Goal: Task Accomplishment & Management: Use online tool/utility

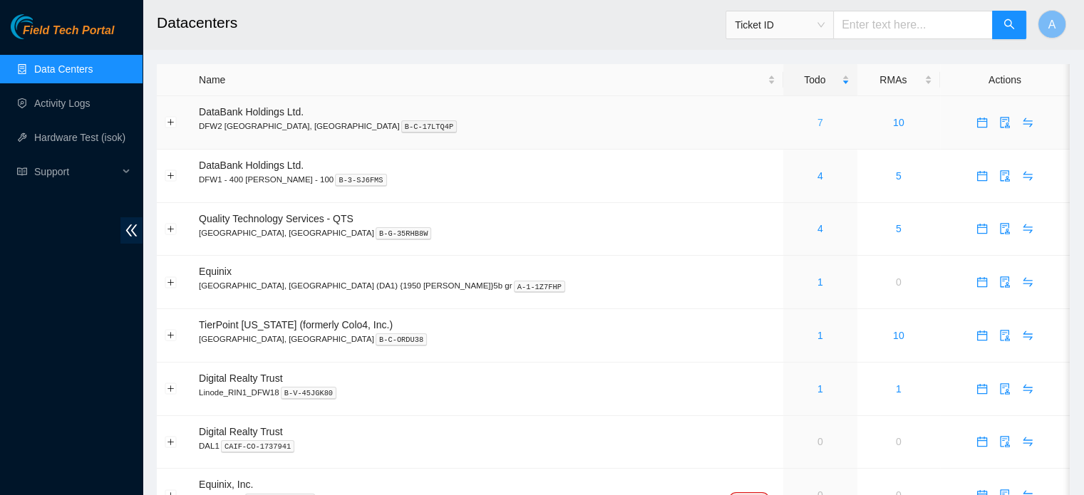
click at [817, 123] on link "7" at bounding box center [820, 122] width 6 height 11
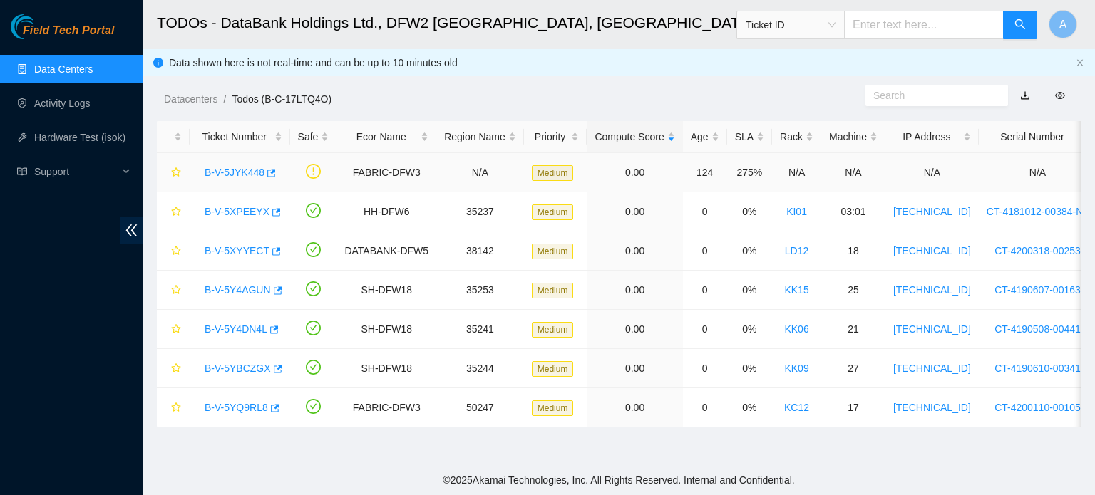
click at [239, 167] on link "B-V-5JYK448" at bounding box center [235, 172] width 60 height 11
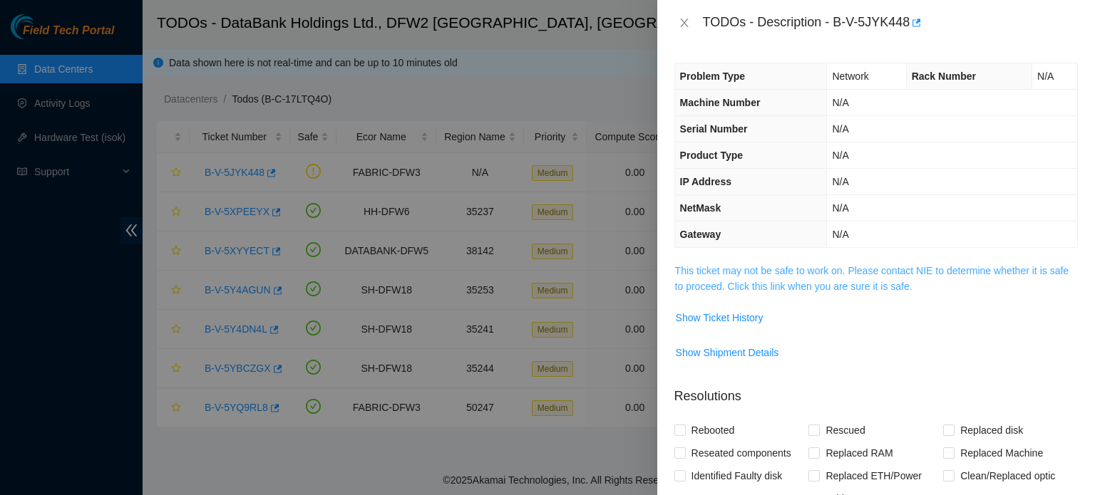
click at [764, 271] on link "This ticket may not be safe to work on. Please contact NIE to determine whether…" at bounding box center [871, 278] width 393 height 27
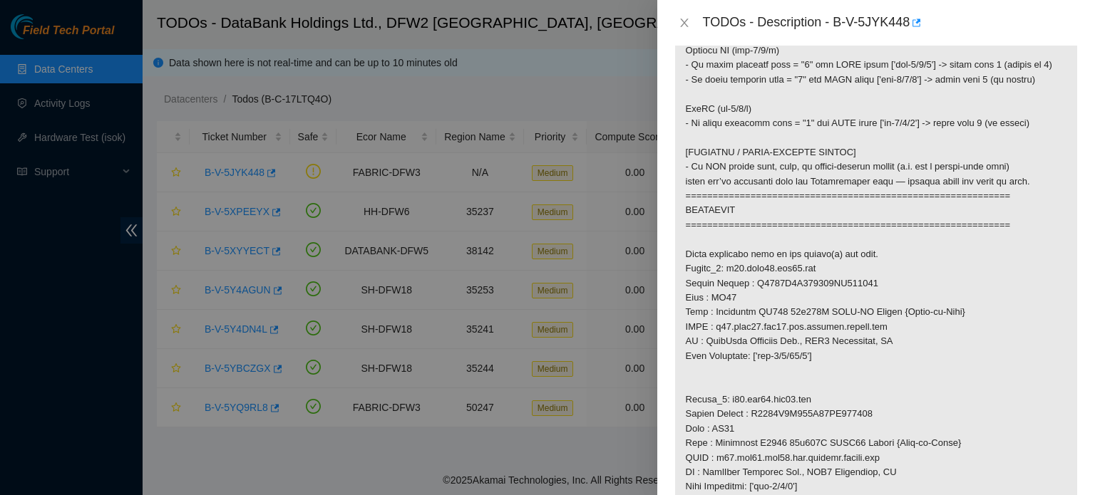
scroll to position [658, 0]
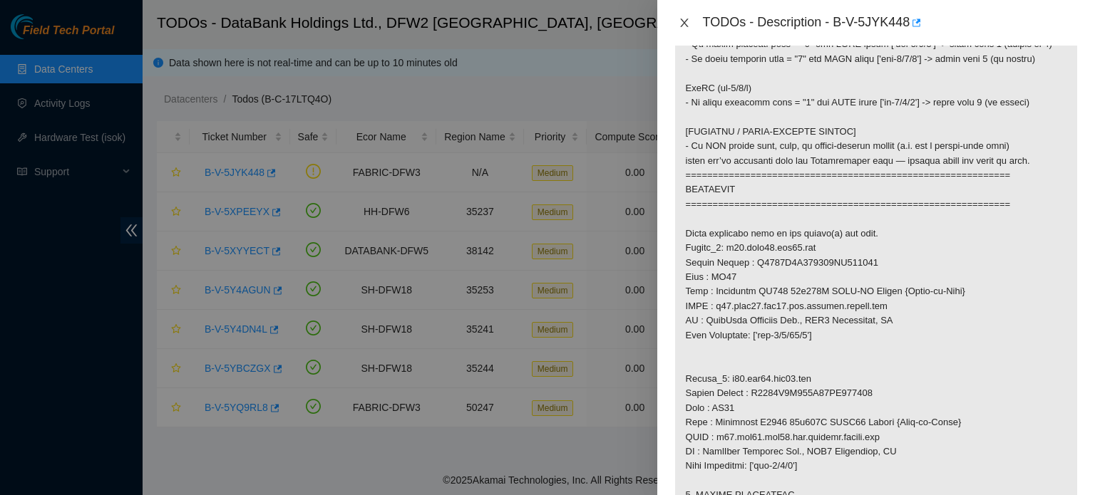
click at [684, 19] on icon "close" at bounding box center [683, 22] width 11 height 11
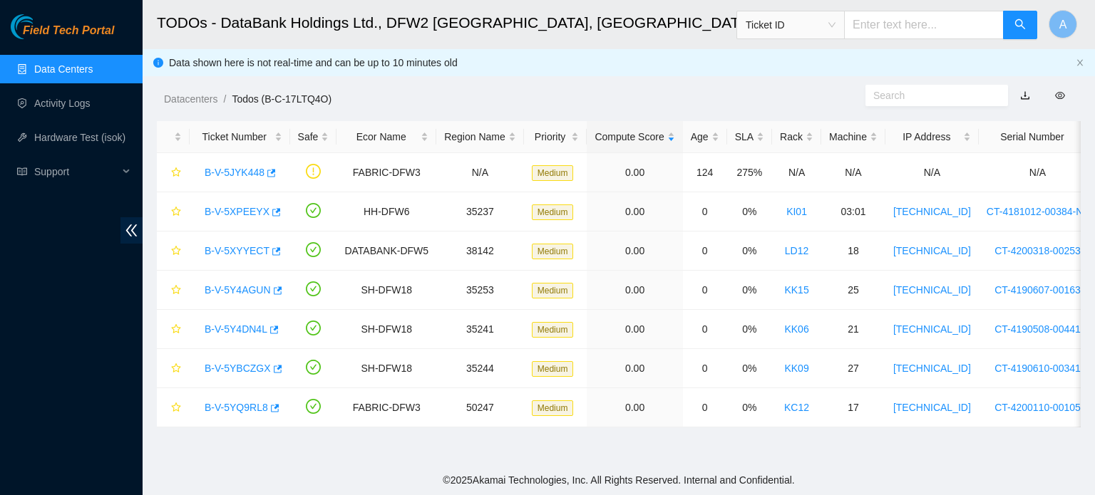
scroll to position [322, 0]
click at [214, 175] on link "B-V-5JYK448" at bounding box center [235, 172] width 60 height 11
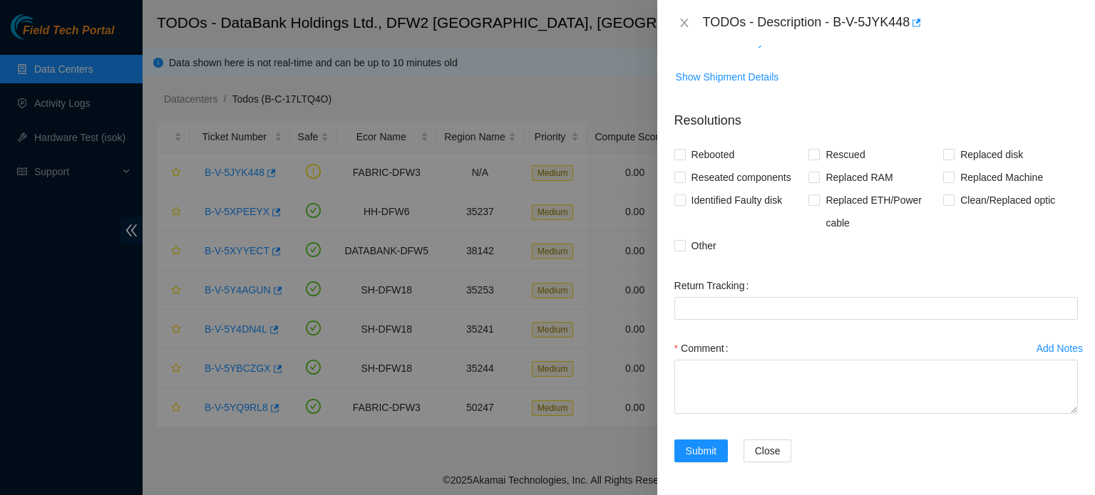
scroll to position [0, 0]
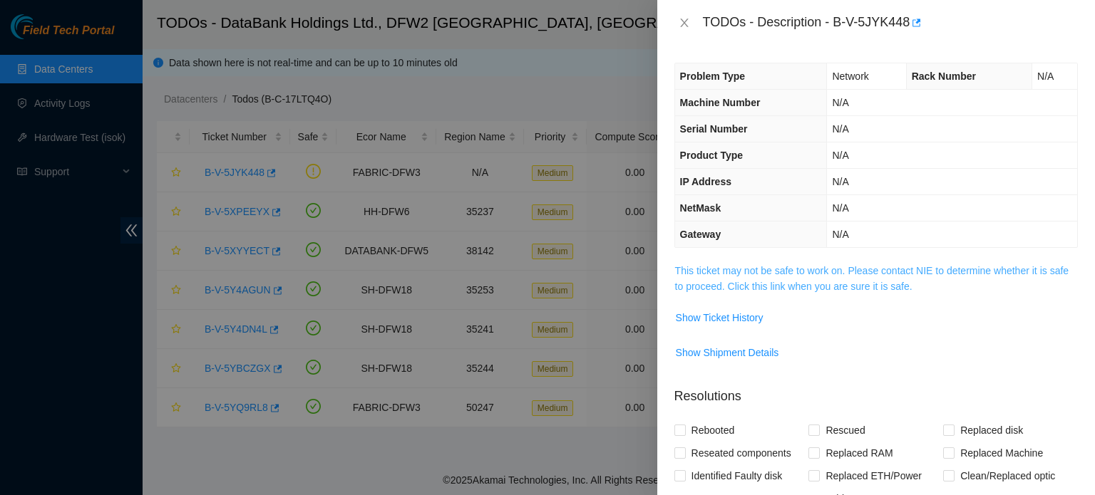
click at [808, 271] on link "This ticket may not be safe to work on. Please contact NIE to determine whether…" at bounding box center [871, 278] width 393 height 27
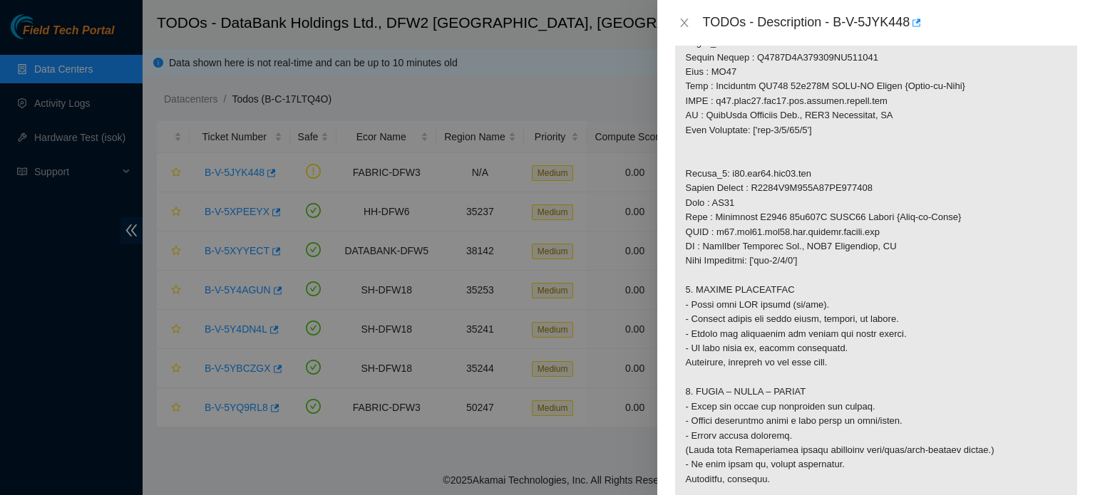
scroll to position [865, 0]
click at [686, 22] on icon "close" at bounding box center [683, 22] width 11 height 11
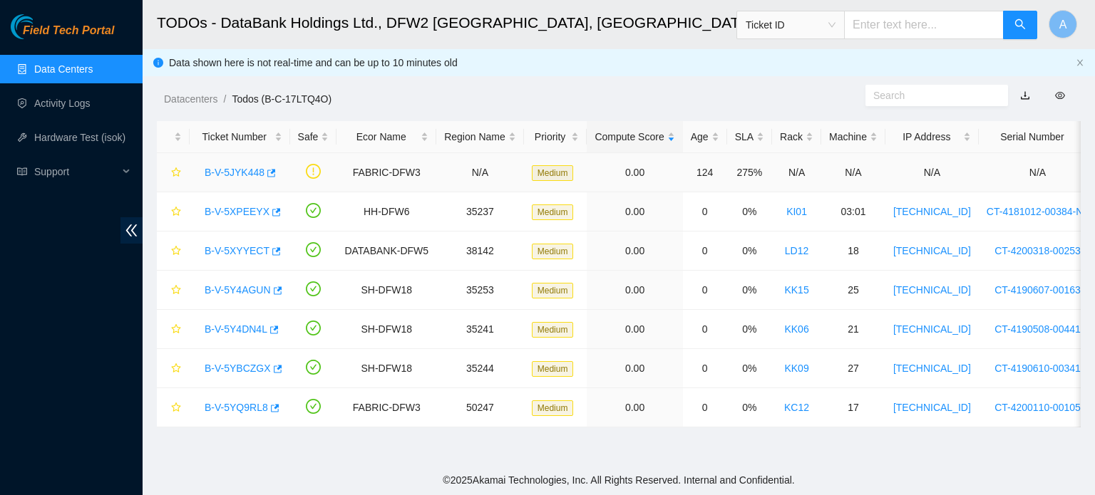
scroll to position [322, 0]
click at [245, 210] on link "B-V-5XPEEYX" at bounding box center [237, 211] width 65 height 11
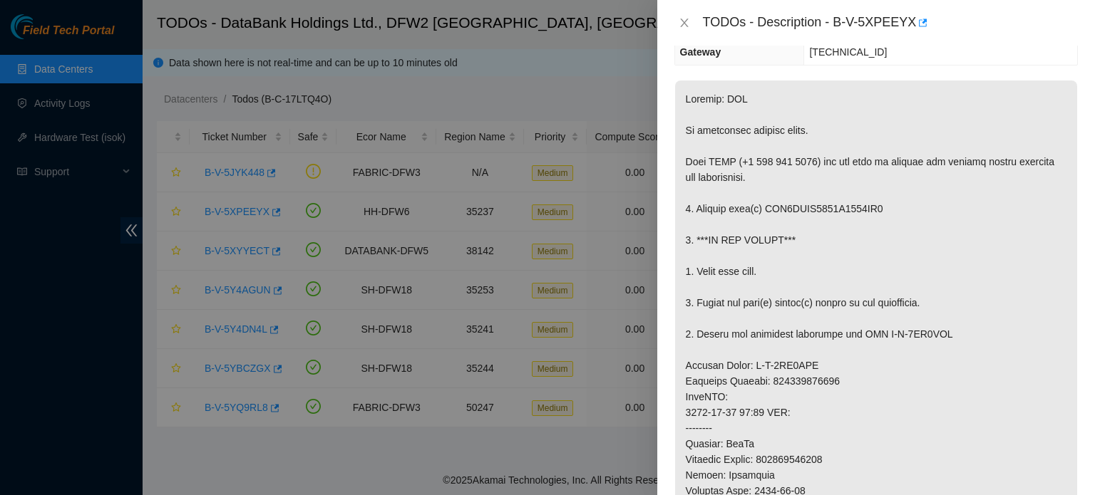
scroll to position [180, 0]
click at [684, 16] on button "Close" at bounding box center [684, 23] width 20 height 14
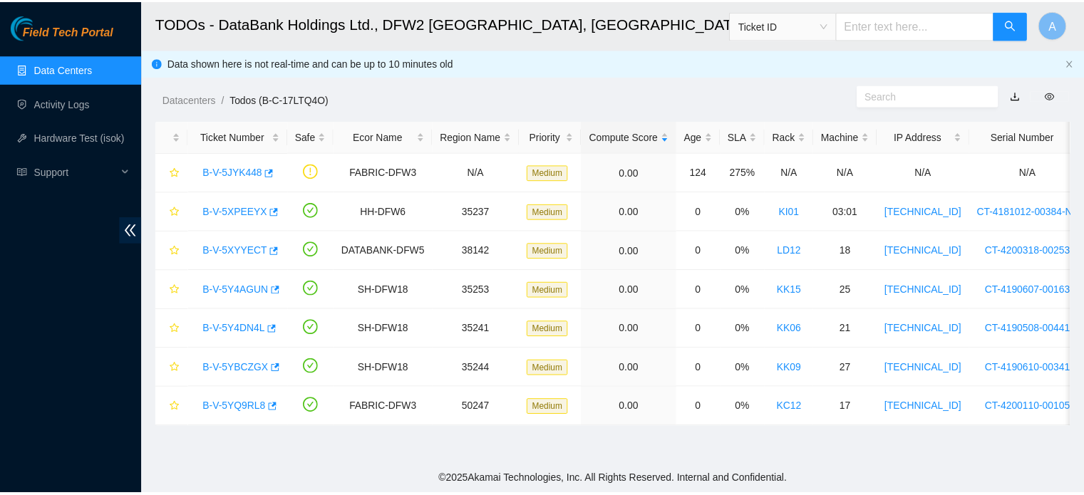
scroll to position [227, 0]
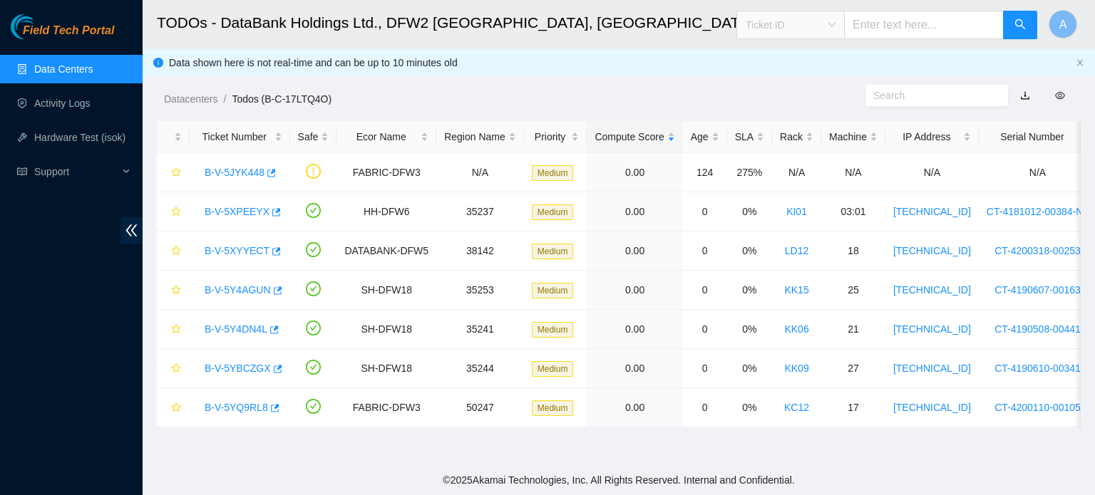
click at [810, 18] on span "Ticket ID" at bounding box center [790, 24] width 90 height 21
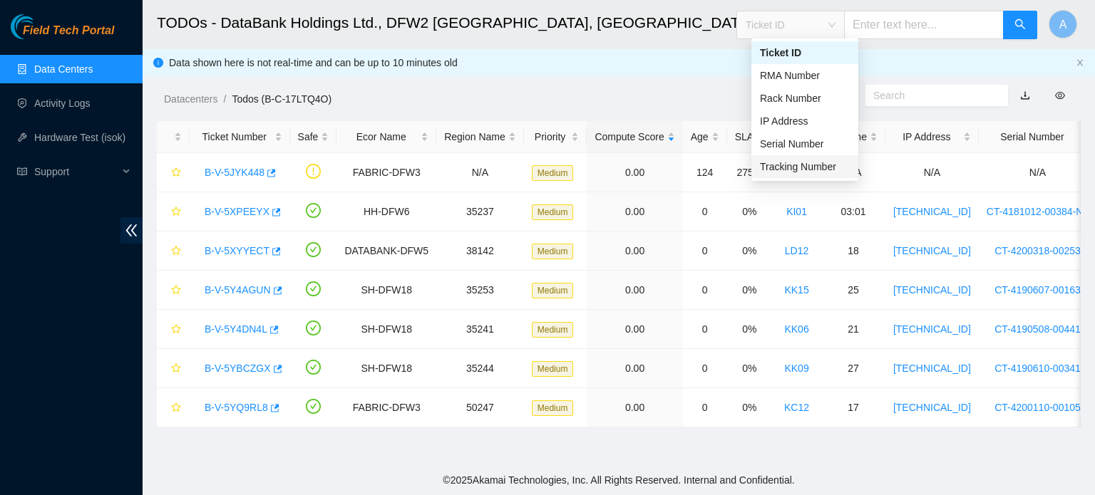
click at [797, 170] on div "Tracking Number" at bounding box center [805, 167] width 90 height 16
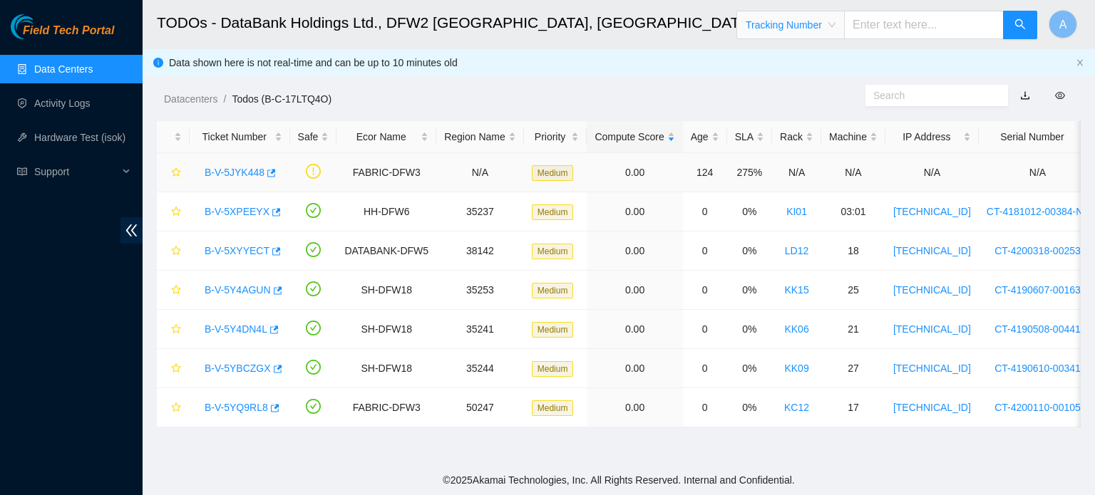
click at [797, 170] on td "N/A" at bounding box center [796, 172] width 49 height 39
click at [886, 25] on input "text" at bounding box center [924, 25] width 160 height 29
type input "463470064703"
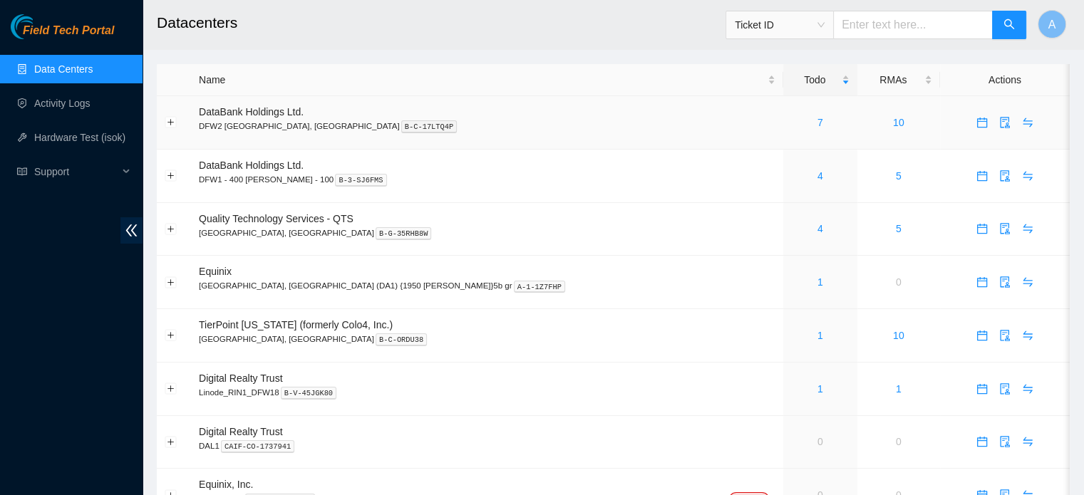
click at [791, 117] on div "7" at bounding box center [820, 123] width 58 height 16
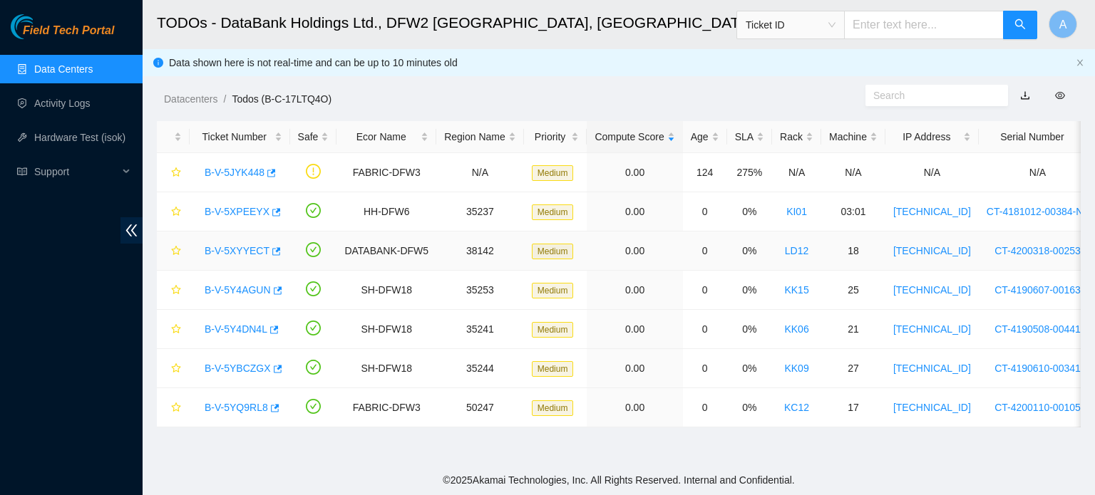
click at [214, 247] on link "B-V-5XYYECT" at bounding box center [237, 250] width 65 height 11
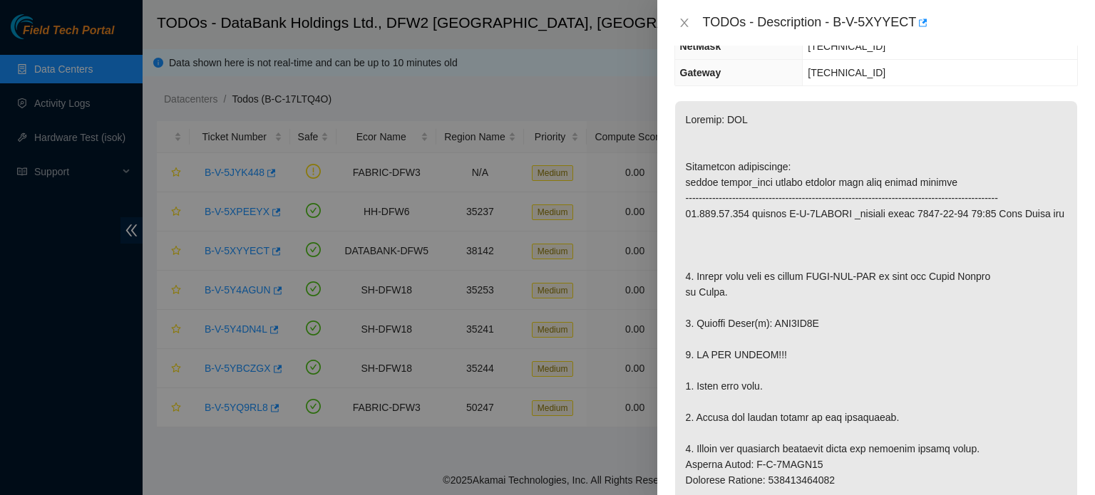
scroll to position [148, 0]
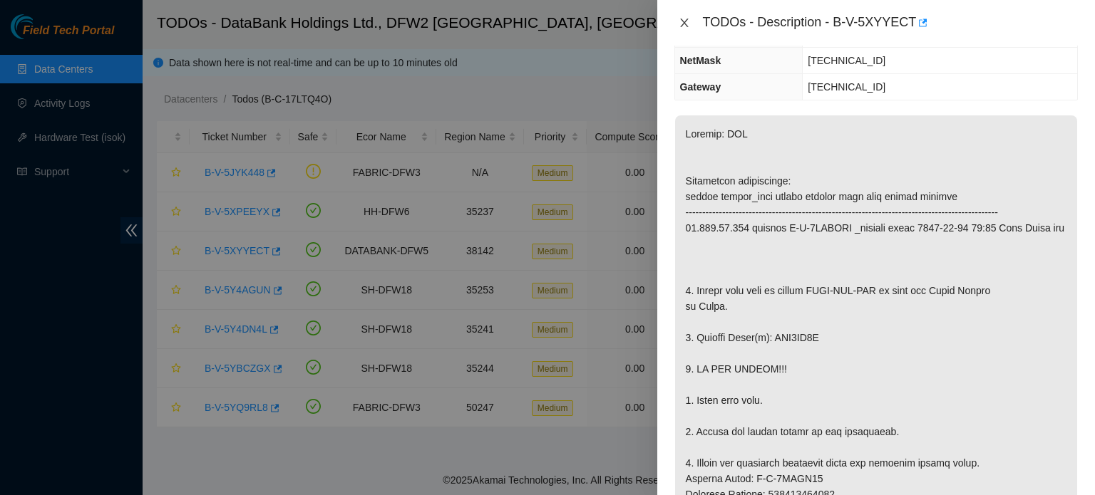
click at [690, 24] on button "Close" at bounding box center [684, 23] width 20 height 14
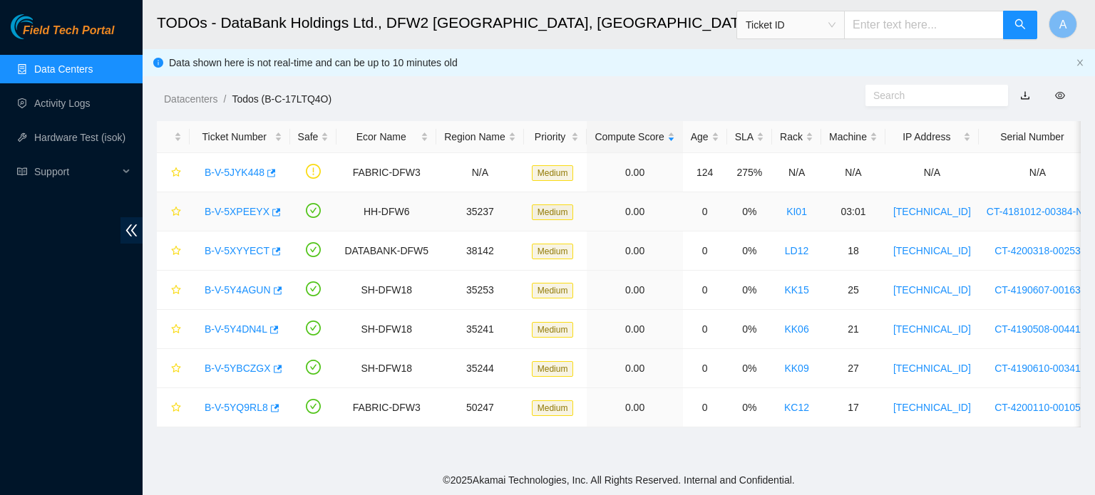
scroll to position [194, 0]
click at [237, 294] on link "B-V-5Y4AGUN" at bounding box center [238, 289] width 66 height 11
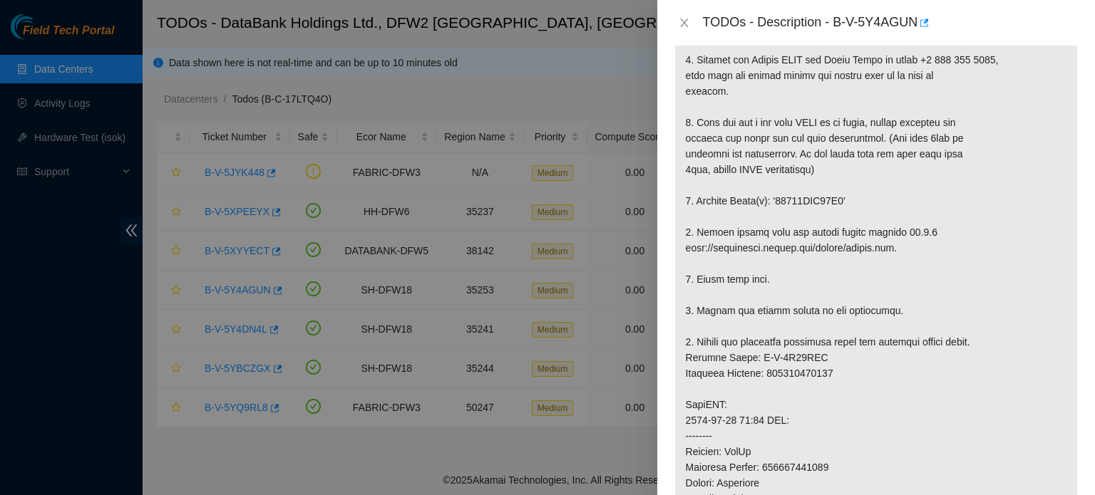
scroll to position [361, 0]
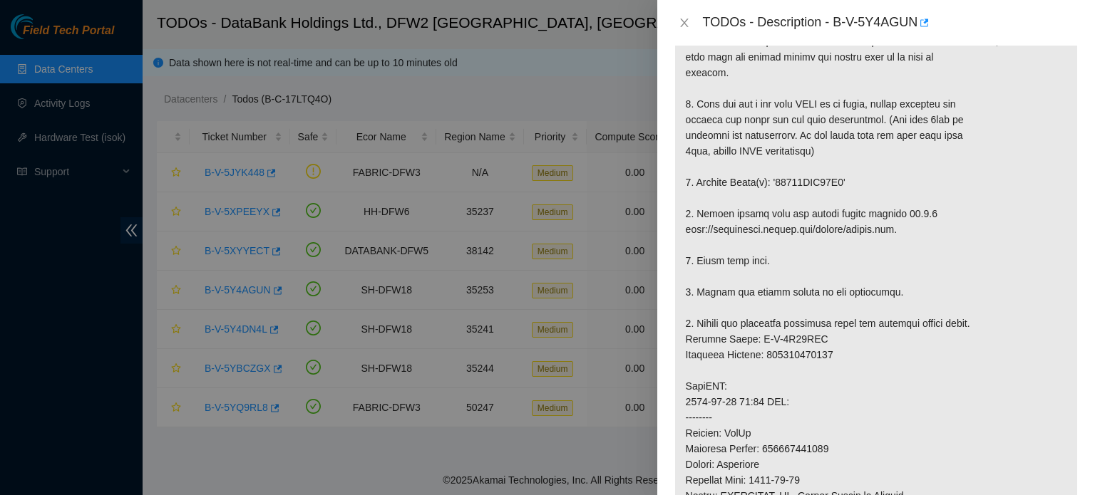
click at [462, 195] on div at bounding box center [547, 247] width 1095 height 495
click at [688, 11] on div "TODOs - Description - B-V-5Y4AGUN" at bounding box center [875, 22] width 403 height 23
click at [679, 21] on icon "close" at bounding box center [683, 22] width 11 height 11
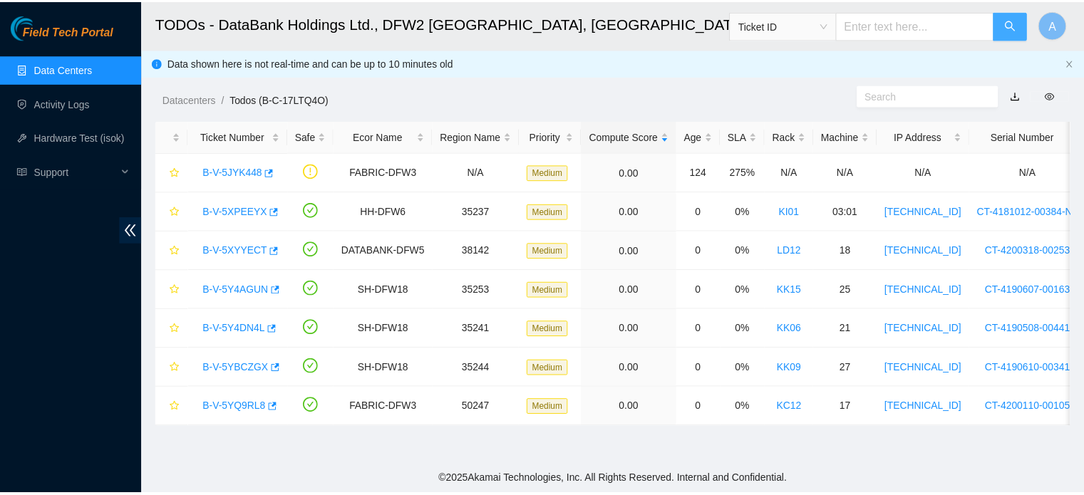
scroll to position [382, 0]
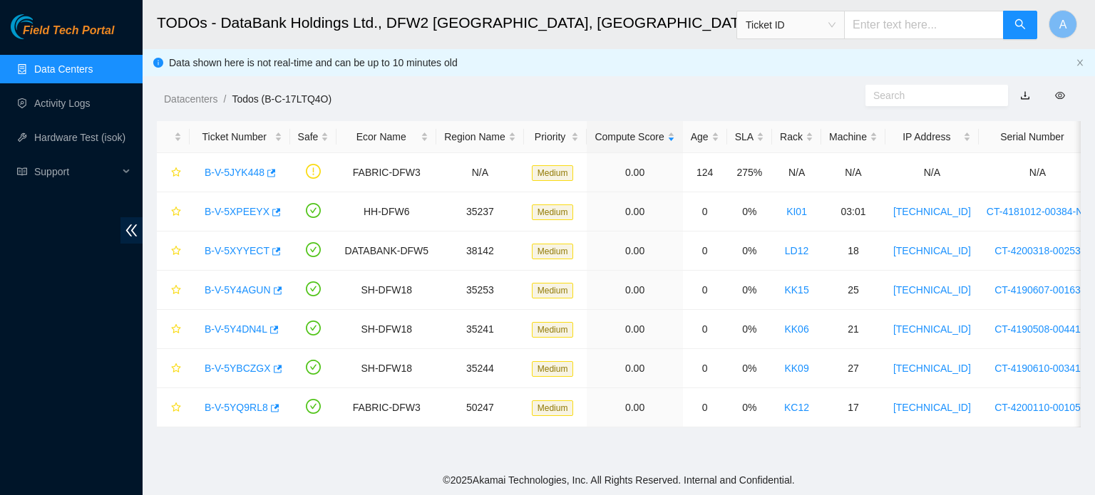
click at [795, 12] on span "Ticket ID" at bounding box center [790, 25] width 108 height 29
click at [791, 21] on span "Ticket ID" at bounding box center [790, 24] width 90 height 21
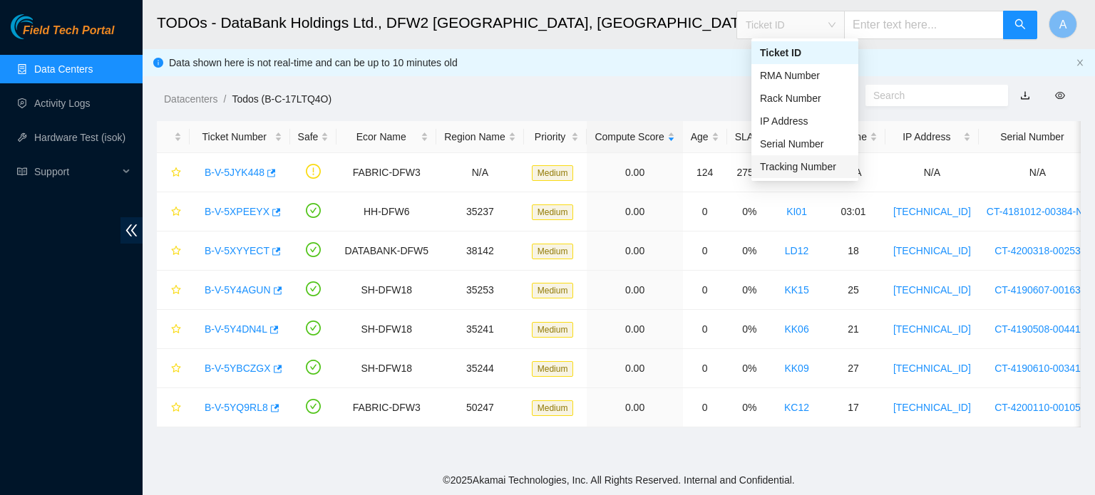
click at [794, 170] on div "Tracking Number" at bounding box center [805, 167] width 90 height 16
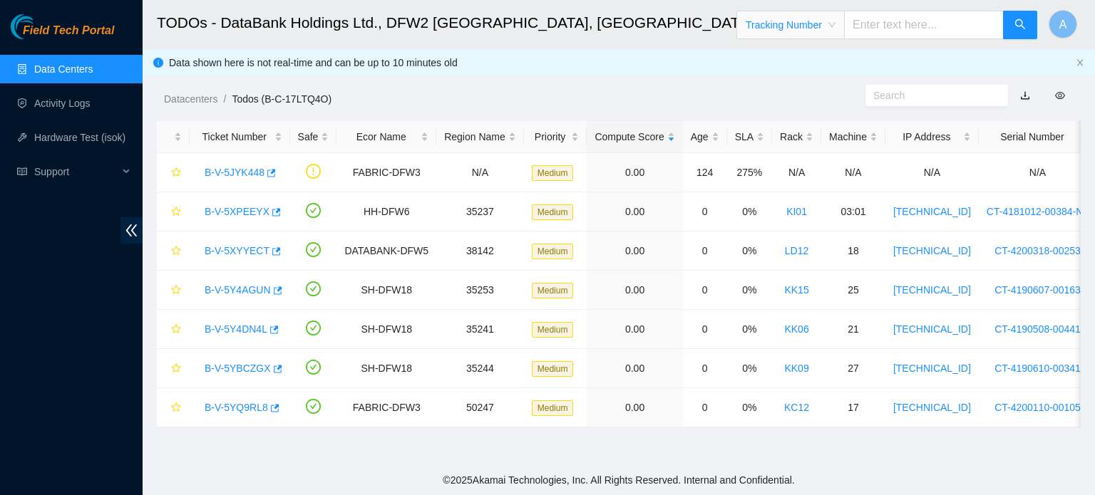
click at [871, 31] on input "text" at bounding box center [924, 25] width 160 height 29
type input "463470065765"
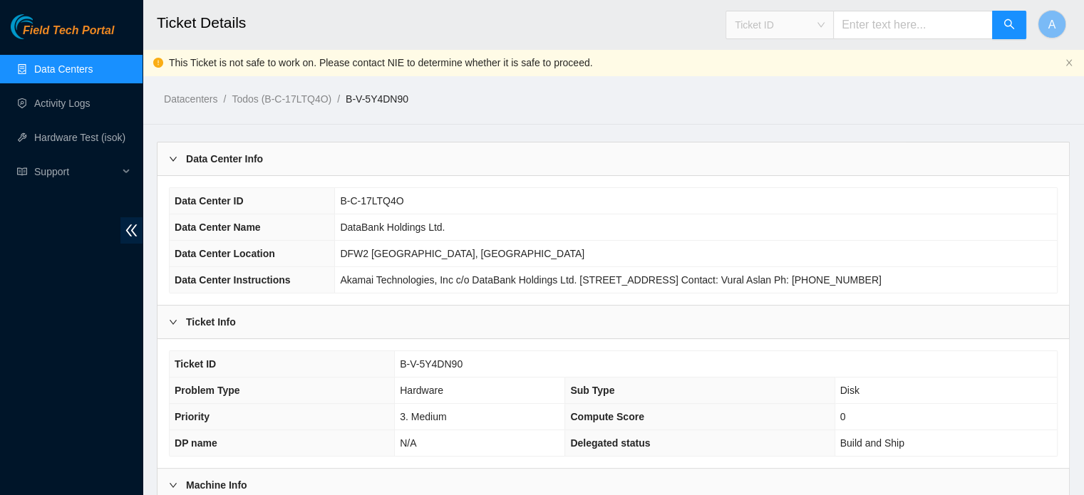
click at [772, 32] on span "Ticket ID" at bounding box center [780, 24] width 90 height 21
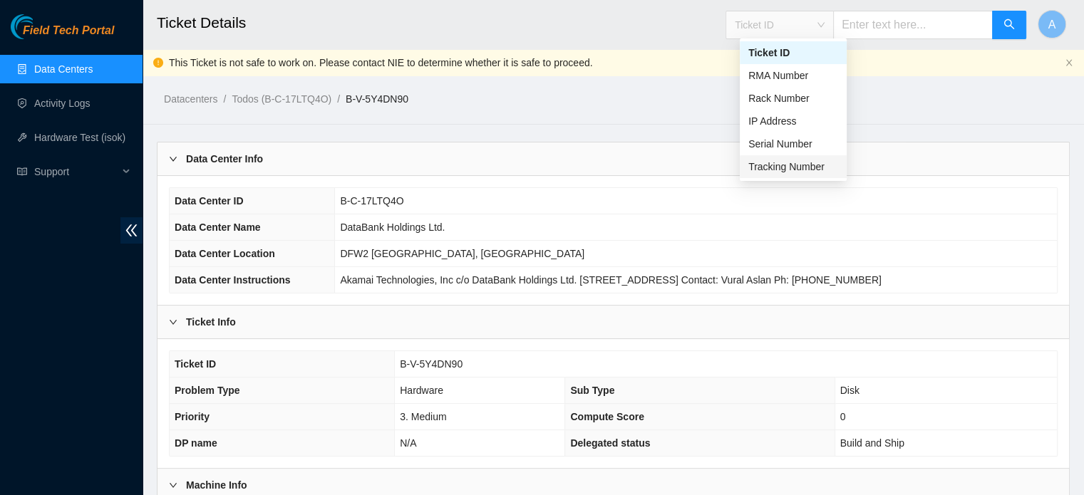
click at [780, 170] on div "Tracking Number" at bounding box center [793, 167] width 90 height 16
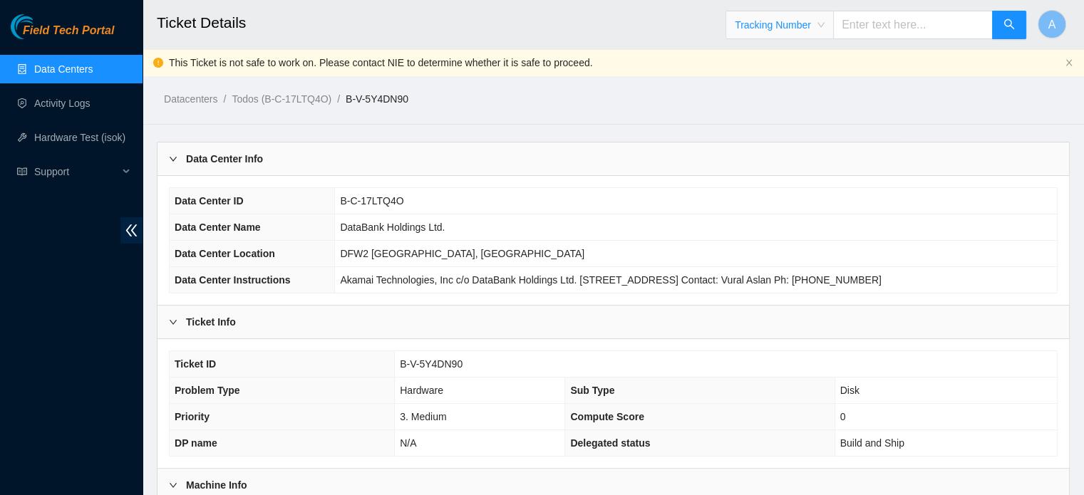
click at [881, 26] on input "text" at bounding box center [913, 25] width 160 height 29
type input "463470065044"
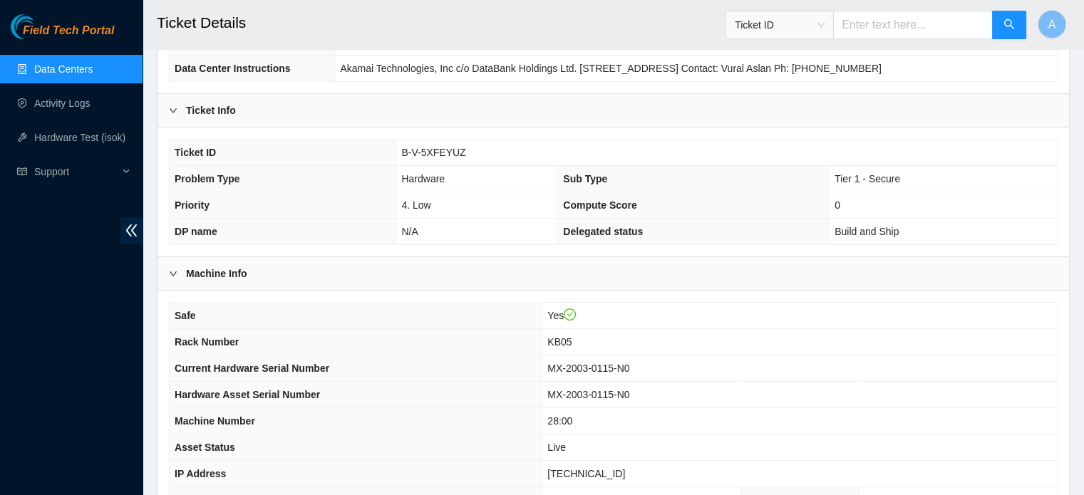
scroll to position [185, 0]
click at [790, 12] on span "Ticket ID" at bounding box center [779, 25] width 108 height 29
click at [785, 19] on span "Ticket ID" at bounding box center [780, 24] width 90 height 21
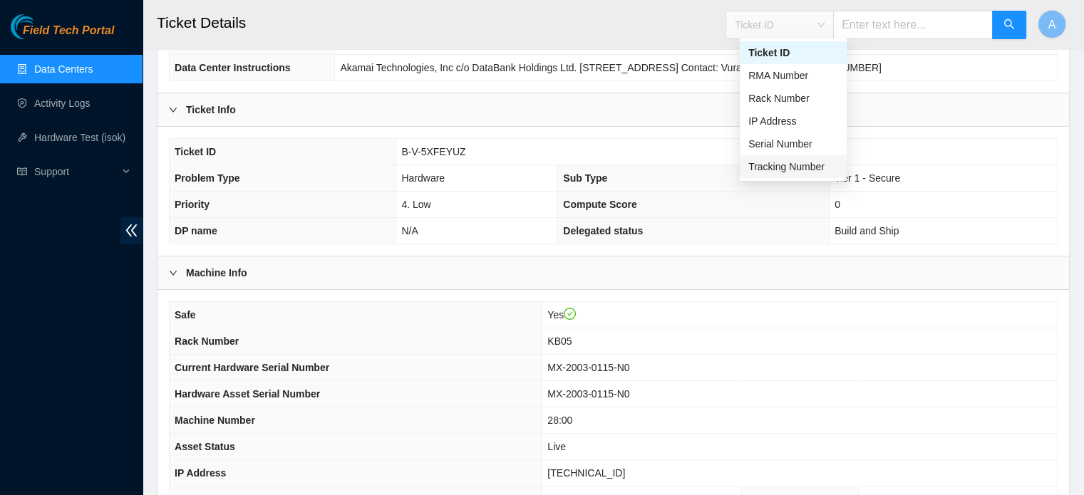
click at [784, 167] on div "Tracking Number" at bounding box center [793, 167] width 90 height 16
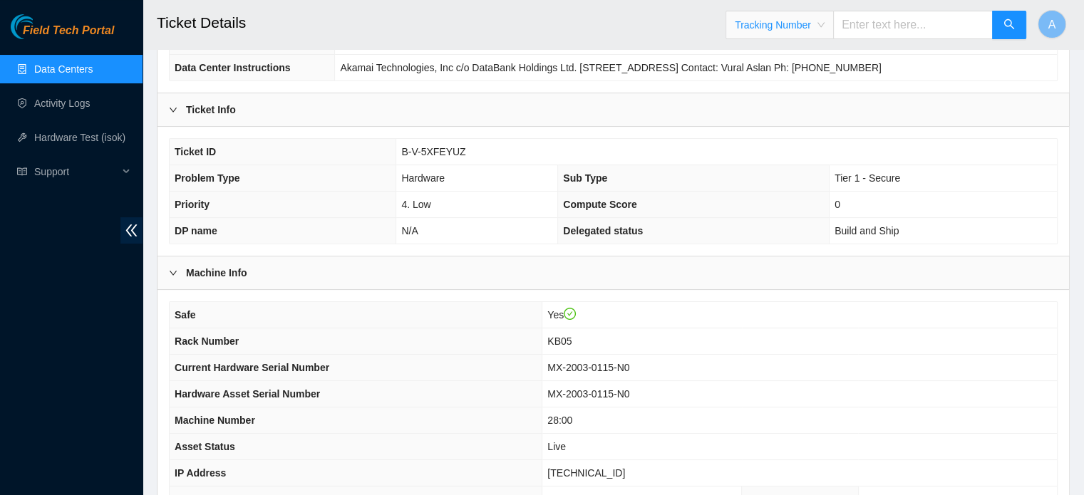
click at [881, 36] on input "text" at bounding box center [913, 25] width 160 height 29
type input "463470065905"
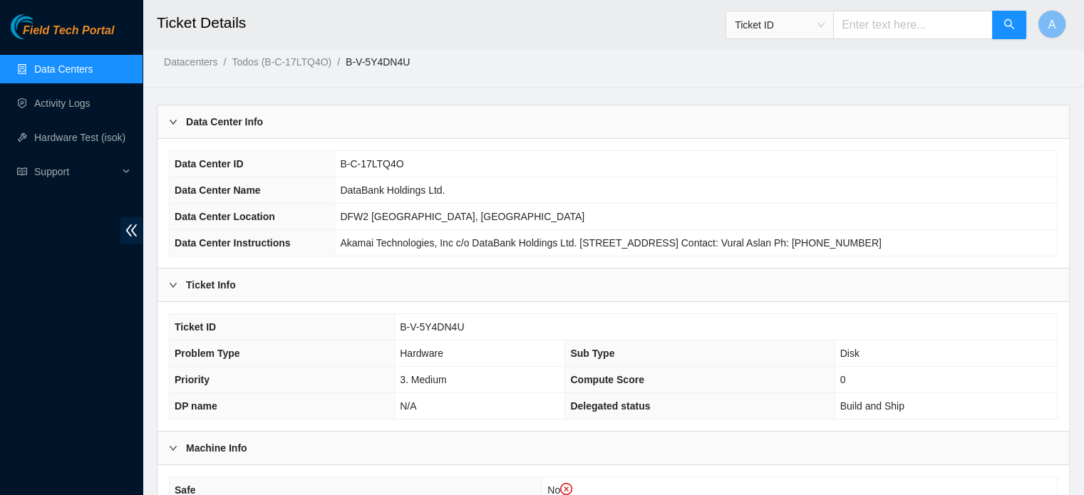
scroll to position [36, 0]
click at [800, 38] on span "Ticket ID" at bounding box center [779, 25] width 108 height 29
click at [786, 26] on span "Ticket ID" at bounding box center [780, 24] width 90 height 21
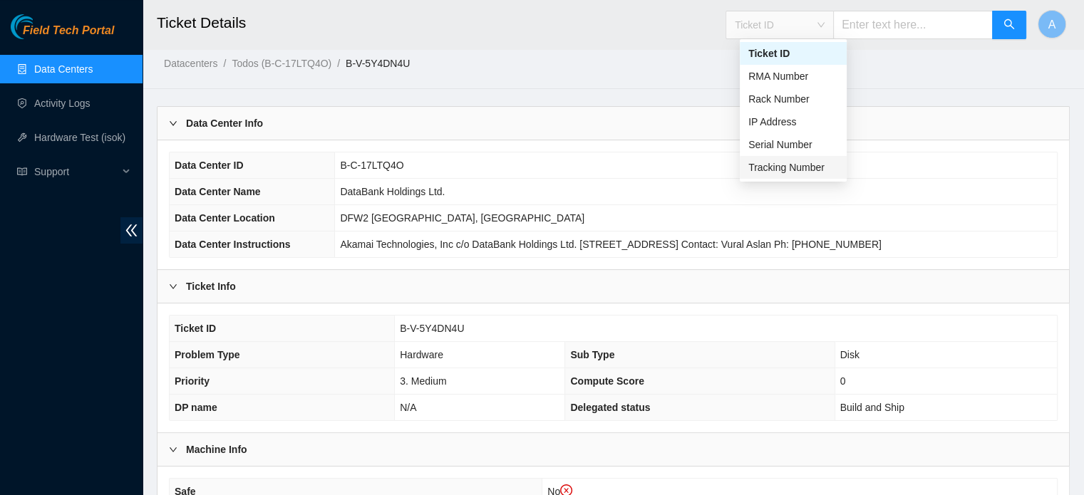
click at [764, 165] on div "Tracking Number" at bounding box center [793, 168] width 90 height 16
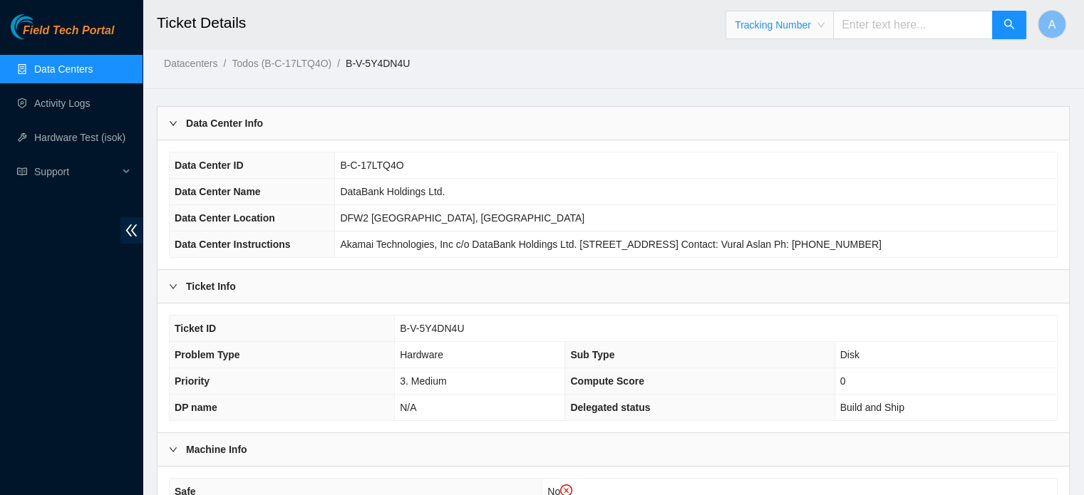
click at [866, 29] on input "text" at bounding box center [913, 25] width 160 height 29
type input "463470065386"
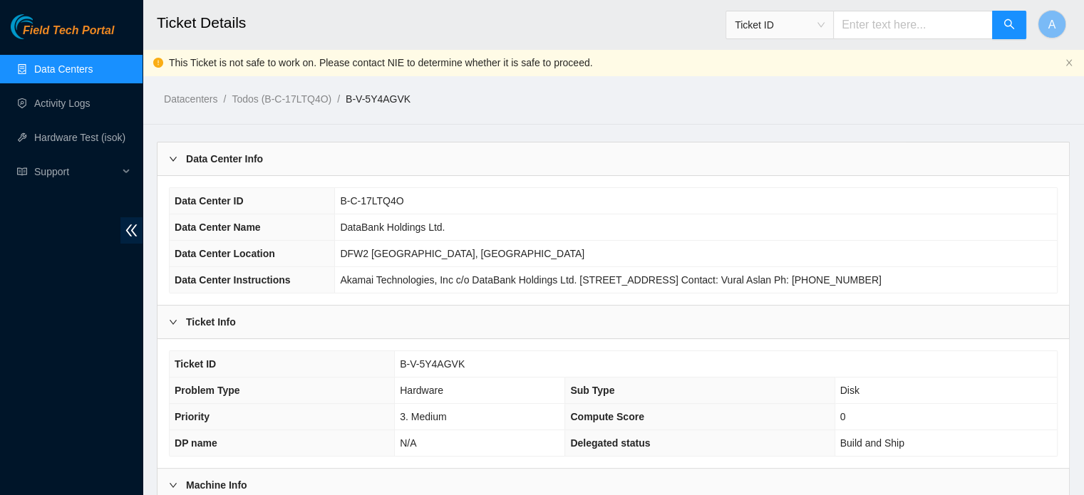
click at [1021, 122] on main "Ticket Details Ticket ID A This Ticket is not safe to work on. Please contact N…" at bounding box center [613, 443] width 941 height 886
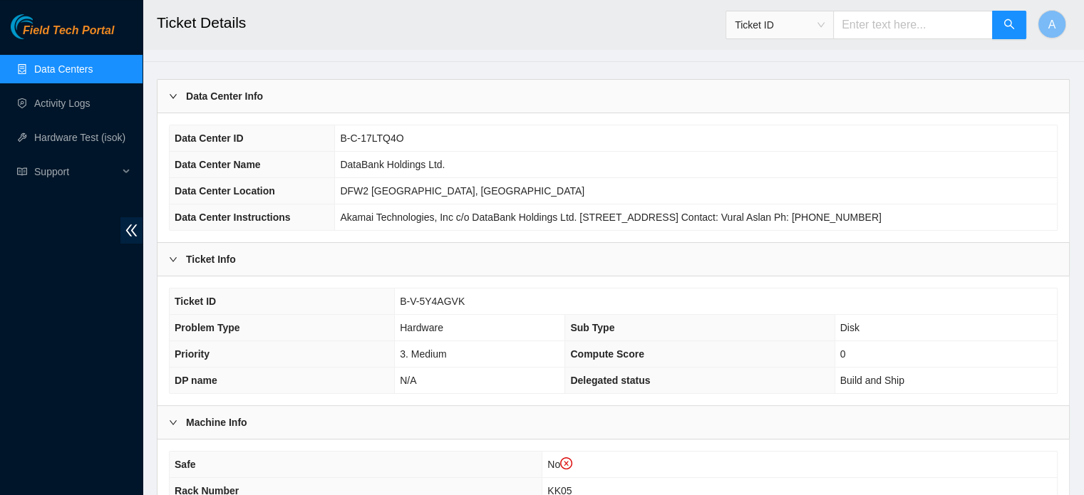
scroll to position [63, 0]
click at [793, 19] on span "Ticket ID" at bounding box center [780, 24] width 90 height 21
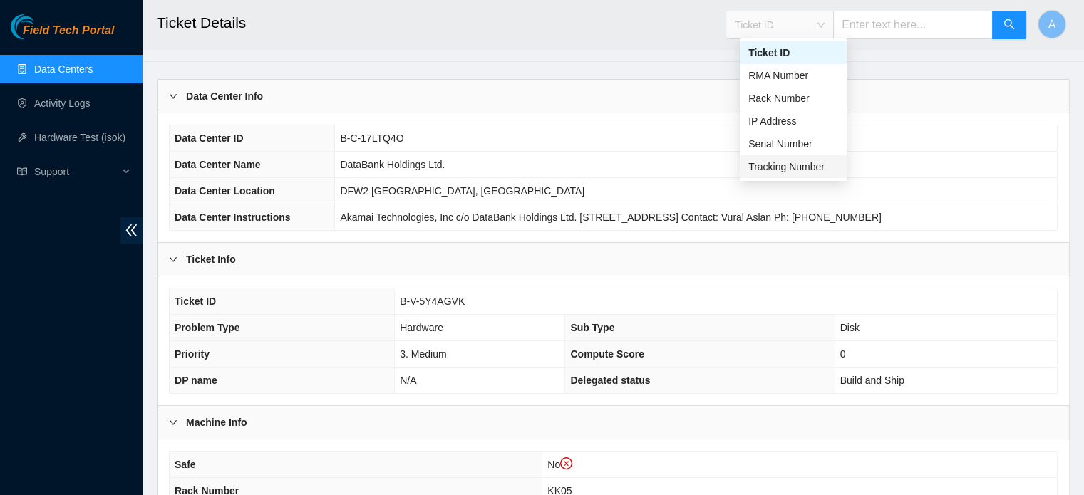
click at [764, 164] on div "Tracking Number" at bounding box center [793, 167] width 90 height 16
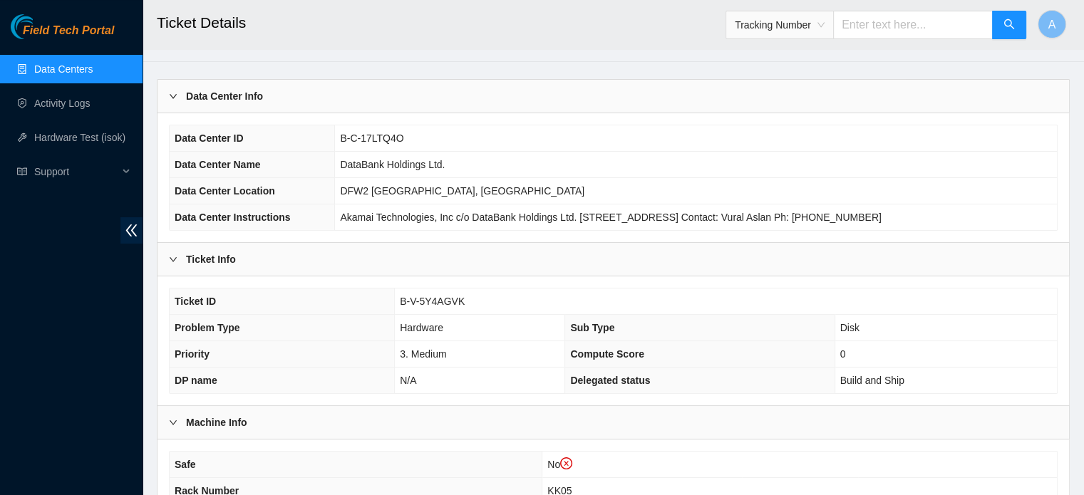
click at [884, 28] on input "text" at bounding box center [913, 25] width 160 height 29
type input "463470065386"
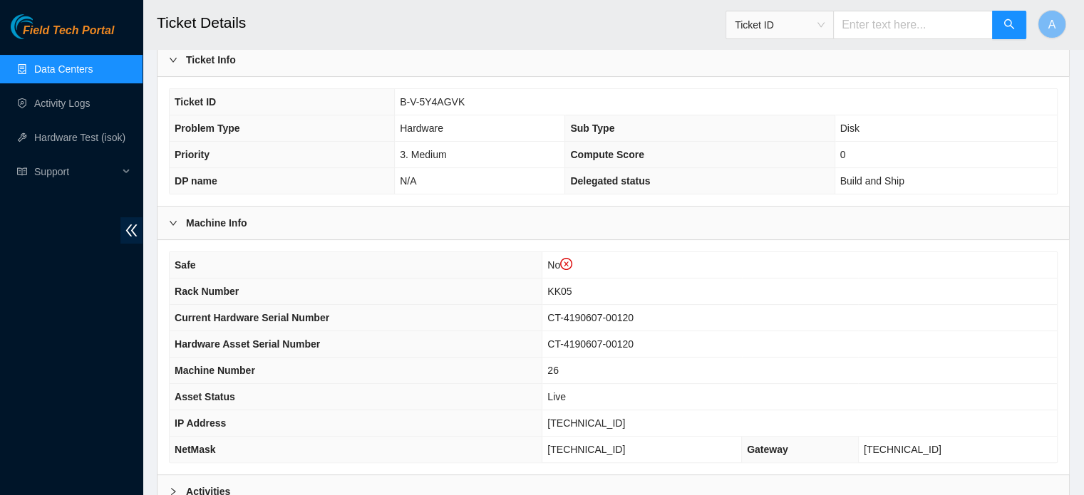
scroll to position [305, 0]
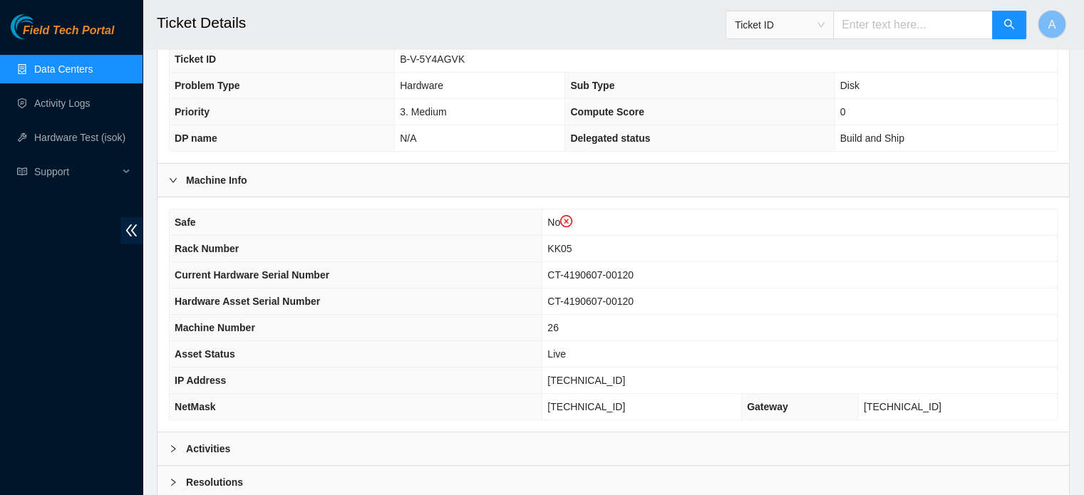
click at [796, 21] on span "Ticket ID" at bounding box center [780, 24] width 90 height 21
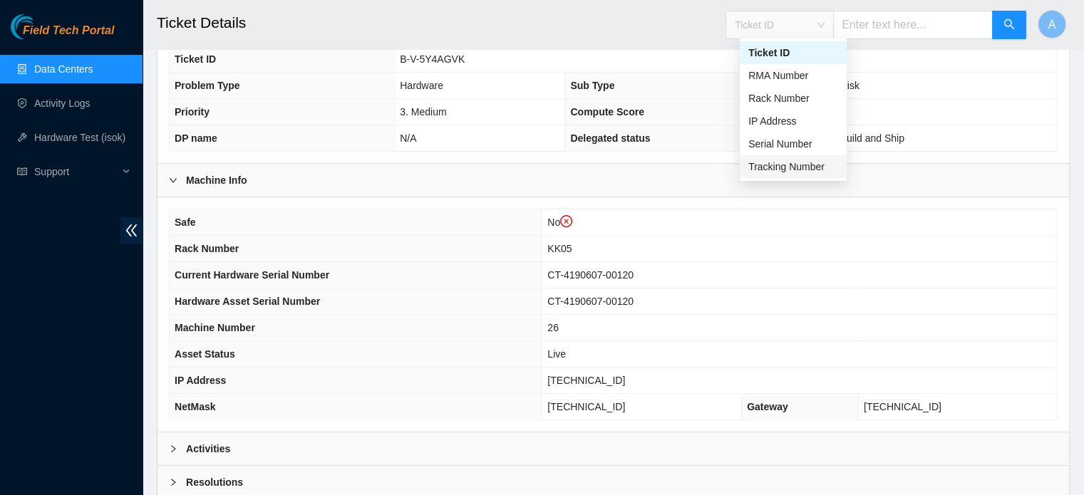
click at [755, 165] on div "Tracking Number" at bounding box center [793, 167] width 90 height 16
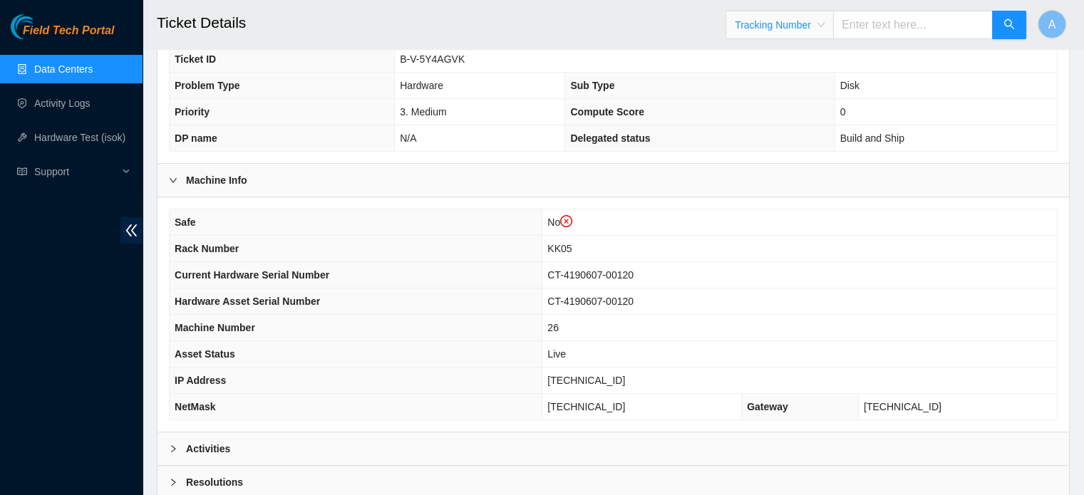
click at [884, 24] on input "text" at bounding box center [913, 25] width 160 height 29
type input "463470065489"
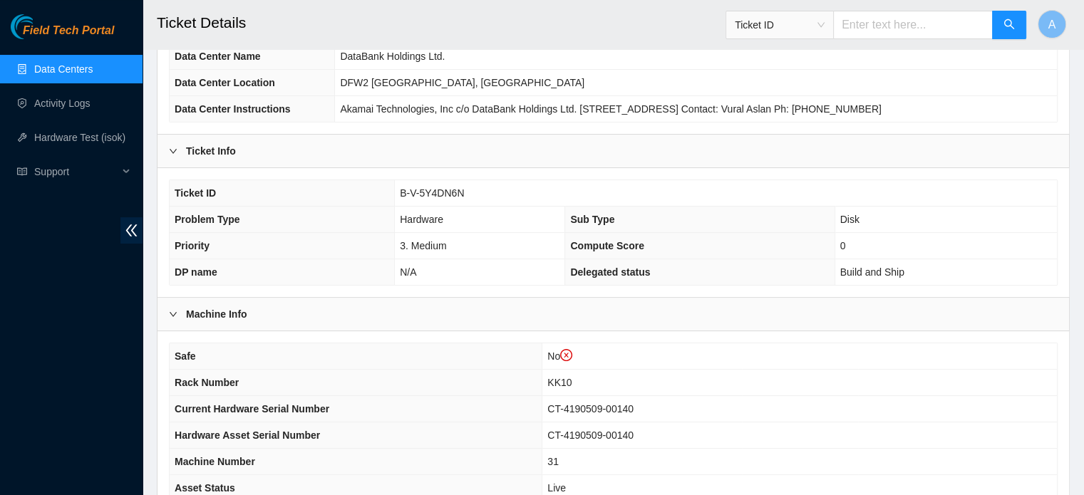
scroll to position [171, 0]
click at [824, 24] on span "Ticket ID" at bounding box center [780, 24] width 90 height 21
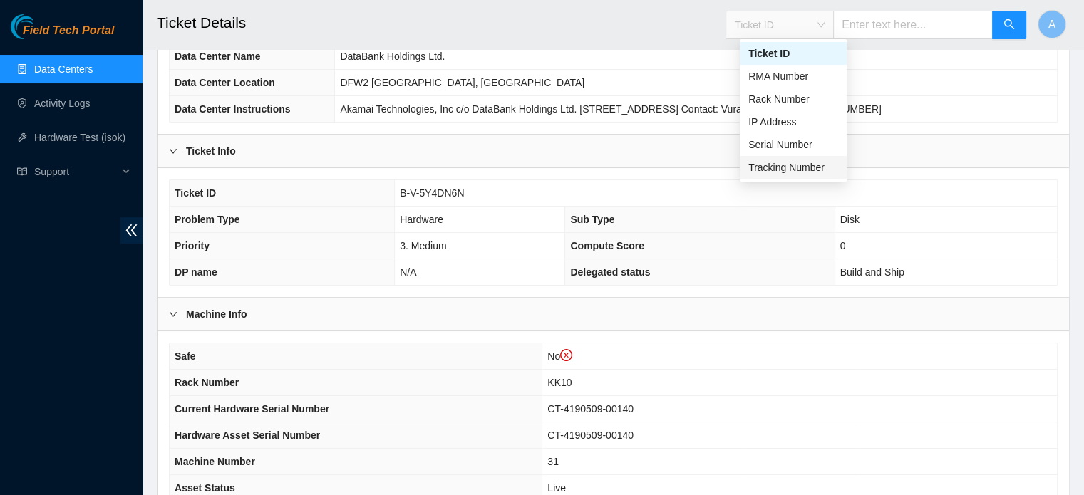
click at [772, 168] on div "Tracking Number" at bounding box center [793, 168] width 90 height 16
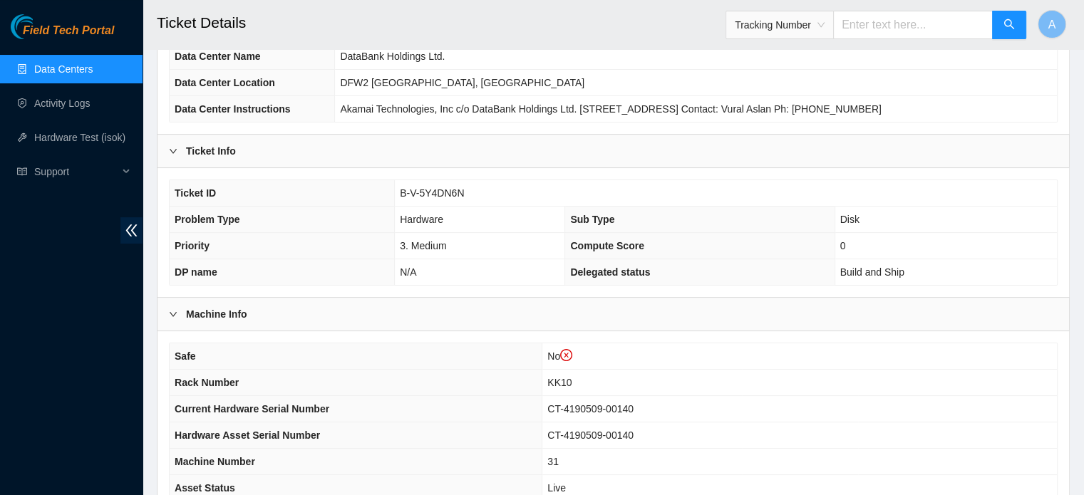
click at [903, 20] on input "text" at bounding box center [913, 25] width 160 height 29
type input "463470065423"
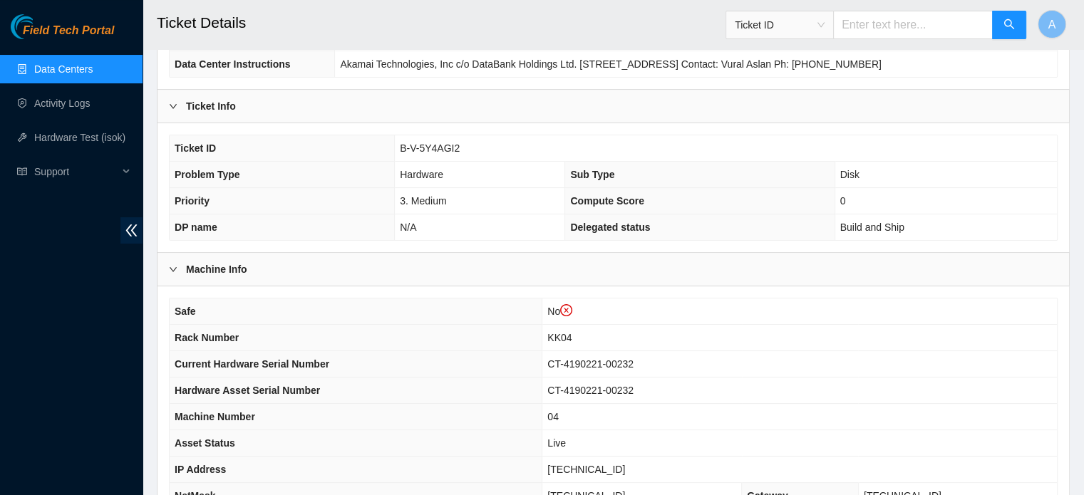
scroll to position [217, 0]
click at [824, 19] on span "Ticket ID" at bounding box center [780, 24] width 90 height 21
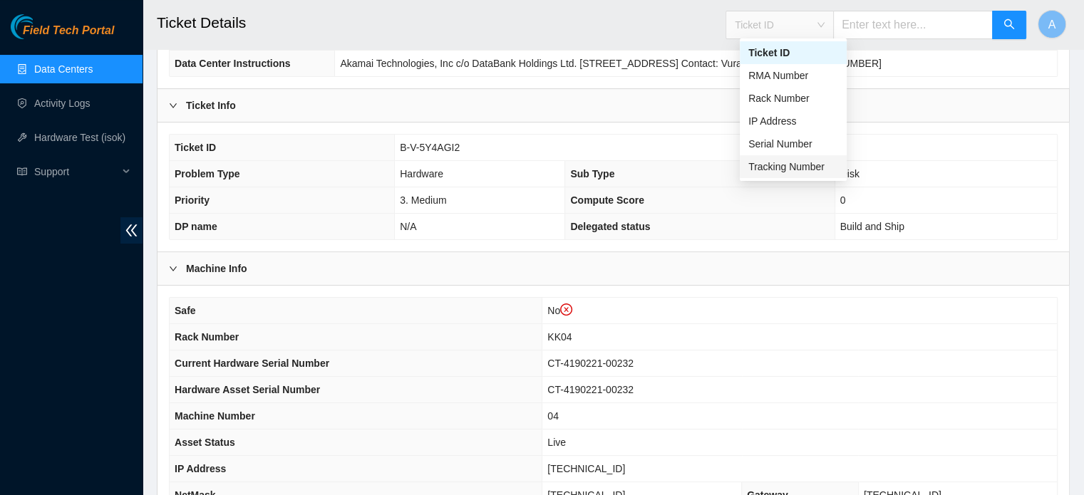
click at [804, 160] on div "Tracking Number" at bounding box center [793, 167] width 90 height 16
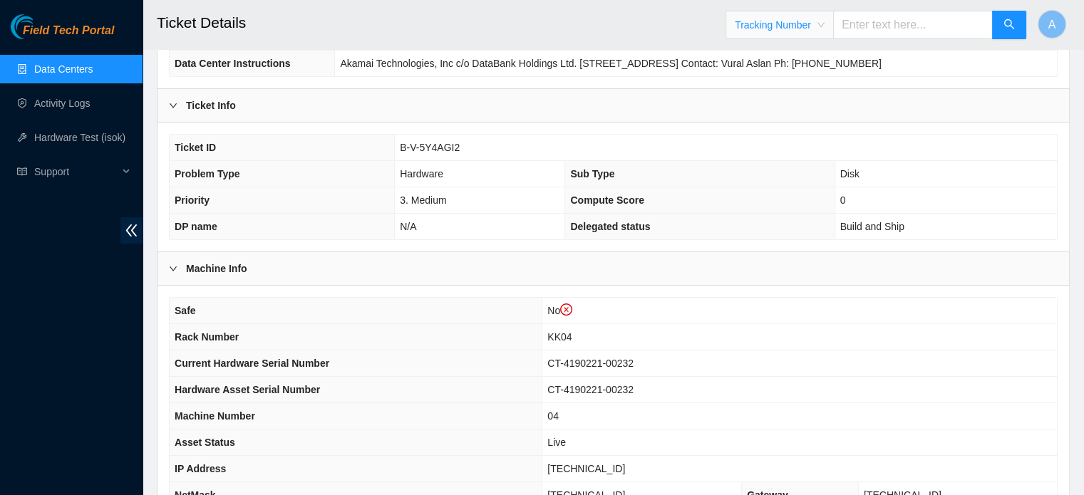
click at [804, 161] on th "Sub Type" at bounding box center [699, 174] width 269 height 26
click at [904, 21] on input "text" at bounding box center [913, 25] width 160 height 29
click at [788, 41] on div "Tracking Number" at bounding box center [875, 25] width 301 height 46
click at [778, 31] on span "Tracking Number" at bounding box center [780, 24] width 90 height 21
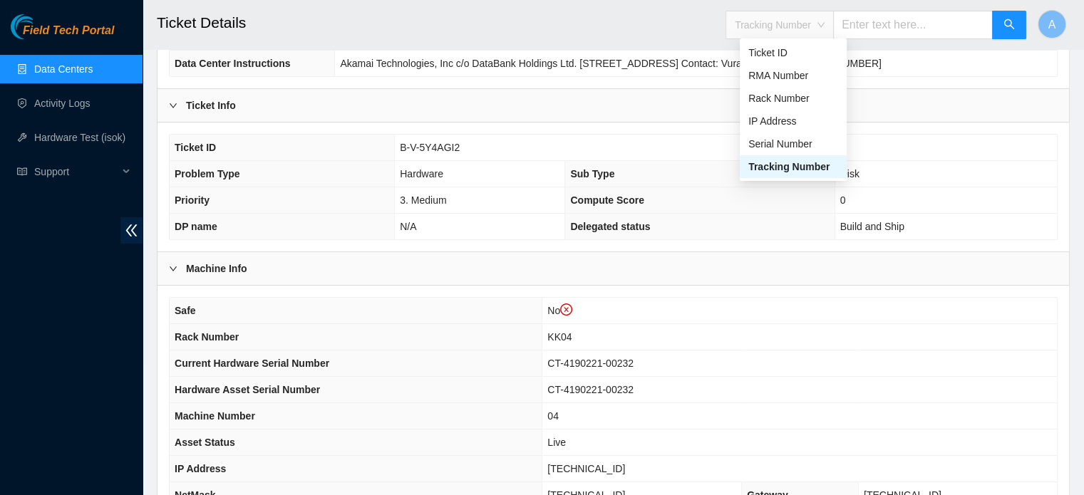
click at [778, 167] on div "Tracking Number" at bounding box center [793, 167] width 90 height 16
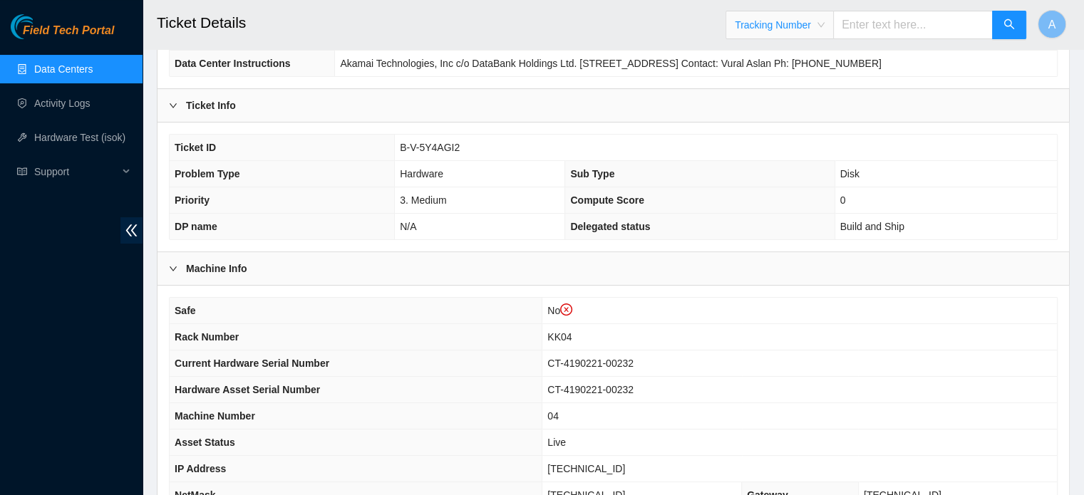
click at [910, 27] on input "text" at bounding box center [913, 25] width 160 height 29
type input "463470065743"
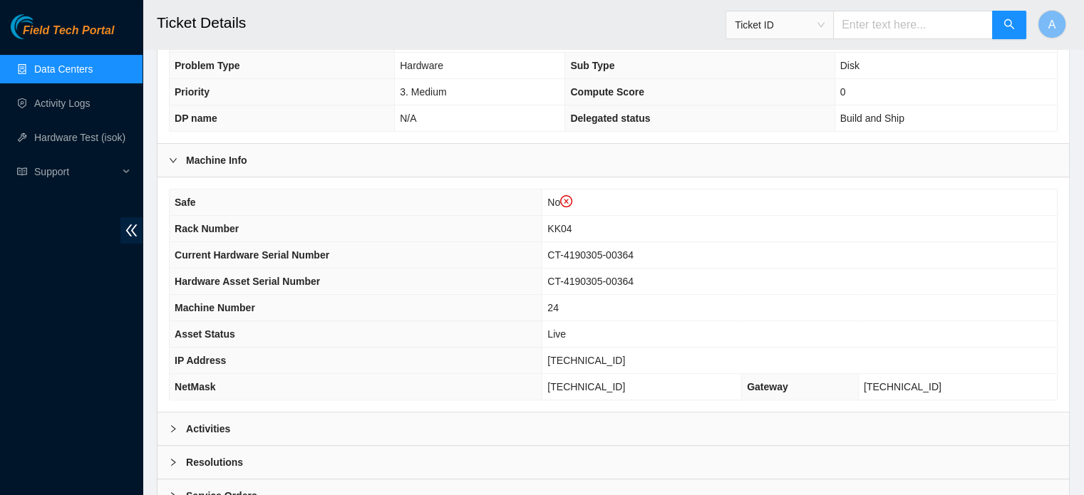
scroll to position [339, 0]
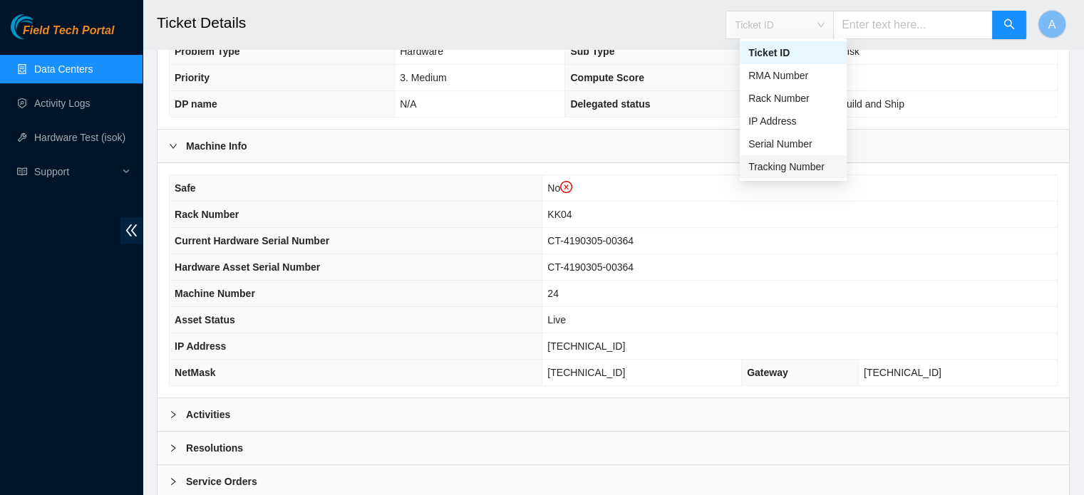
drag, startPoint x: 815, startPoint y: 14, endPoint x: 766, endPoint y: 162, distance: 156.6
click at [766, 162] on div "Tracking Number" at bounding box center [793, 167] width 90 height 16
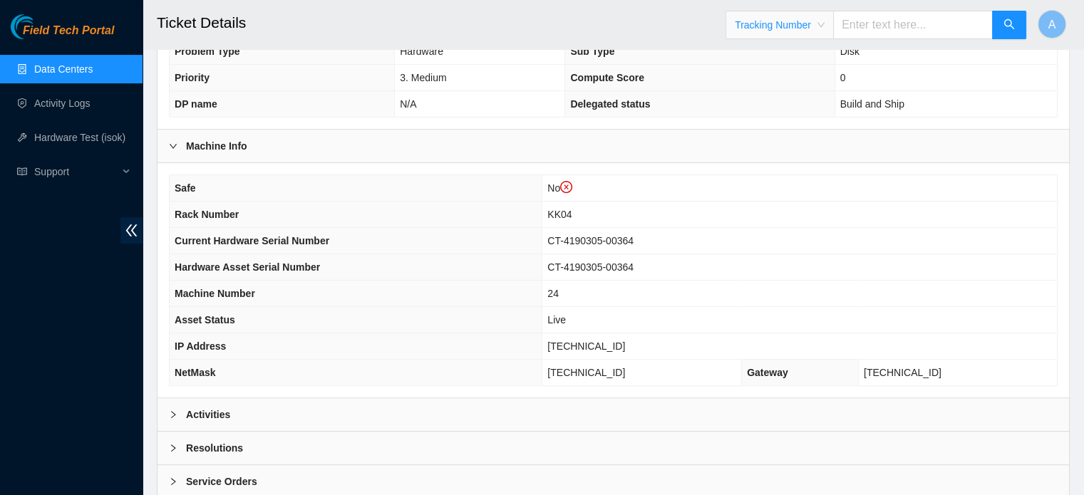
click at [884, 27] on input "text" at bounding box center [913, 25] width 160 height 29
type input "463470065364"
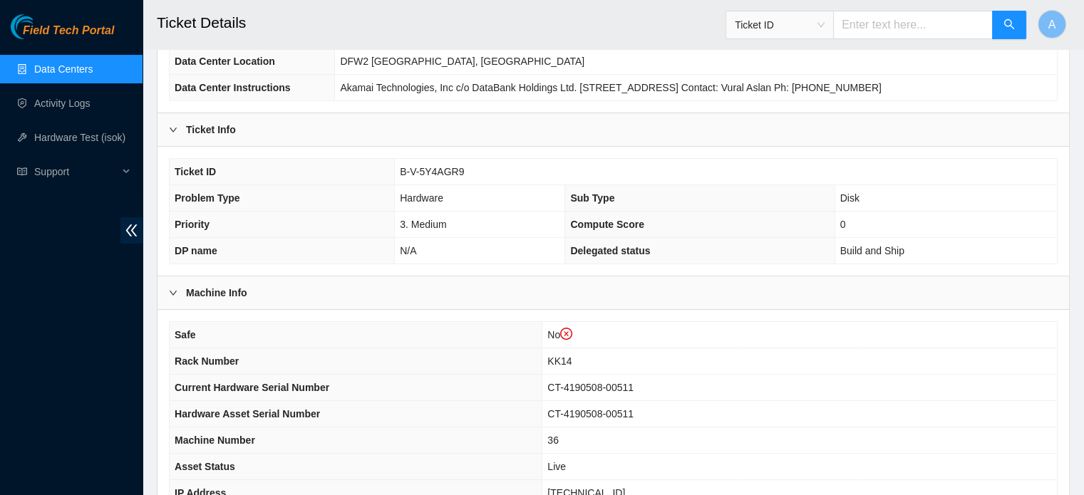
scroll to position [193, 0]
click at [956, 29] on input "text" at bounding box center [913, 25] width 160 height 29
type input "463470065445"
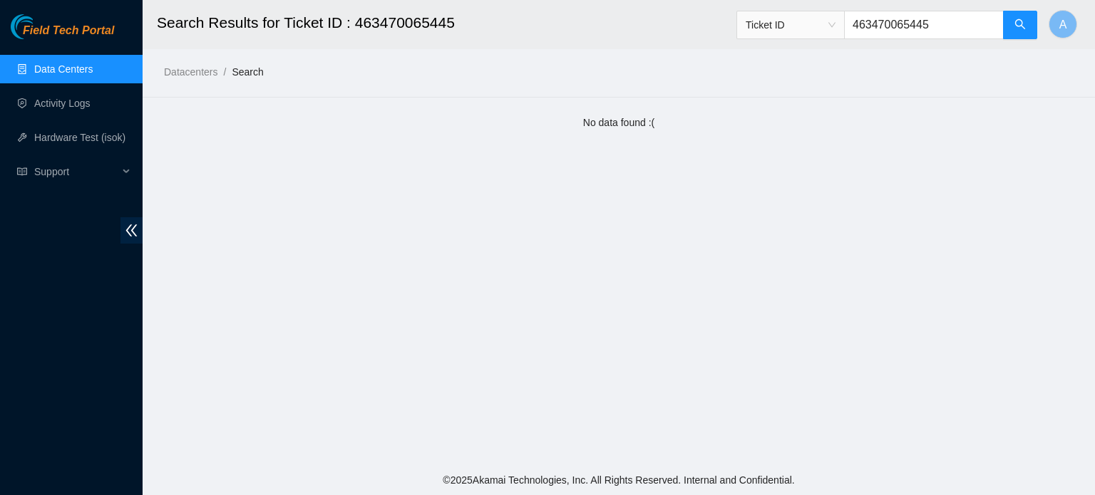
click at [816, 18] on span "Ticket ID" at bounding box center [790, 24] width 90 height 21
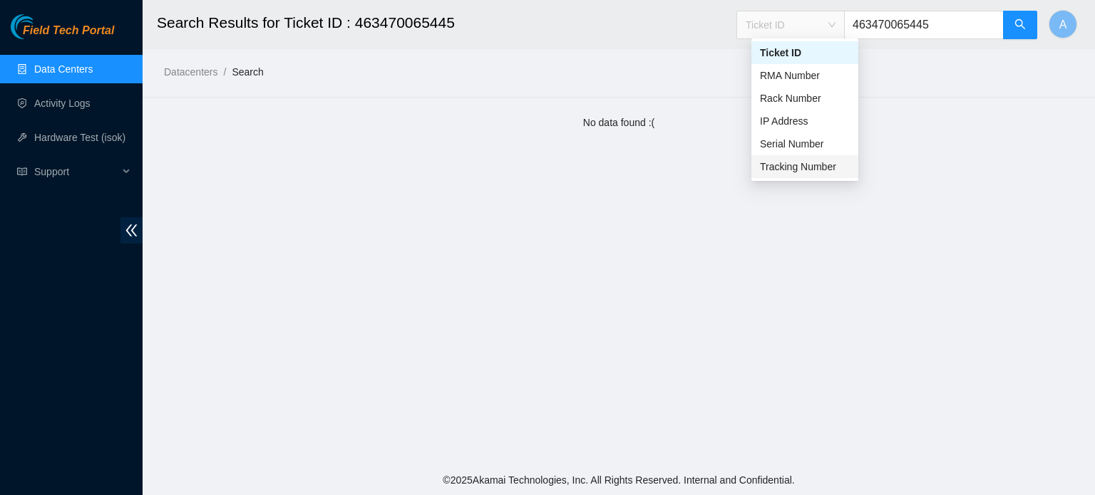
click at [790, 170] on div "Tracking Number" at bounding box center [805, 167] width 90 height 16
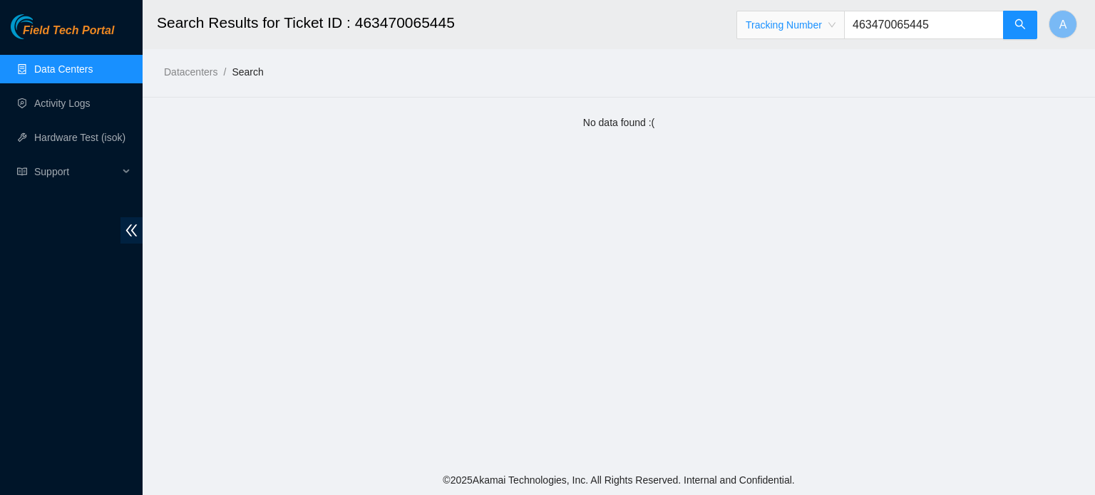
drag, startPoint x: 873, startPoint y: 36, endPoint x: 867, endPoint y: 29, distance: 9.6
click at [867, 29] on input "463470065445" at bounding box center [924, 25] width 160 height 29
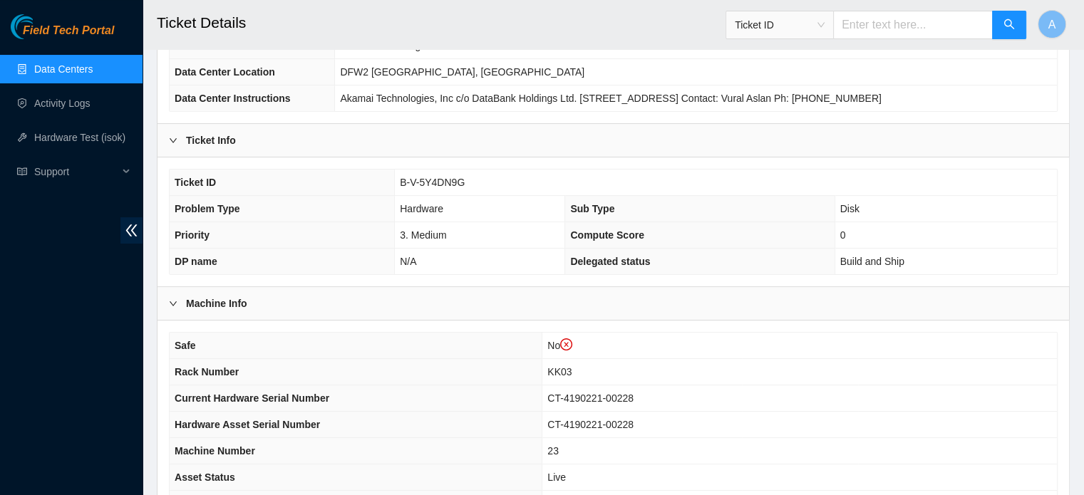
scroll to position [182, 0]
click at [34, 70] on link "Data Centers" at bounding box center [63, 68] width 58 height 11
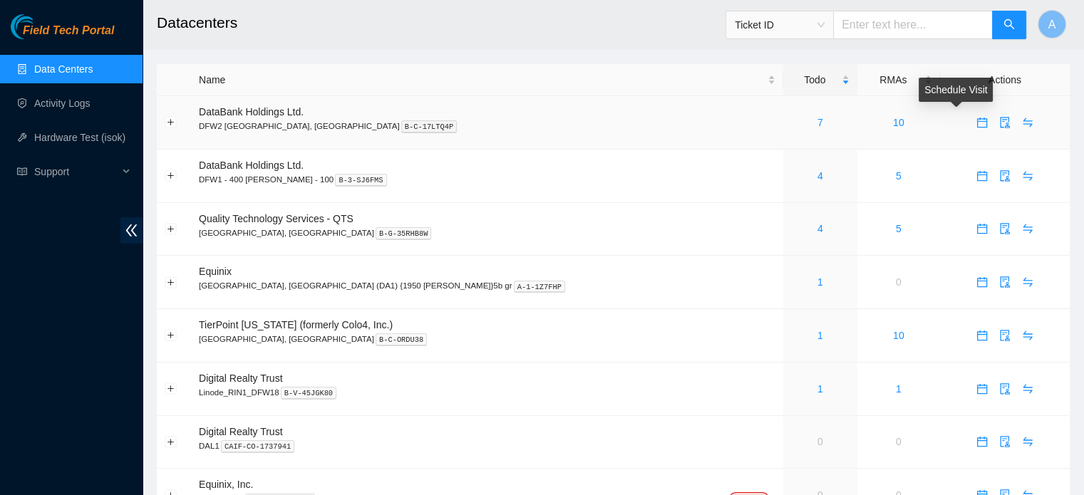
click at [971, 115] on button "button" at bounding box center [982, 122] width 23 height 23
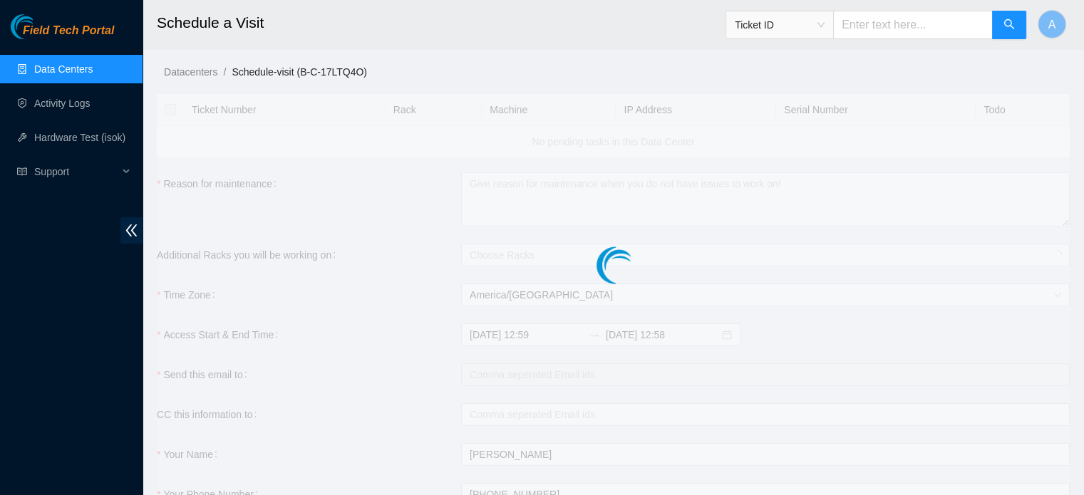
checkbox input "true"
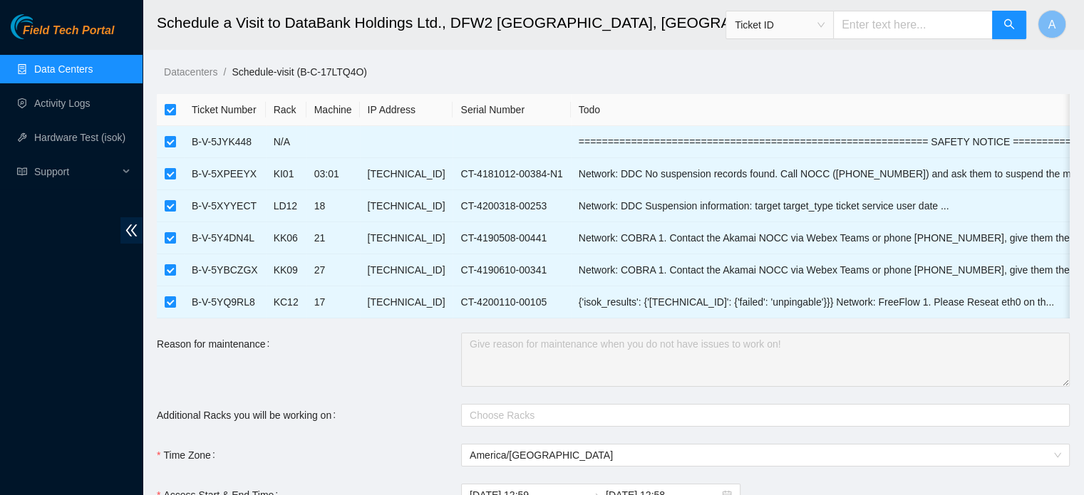
click at [93, 68] on link "Data Centers" at bounding box center [63, 68] width 58 height 11
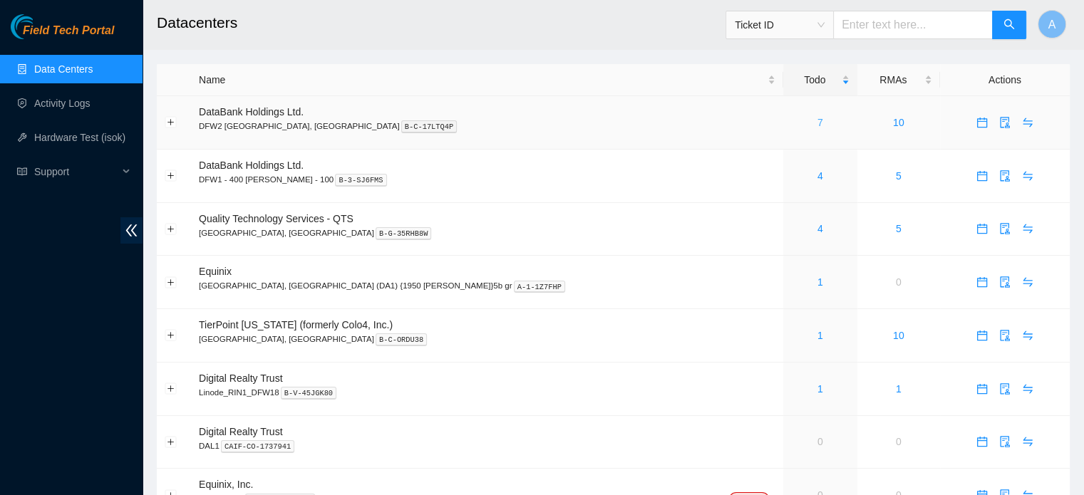
click at [817, 122] on link "7" at bounding box center [820, 122] width 6 height 11
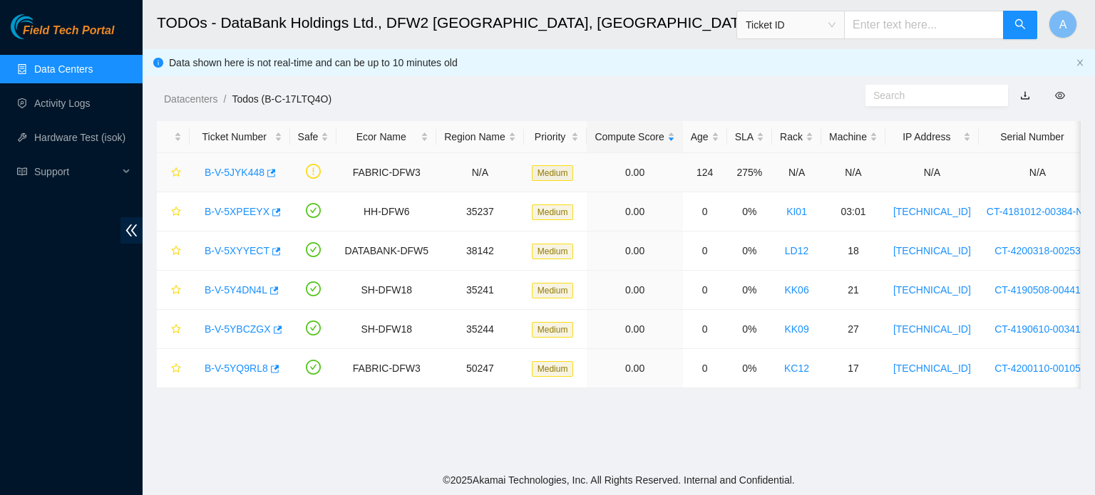
click at [227, 175] on link "B-V-5JYK448" at bounding box center [235, 172] width 60 height 11
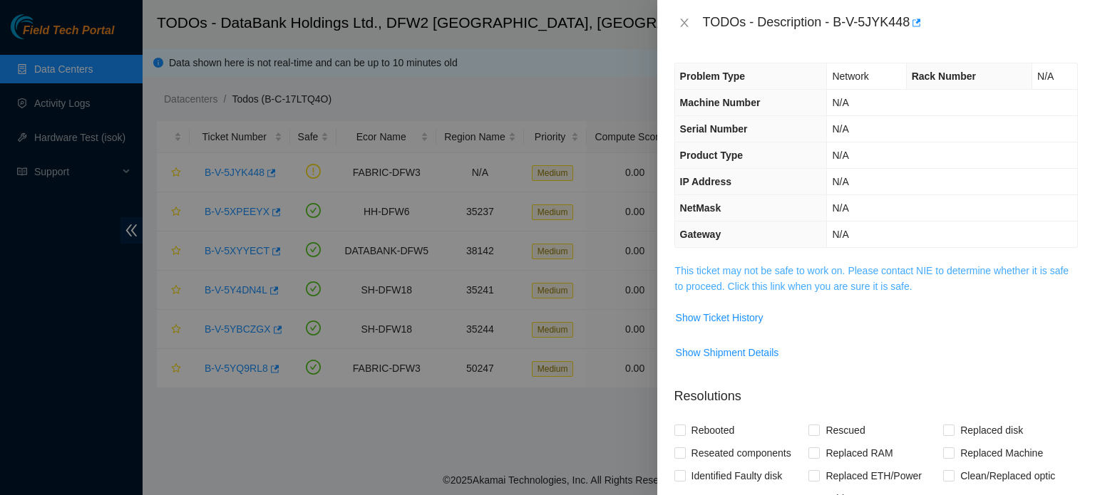
click at [778, 280] on link "This ticket may not be safe to work on. Please contact NIE to determine whether…" at bounding box center [871, 278] width 393 height 27
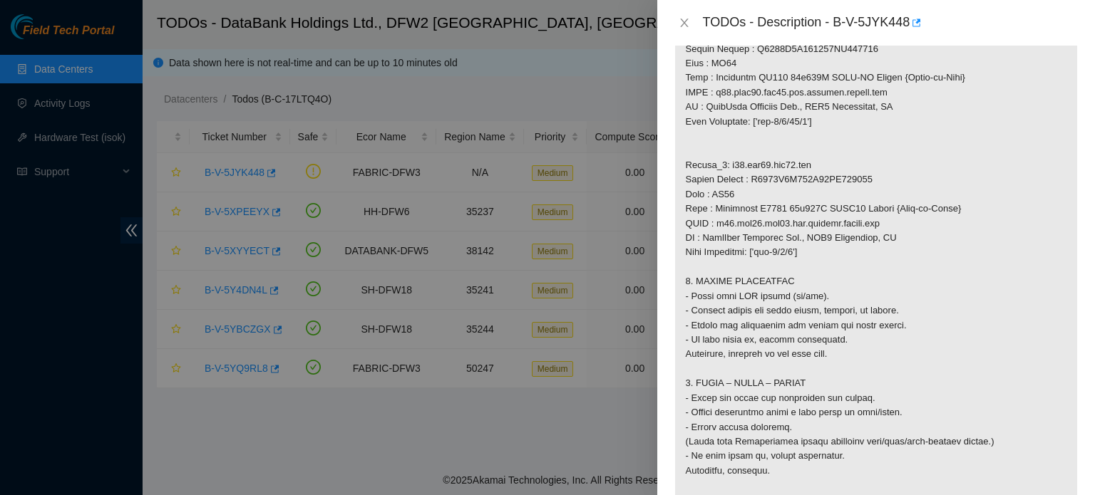
scroll to position [872, 0]
click at [619, 99] on div at bounding box center [547, 247] width 1095 height 495
click at [686, 22] on icon "close" at bounding box center [683, 22] width 11 height 11
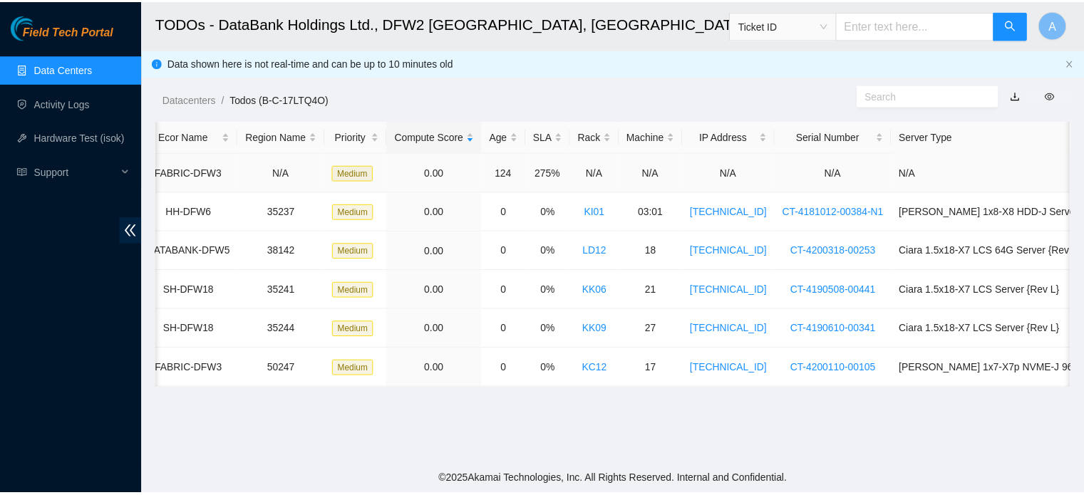
scroll to position [0, 0]
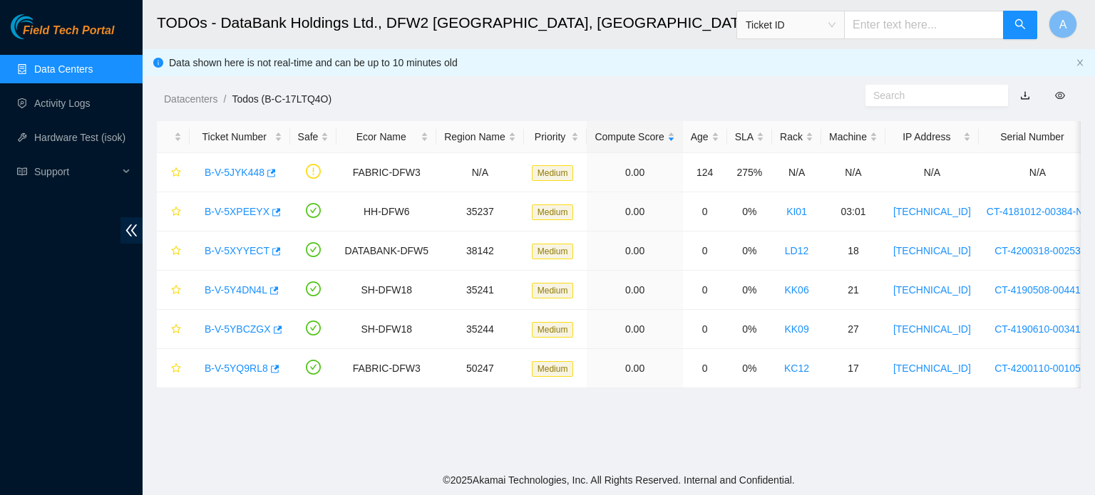
click at [68, 67] on link "Data Centers" at bounding box center [63, 68] width 58 height 11
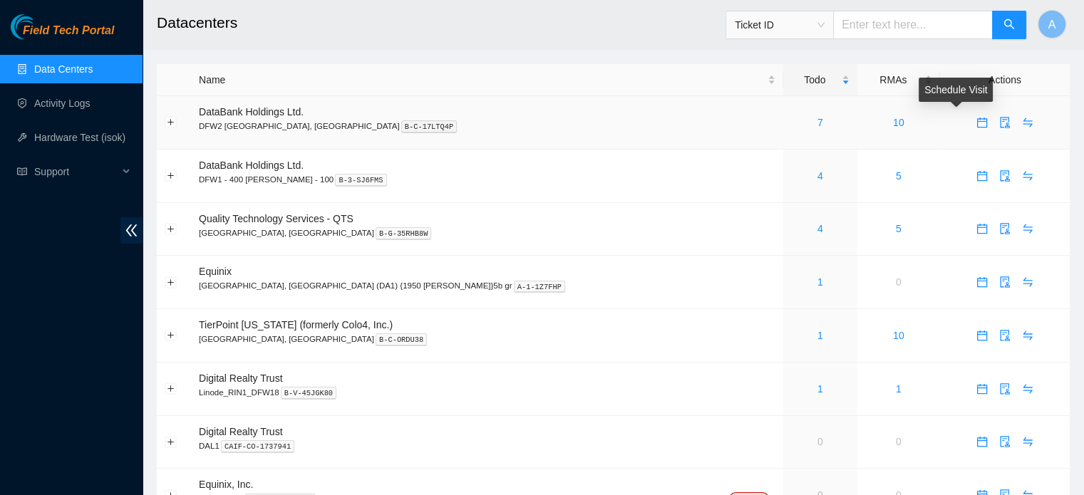
click at [976, 117] on icon "calendar" at bounding box center [981, 122] width 11 height 11
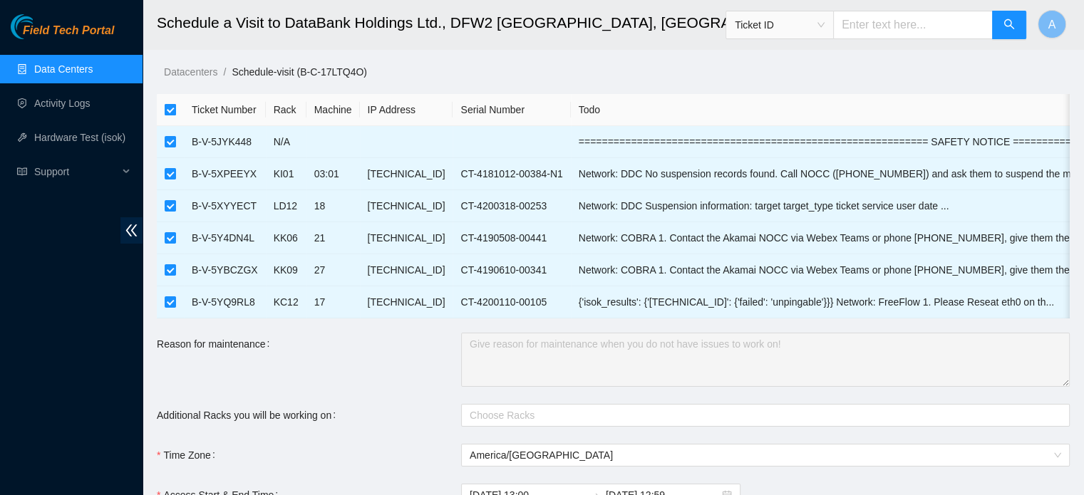
click at [171, 110] on input "checkbox" at bounding box center [170, 109] width 11 height 11
checkbox input "false"
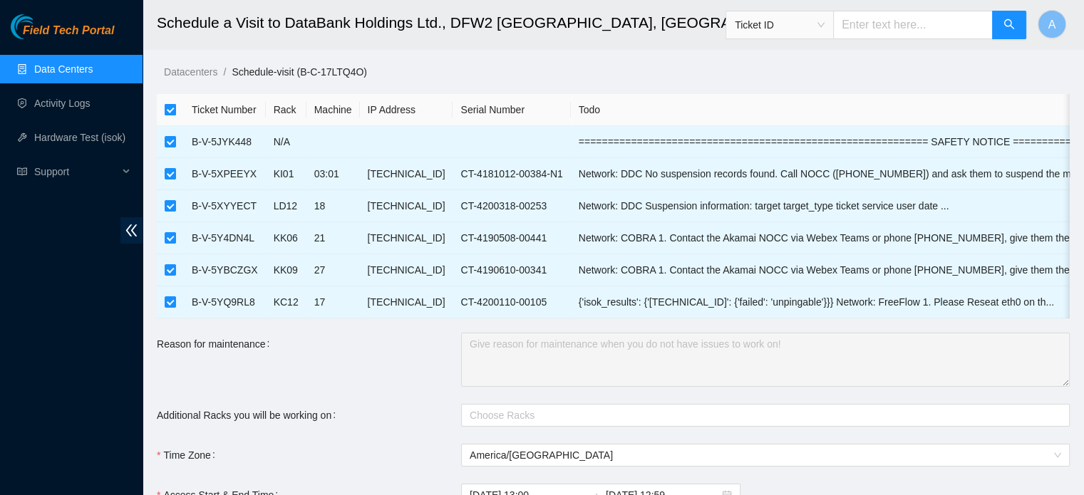
checkbox input "false"
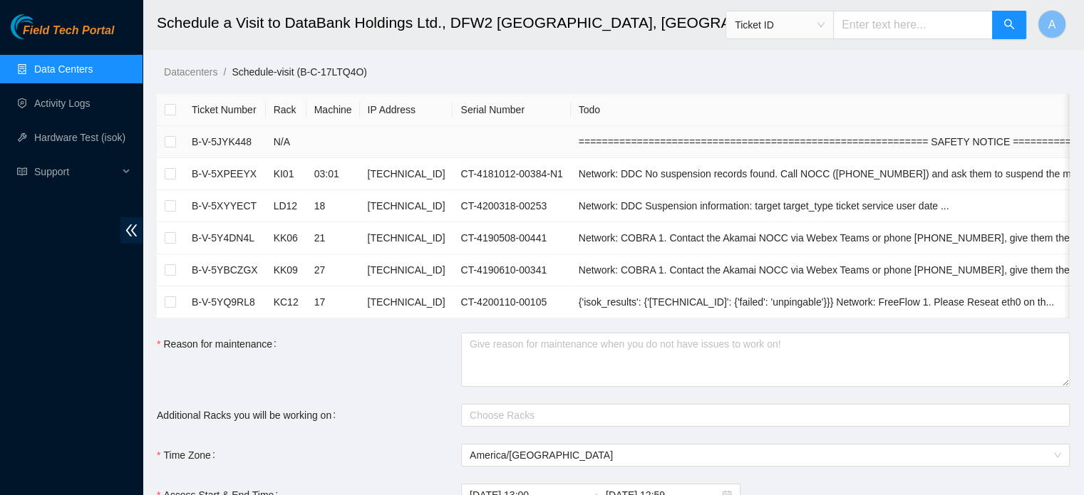
click at [316, 152] on td at bounding box center [332, 142] width 53 height 32
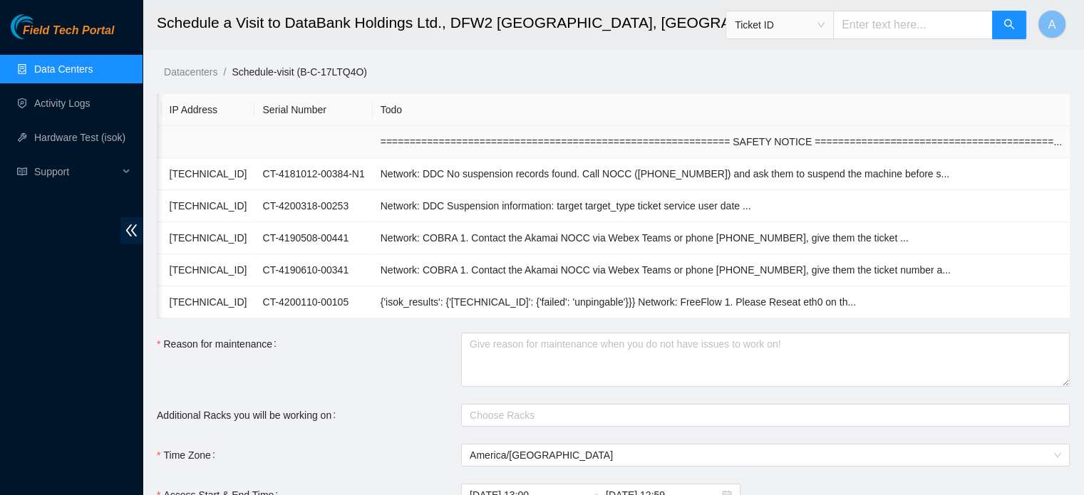
scroll to position [19, 0]
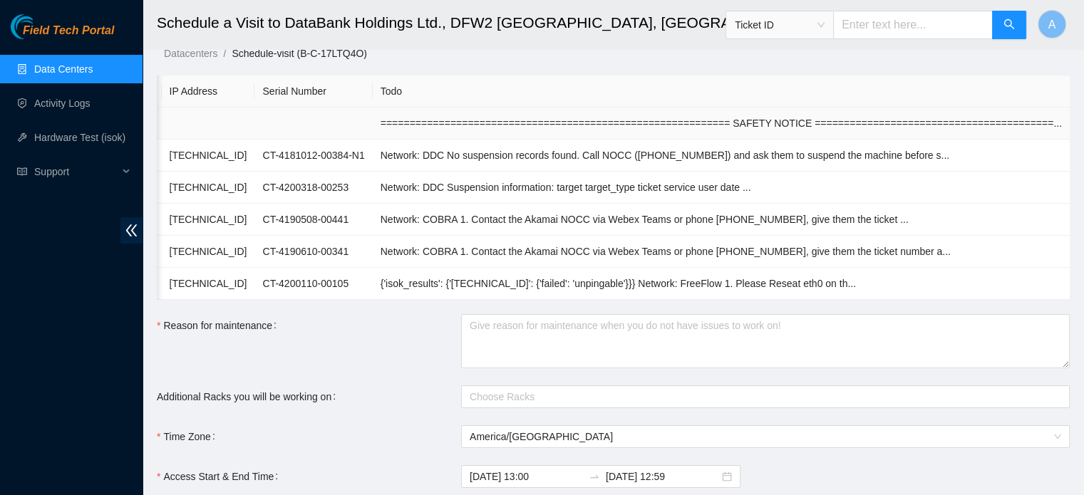
click at [469, 131] on td "============================================================ SAFETY NOTICE ====…" at bounding box center [721, 124] width 697 height 32
click at [1055, 125] on td "============================================================ SAFETY NOTICE ====…" at bounding box center [721, 124] width 697 height 32
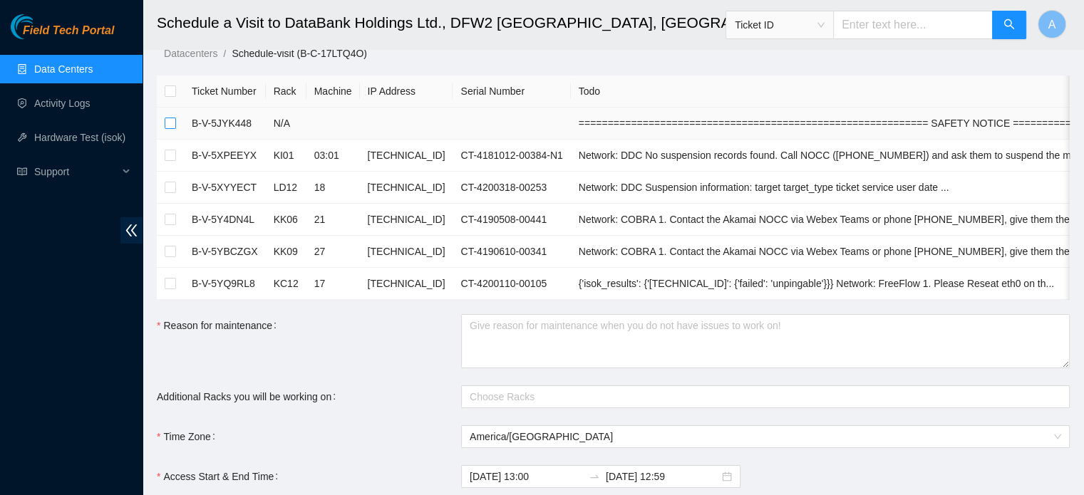
click at [172, 126] on input "checkbox" at bounding box center [170, 123] width 11 height 11
checkbox input "true"
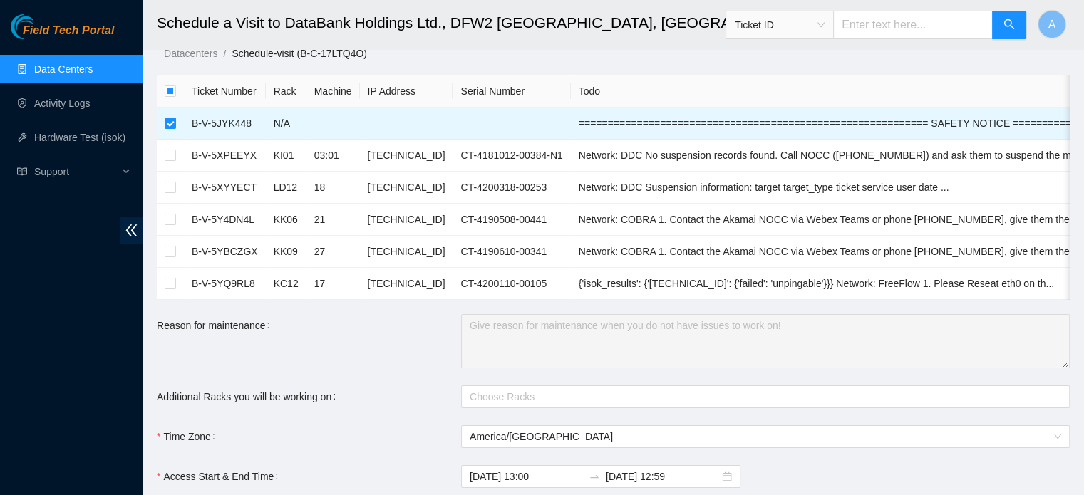
scroll to position [21, 0]
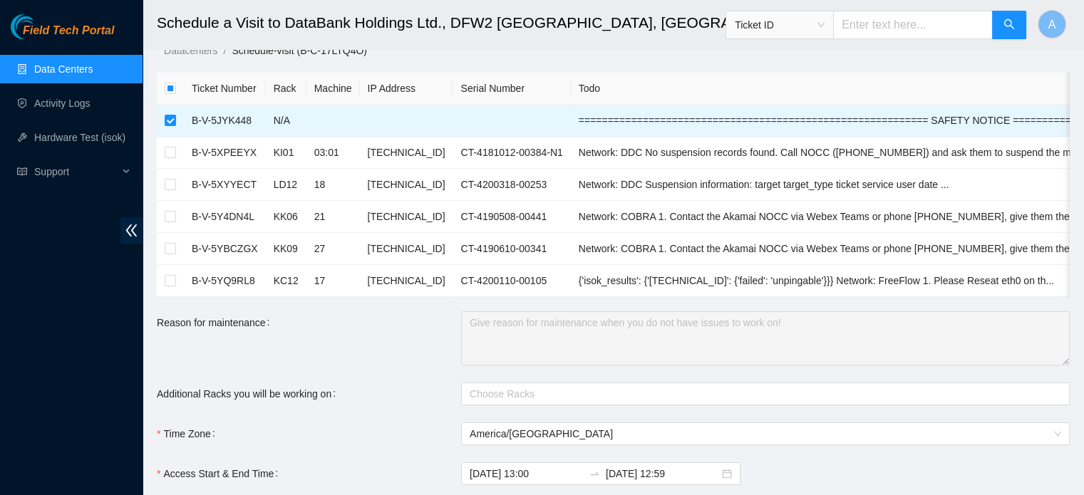
click at [93, 63] on link "Data Centers" at bounding box center [63, 68] width 58 height 11
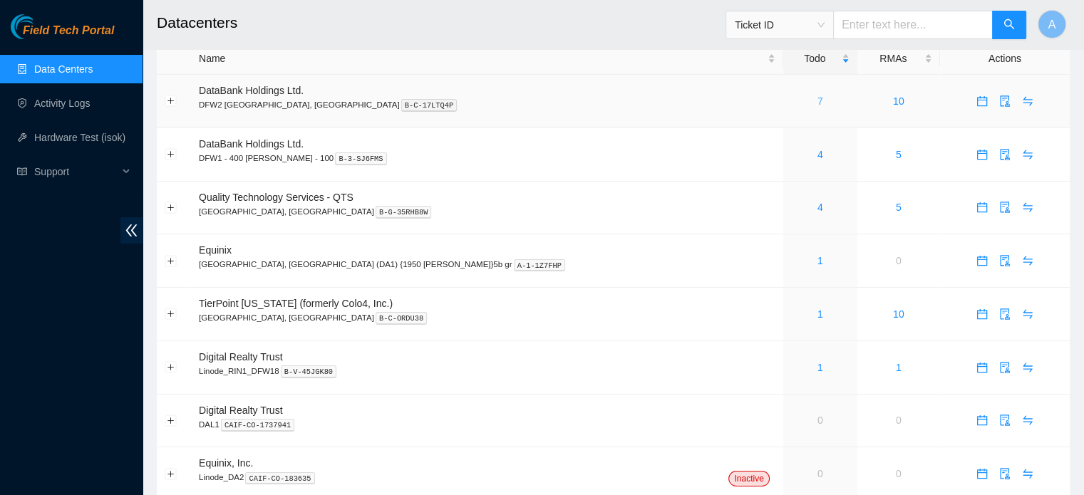
click at [817, 97] on link "7" at bounding box center [820, 100] width 6 height 11
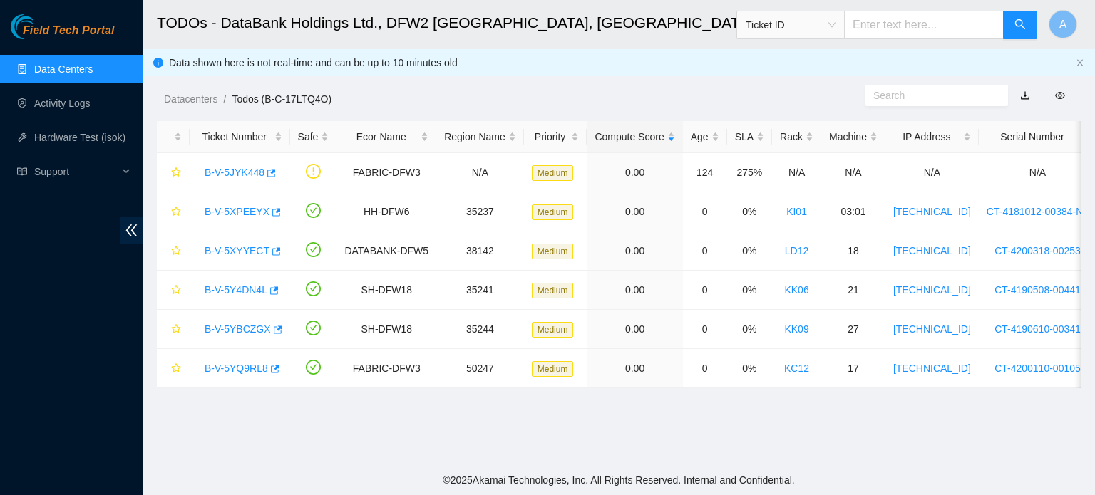
click at [71, 71] on link "Data Centers" at bounding box center [63, 68] width 58 height 11
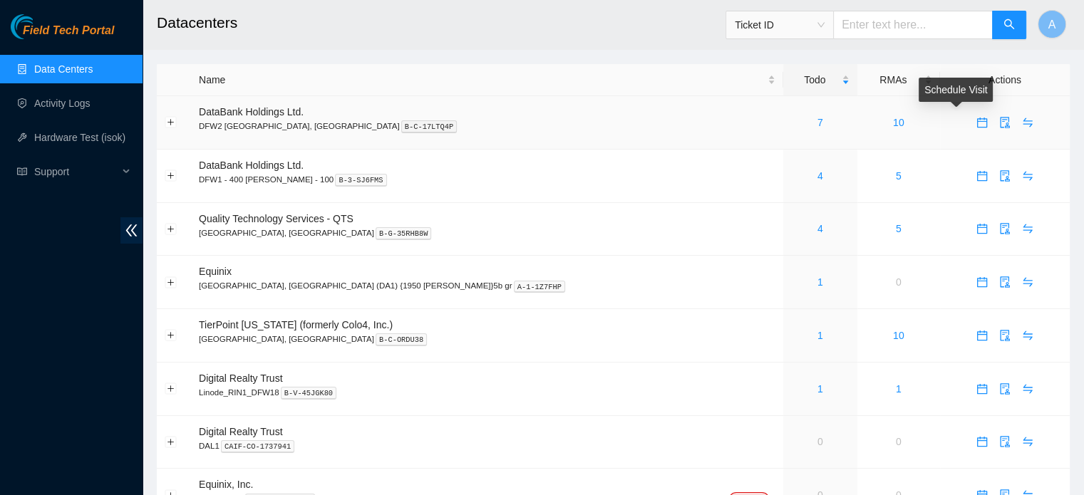
click at [971, 115] on button "button" at bounding box center [982, 122] width 23 height 23
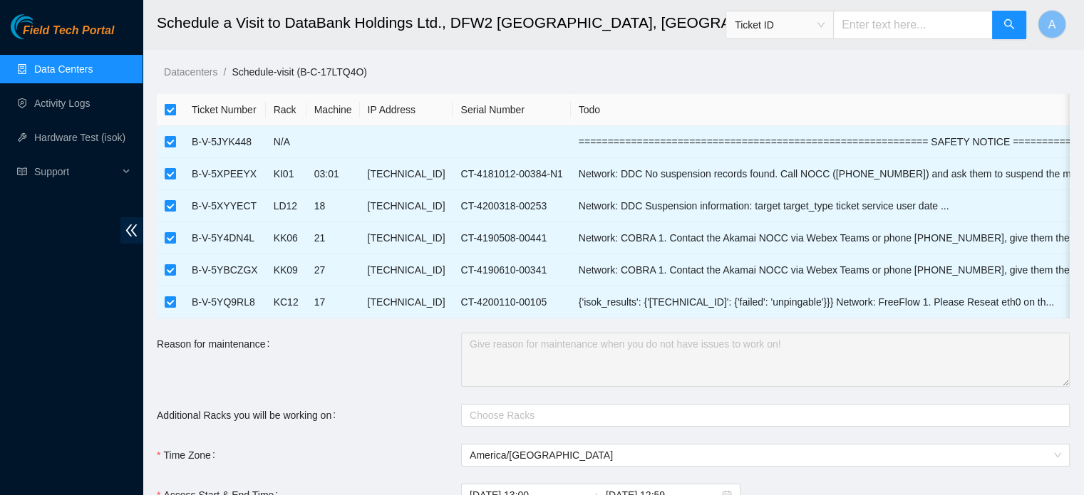
click at [171, 104] on input "checkbox" at bounding box center [170, 109] width 11 height 11
checkbox input "false"
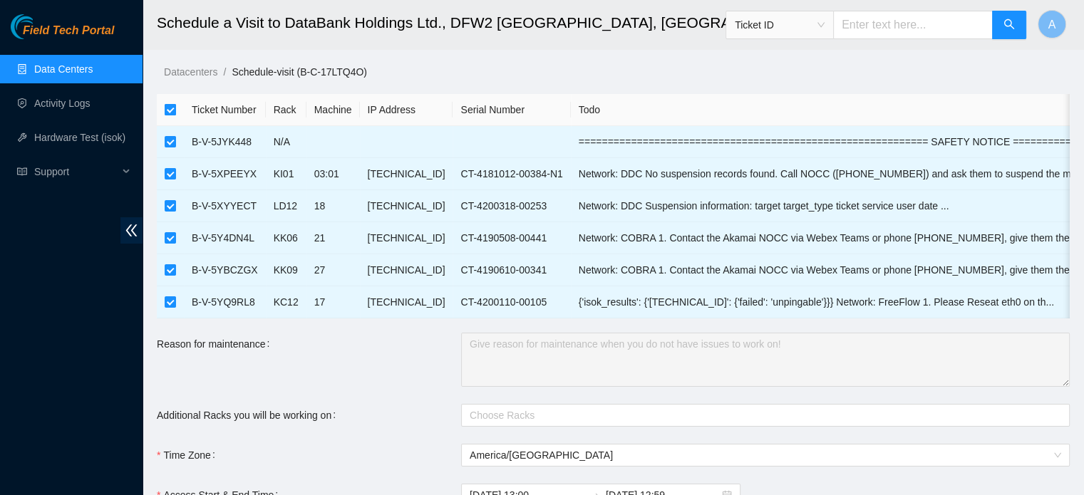
checkbox input "false"
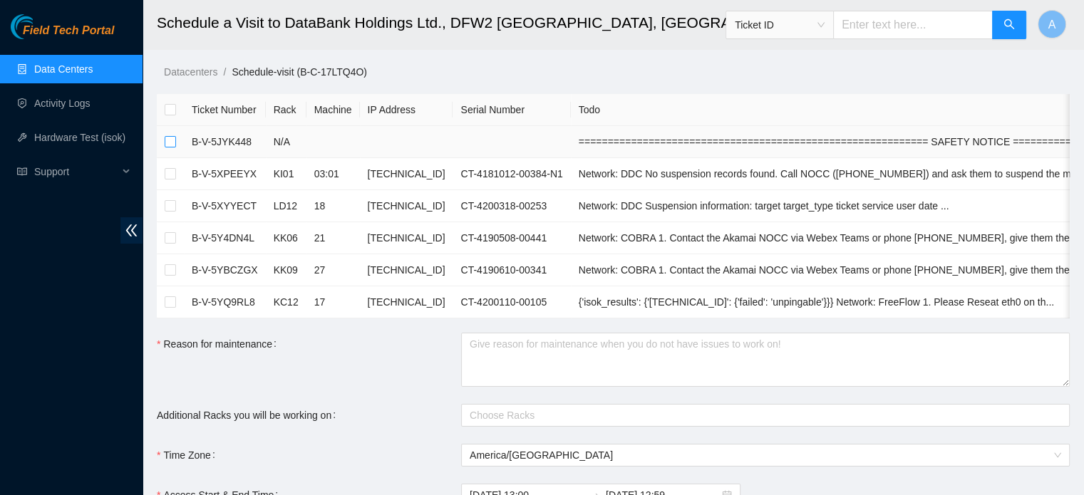
click at [170, 138] on input "checkbox" at bounding box center [170, 141] width 11 height 11
checkbox input "true"
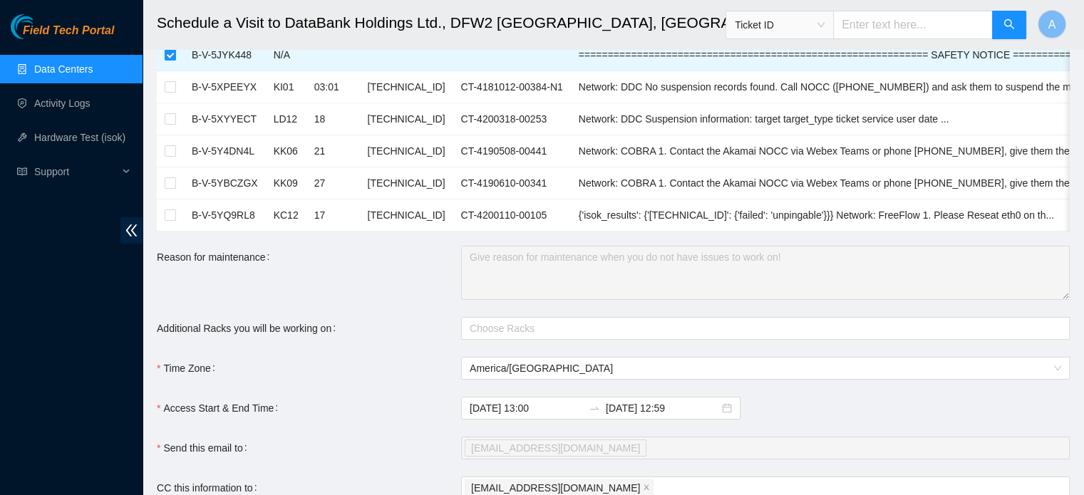
scroll to position [98, 0]
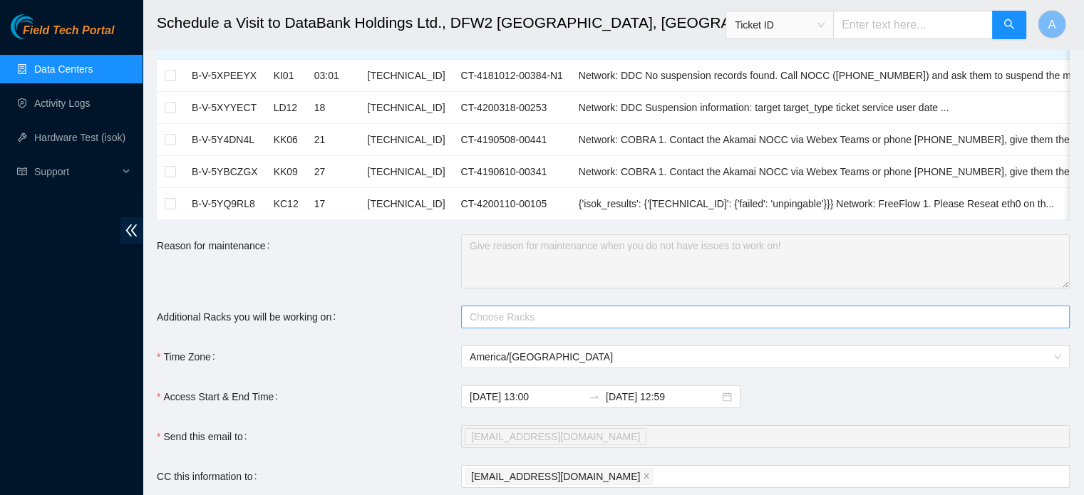
click at [484, 326] on div at bounding box center [758, 317] width 587 height 17
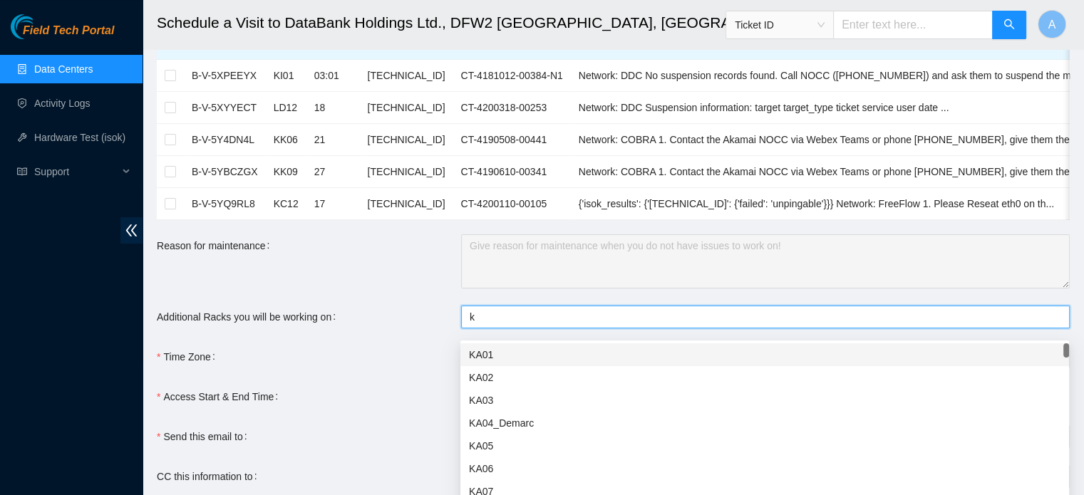
type input "kf"
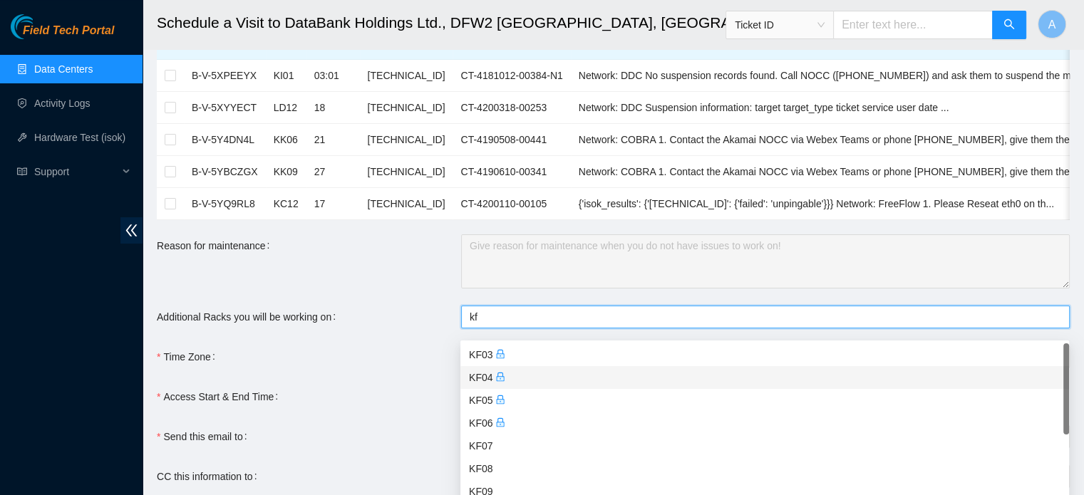
click at [490, 373] on div "KF04" at bounding box center [764, 378] width 591 height 16
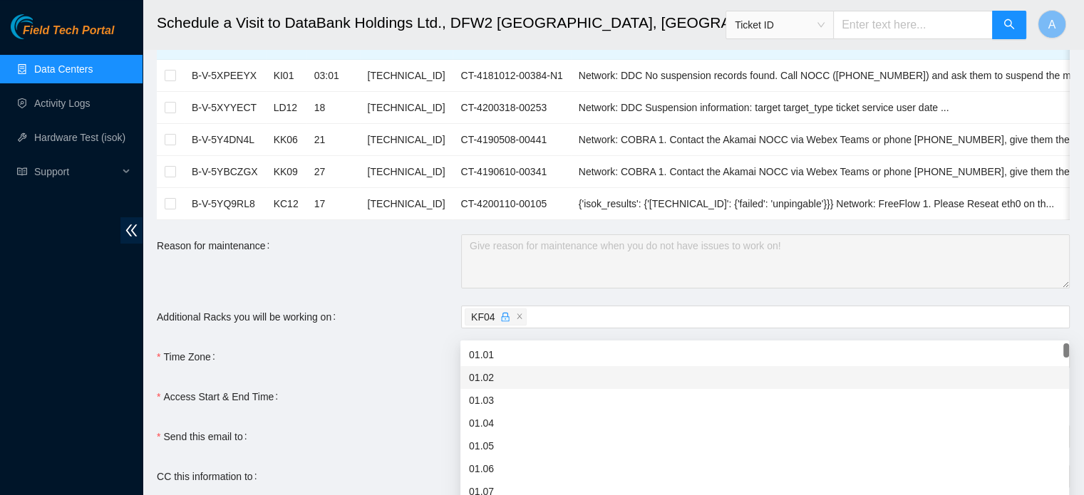
click at [381, 307] on form "Ticket Number Rack Machine IP Address Serial Number Todo B-V-5JYK448 N/A ======…" at bounding box center [613, 322] width 913 height 652
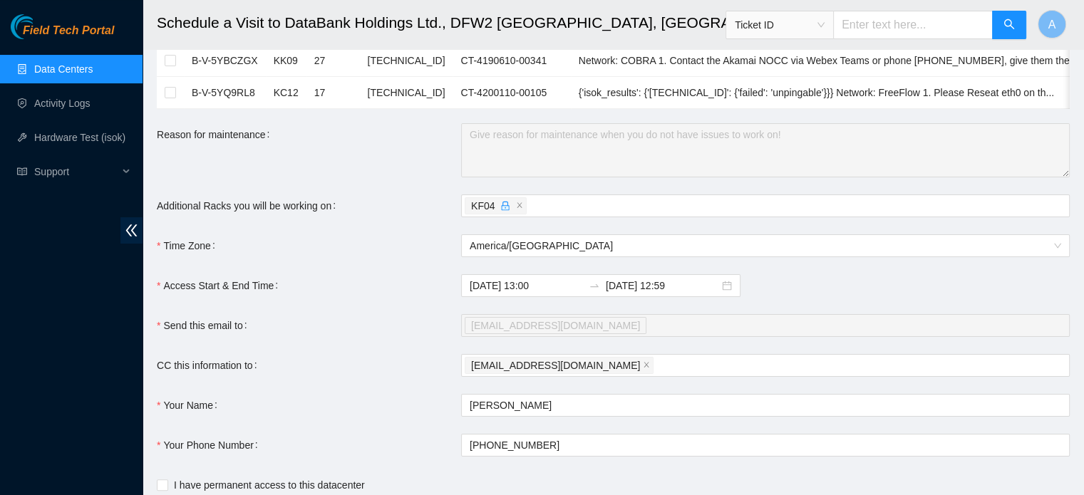
scroll to position [211, 0]
click at [658, 292] on input "2025-10-15 12:59" at bounding box center [662, 284] width 113 height 16
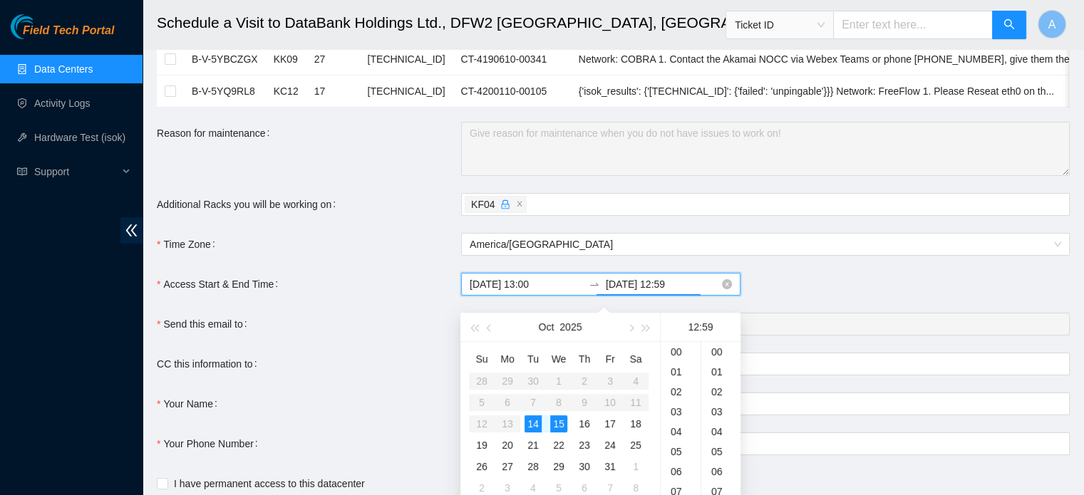
scroll to position [1176, 0]
click at [536, 420] on div "14" at bounding box center [532, 423] width 17 height 17
click at [680, 357] on div "23" at bounding box center [681, 353] width 40 height 20
type input "2025-10-14 23:59"
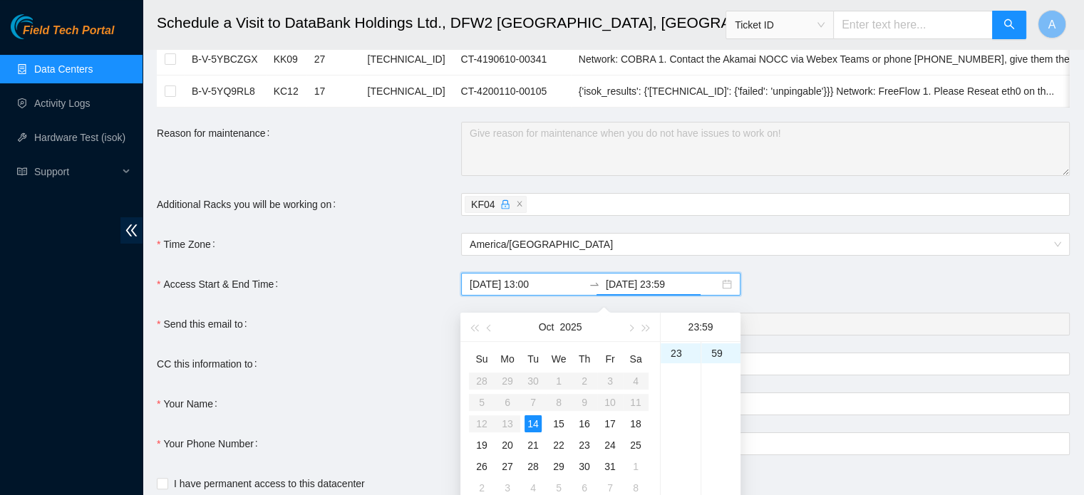
scroll to position [307, 0]
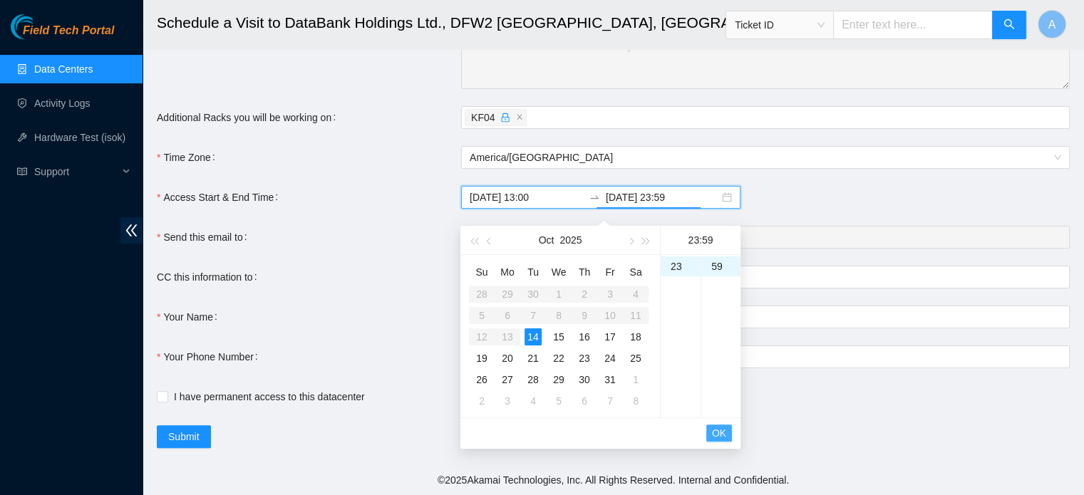
click at [714, 425] on span "OK" at bounding box center [719, 433] width 14 height 16
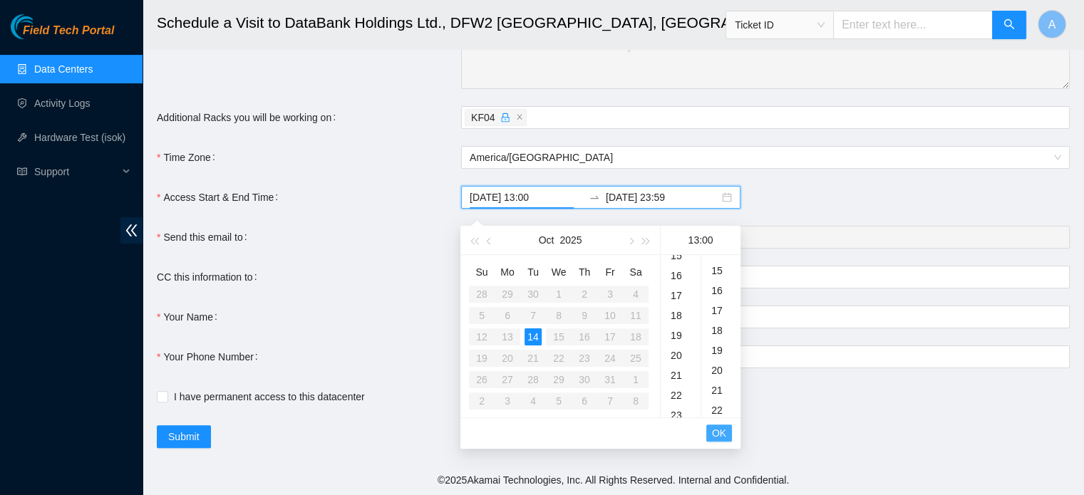
scroll to position [0, 0]
click at [714, 425] on span "OK" at bounding box center [719, 433] width 14 height 16
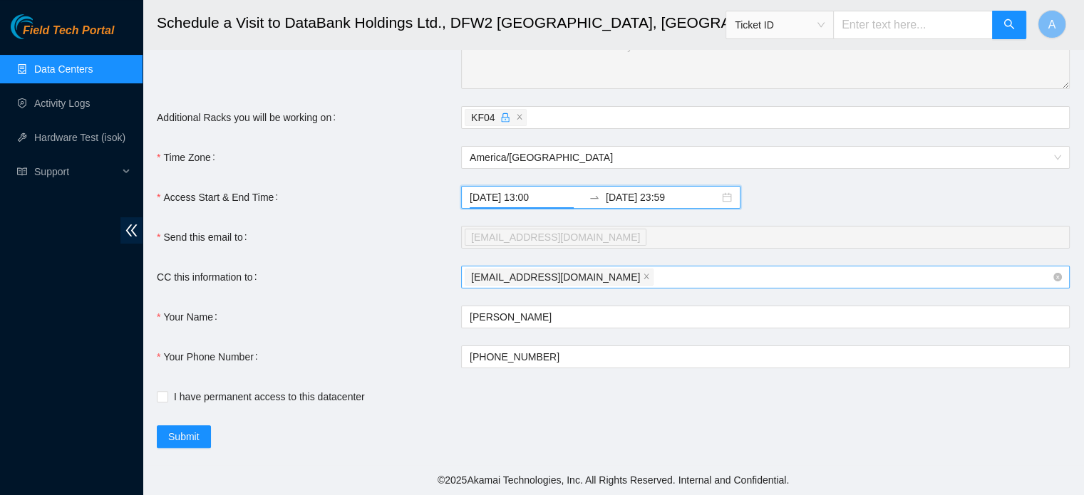
click at [634, 281] on div "austinsilva0904@gmail.com" at bounding box center [758, 277] width 587 height 20
type input "n"
click at [627, 281] on div "austinsilva0904@gmail.com" at bounding box center [758, 277] width 587 height 20
paste input "fts-dfw@akamai.com"
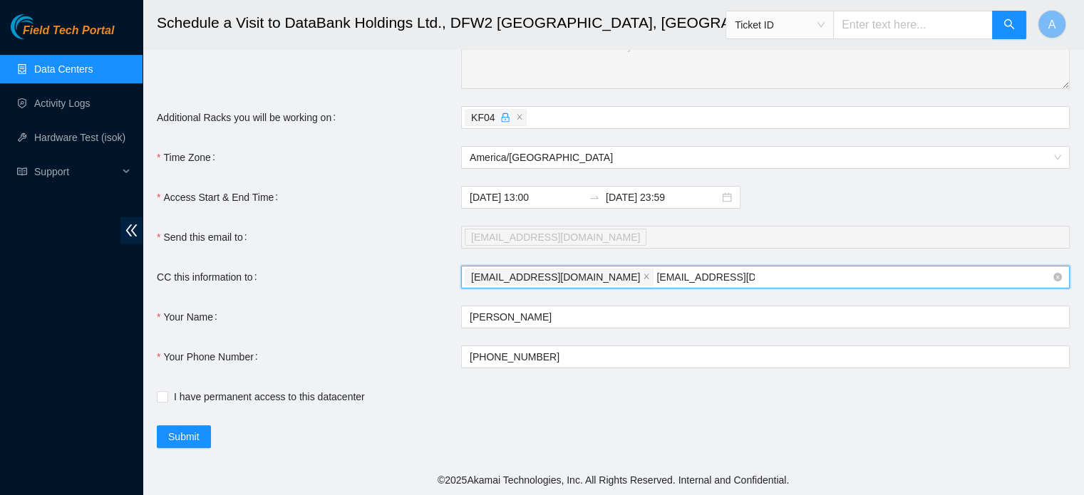
type input "fts-dfw@akamai.com"
click at [734, 281] on div "austinsilva0904@gmail.com fts-dfw@akamai.com" at bounding box center [758, 277] width 587 height 20
click at [651, 274] on div "austinsilva0904@gmail.com" at bounding box center [758, 277] width 587 height 20
paste input "fts-dfw@akamai.com"
type input "fts-dfw@akamai.com"
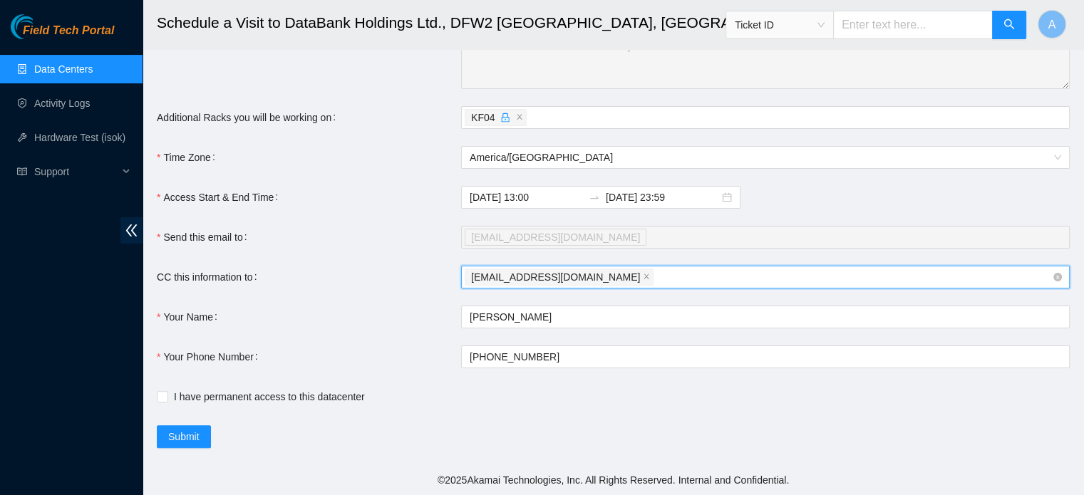
click at [737, 284] on div "austinsilva0904@gmail.com fts-dfw@akamai.com" at bounding box center [758, 277] width 587 height 20
click at [698, 274] on div "austinsilva0904@gmail.com" at bounding box center [758, 277] width 587 height 20
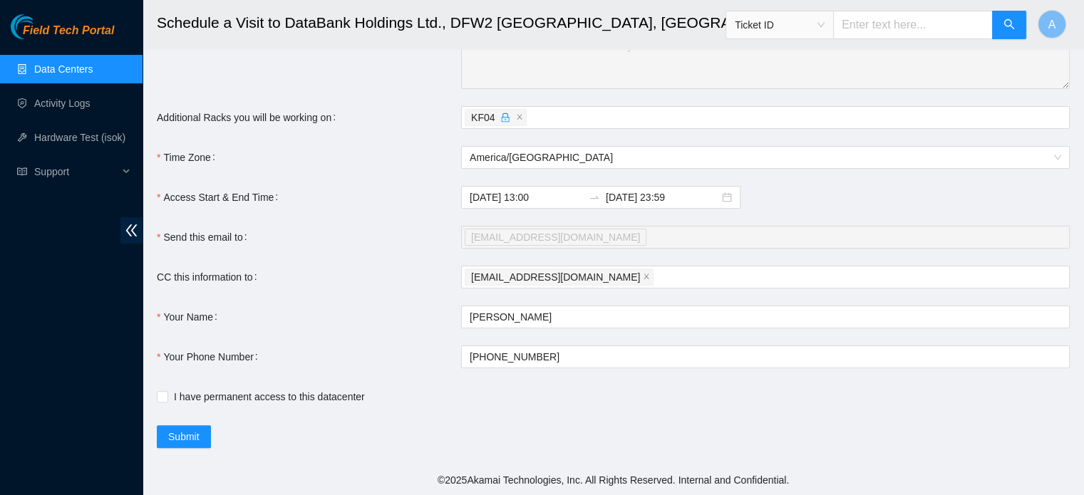
click at [983, 198] on div "2025-10-14 13:00 2025-10-14 23:59" at bounding box center [765, 197] width 609 height 23
click at [641, 284] on div "austinsilva0904@gmail.com" at bounding box center [758, 277] width 587 height 20
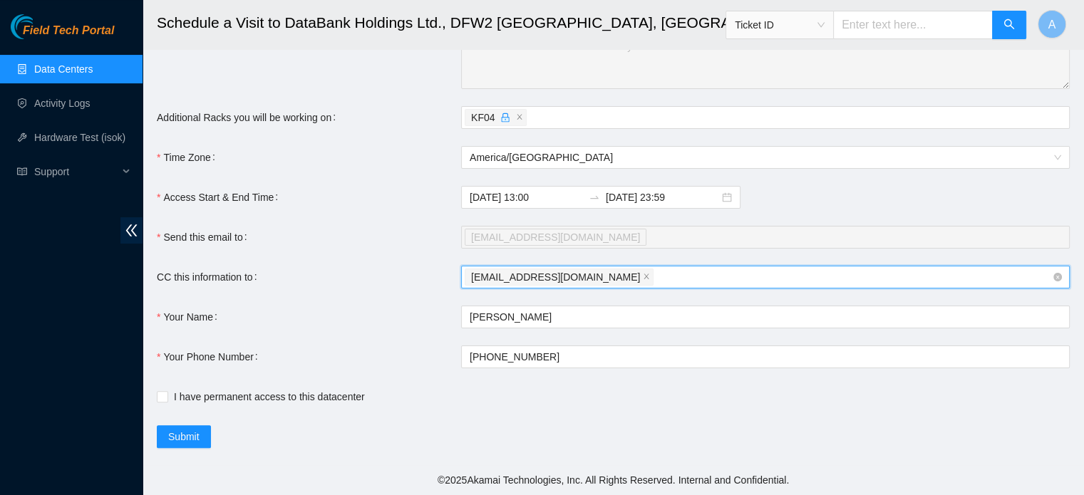
paste input "nie-hivemind@akamai.com"
type input "nie-hivemind@akamai.com"
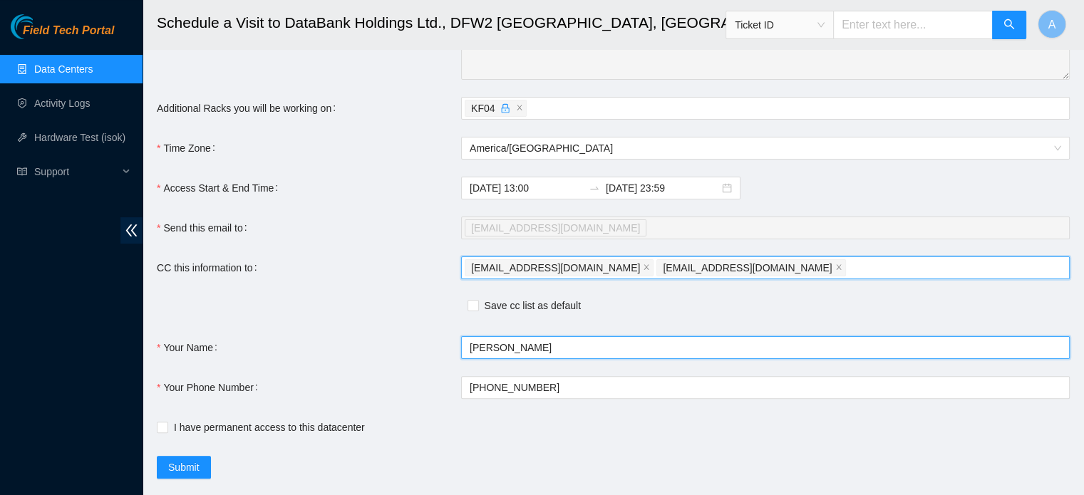
click at [733, 309] on form "Ticket Number Rack Machine IP Address Serial Number Todo B-V-5JYK448 N/A ======…" at bounding box center [613, 133] width 913 height 692
click at [791, 278] on div "austinsilva0904@gmail.com nie-hivemind@akamai.com" at bounding box center [758, 268] width 587 height 20
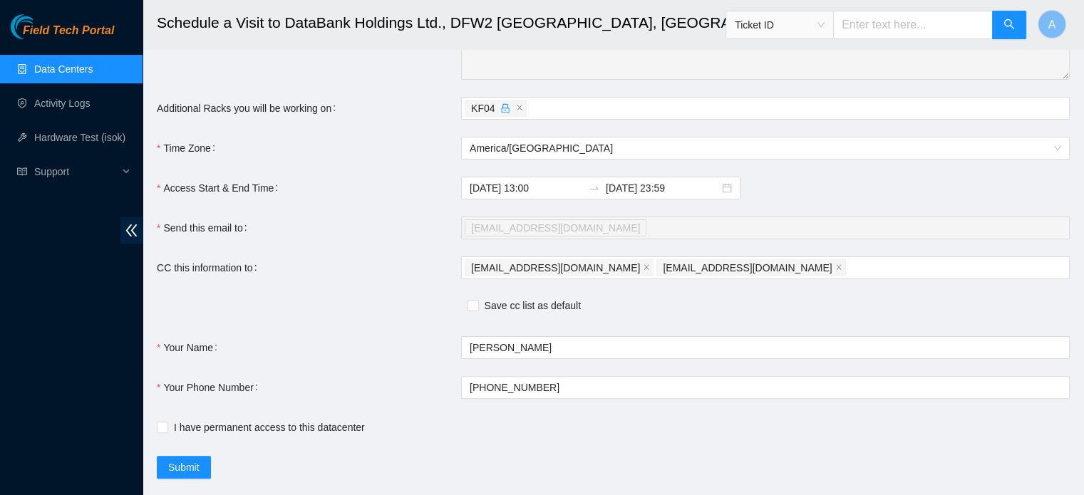
click at [829, 470] on div "Submit" at bounding box center [613, 467] width 913 height 23
click at [787, 278] on div "austinsilva0904@gmail.com nie-hivemind@akamai.com" at bounding box center [758, 268] width 587 height 20
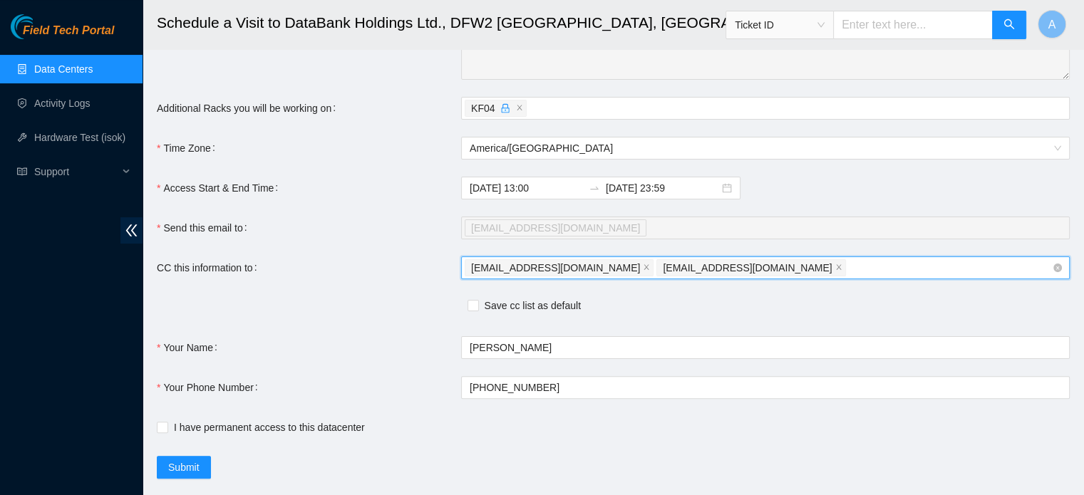
paste input "fts-dfw@akamai.com"
type input "fts-dfw@akamai.com"
click at [790, 319] on div "Save cc list as default" at bounding box center [613, 307] width 913 height 23
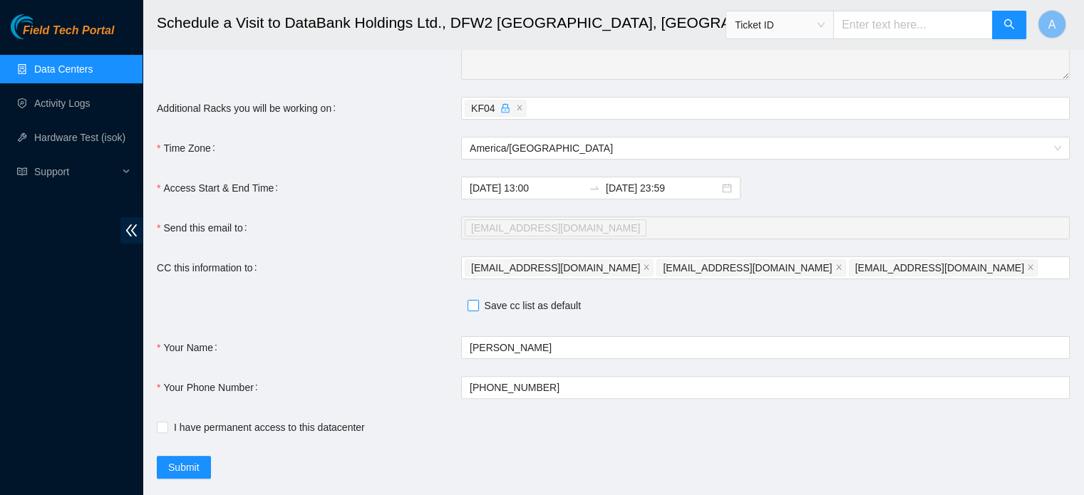
click at [529, 314] on span "Save cc list as default" at bounding box center [533, 306] width 108 height 16
click at [477, 310] on input "Save cc list as default" at bounding box center [472, 305] width 10 height 10
checkbox input "true"
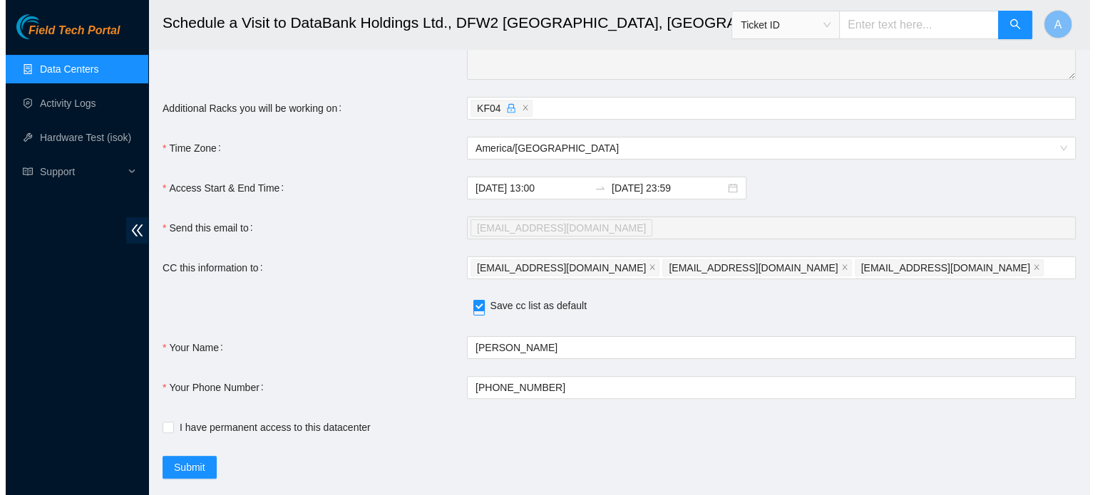
scroll to position [347, 0]
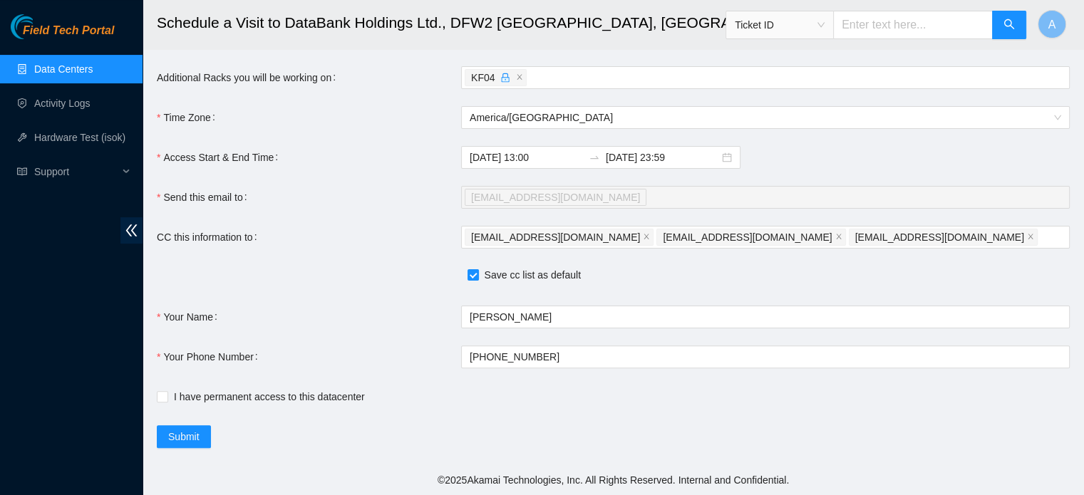
click at [216, 407] on div "I have permanent access to this datacenter" at bounding box center [461, 397] width 609 height 23
click at [226, 399] on span "I have permanent access to this datacenter" at bounding box center [269, 397] width 202 height 16
click at [167, 399] on input "I have permanent access to this datacenter" at bounding box center [162, 396] width 10 height 10
checkbox input "true"
click at [199, 448] on button "Submit" at bounding box center [184, 436] width 54 height 23
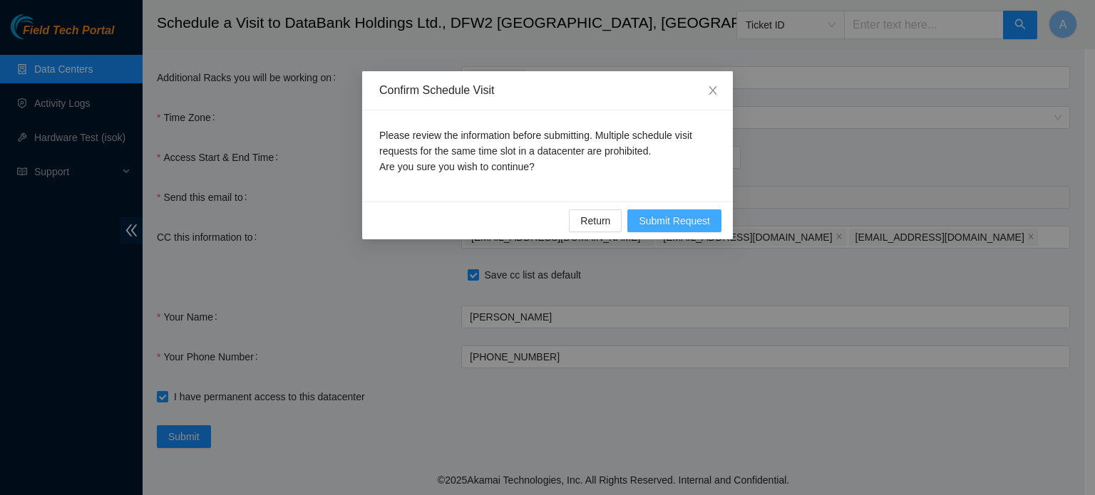
click at [704, 214] on span "Submit Request" at bounding box center [673, 221] width 71 height 16
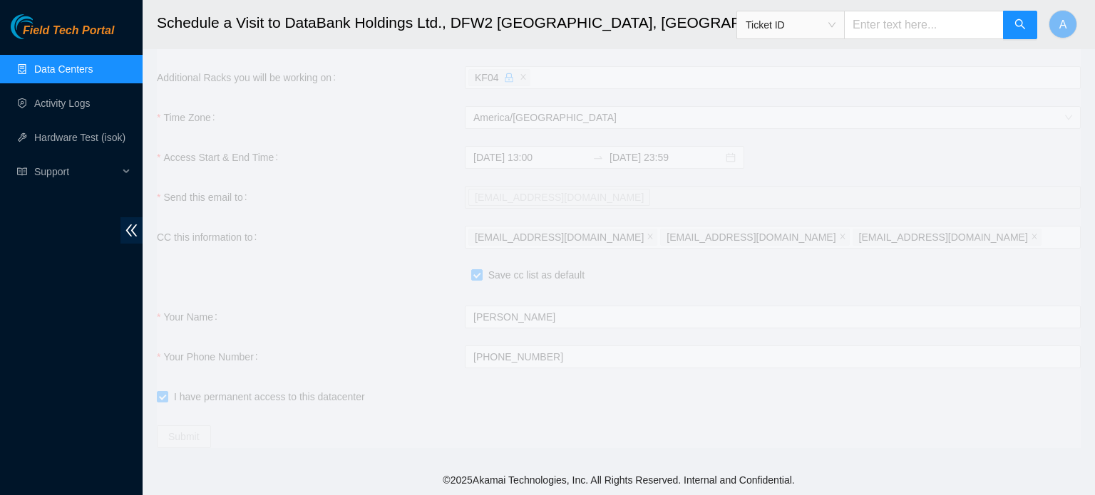
type input "2025-10-14 13:03"
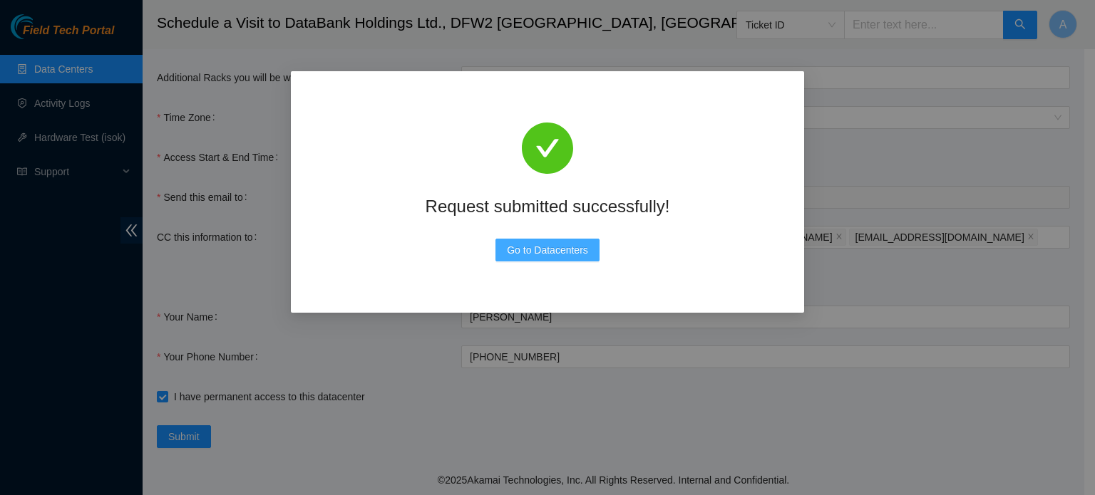
click at [559, 244] on span "Go to Datacenters" at bounding box center [547, 250] width 81 height 16
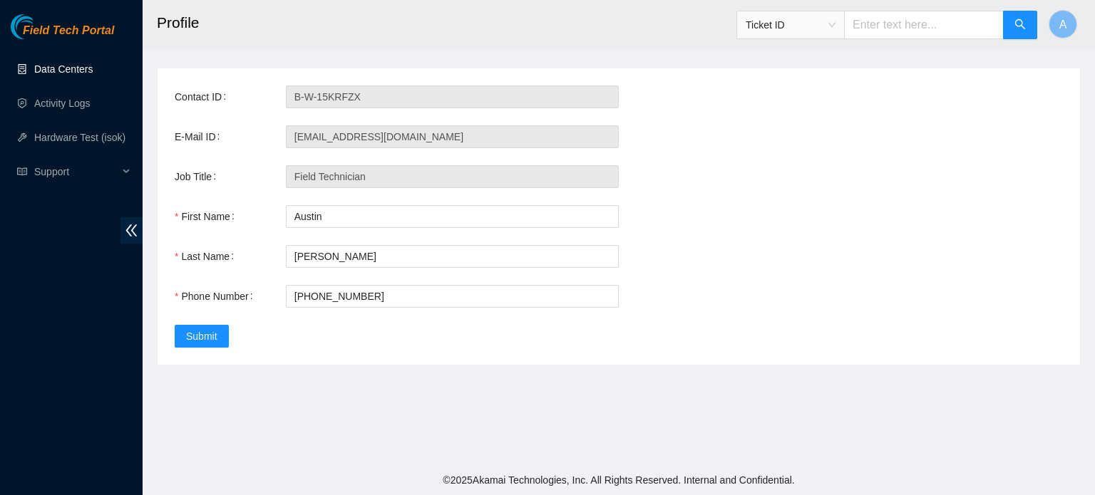
click at [92, 73] on link "Data Centers" at bounding box center [63, 68] width 58 height 11
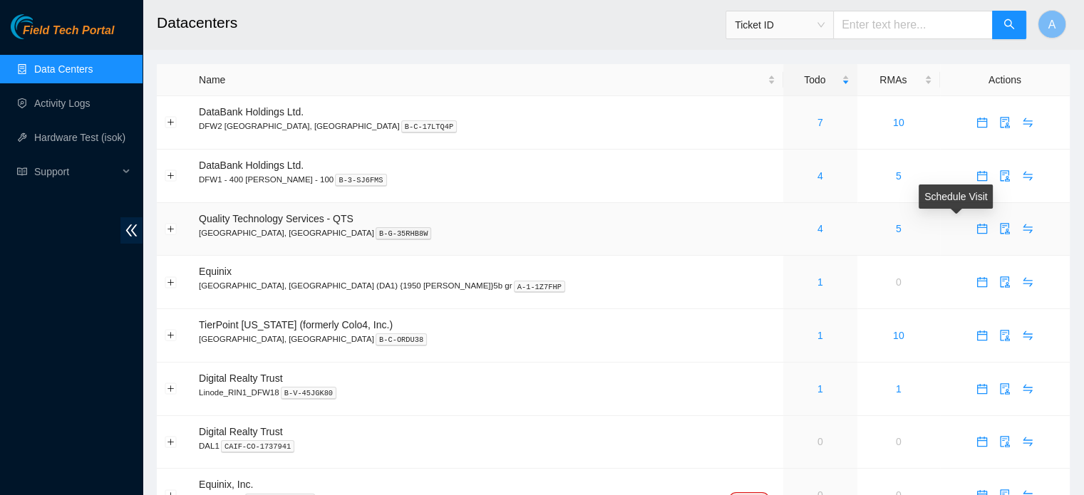
click at [977, 228] on icon "calendar" at bounding box center [982, 229] width 10 height 10
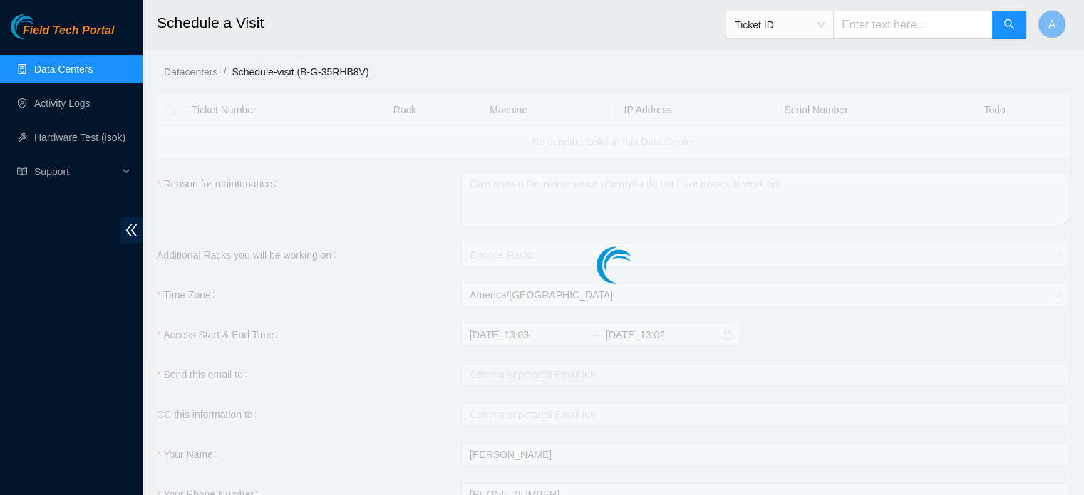
checkbox input "true"
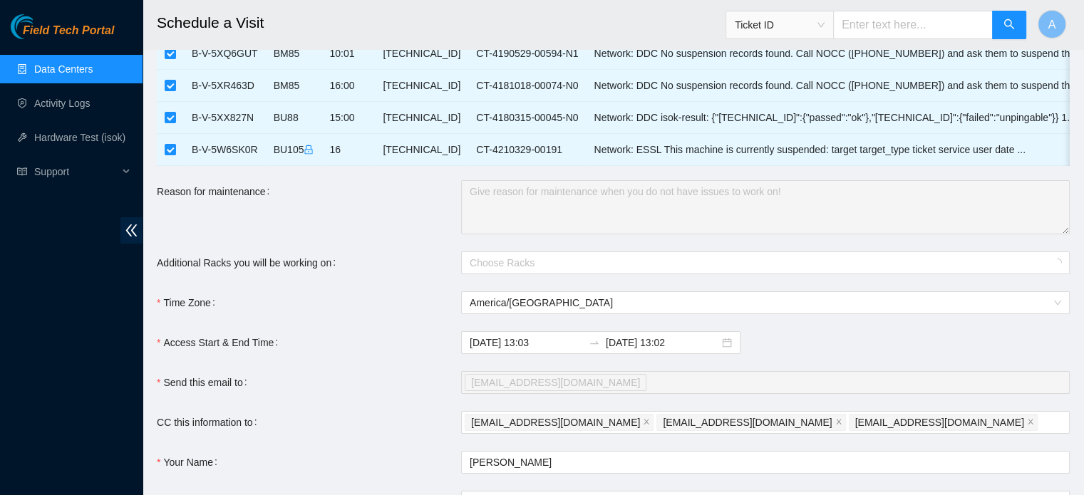
scroll to position [232, 0]
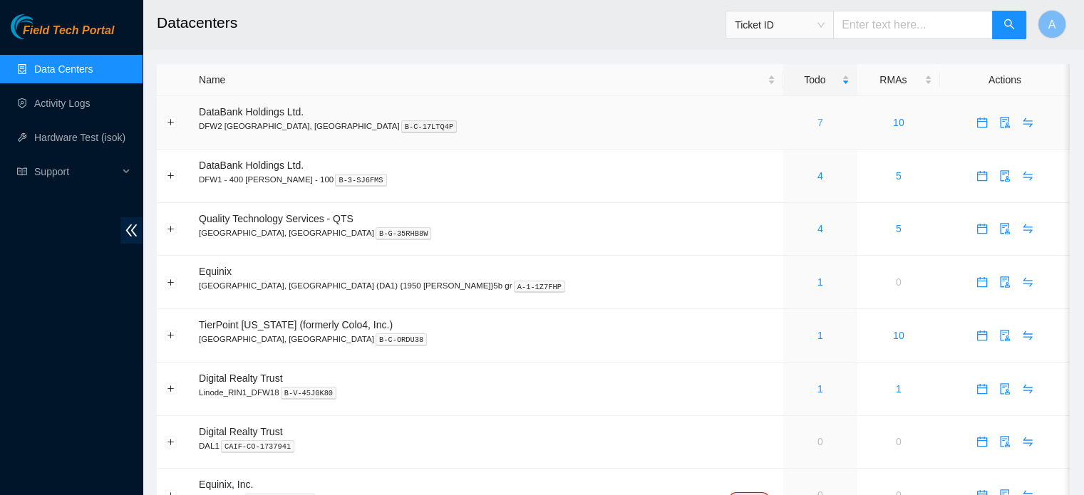
click at [817, 121] on link "7" at bounding box center [820, 122] width 6 height 11
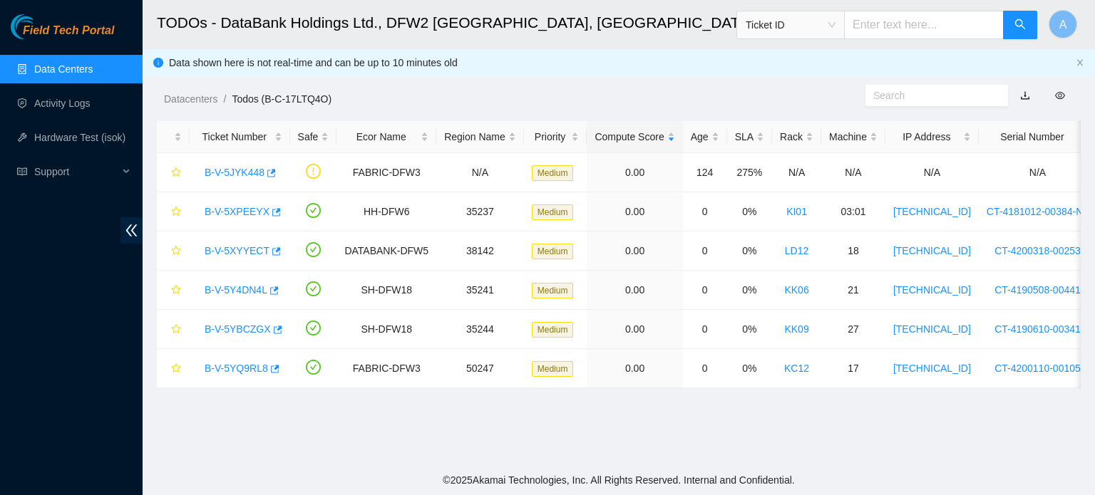
click at [914, 480] on footer "© 2025 Akamai Technologies, Inc. All Rights Reserved. Internal and Confidential." at bounding box center [619, 480] width 952 height 30
click at [222, 365] on link "B-V-5YQ9RL8" at bounding box center [236, 368] width 63 height 11
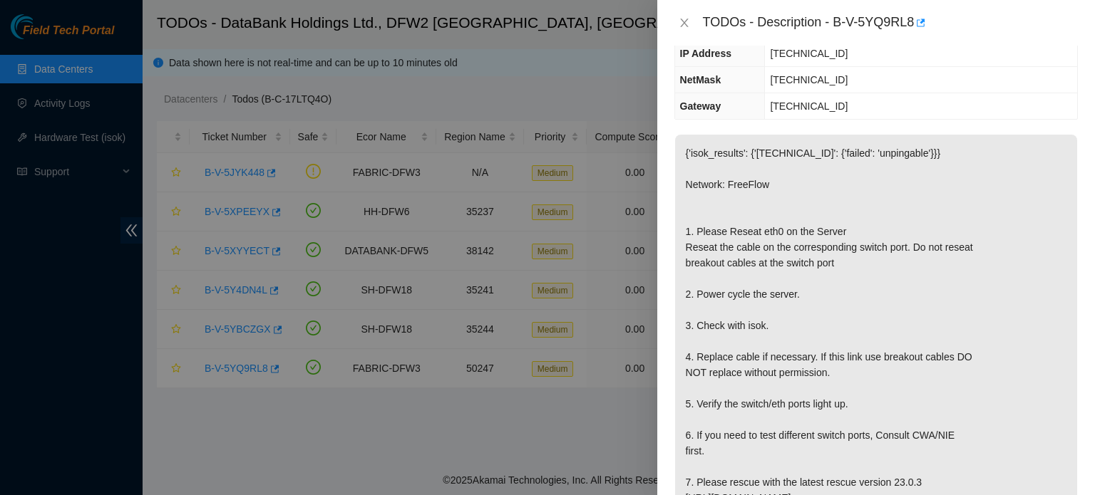
scroll to position [161, 0]
click at [681, 25] on icon "close" at bounding box center [683, 22] width 11 height 11
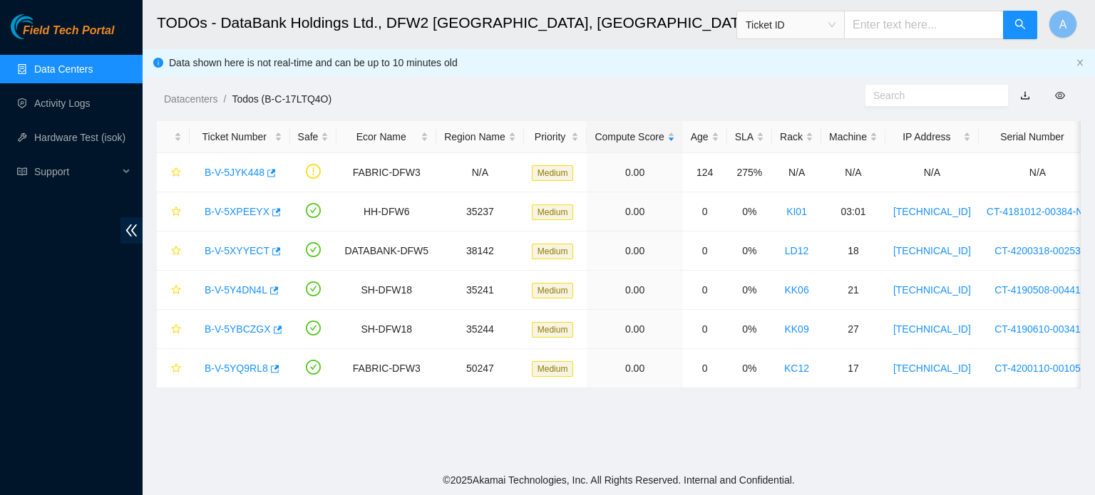
scroll to position [208, 0]
click at [239, 363] on link "B-V-5YQ9RL8" at bounding box center [236, 368] width 63 height 11
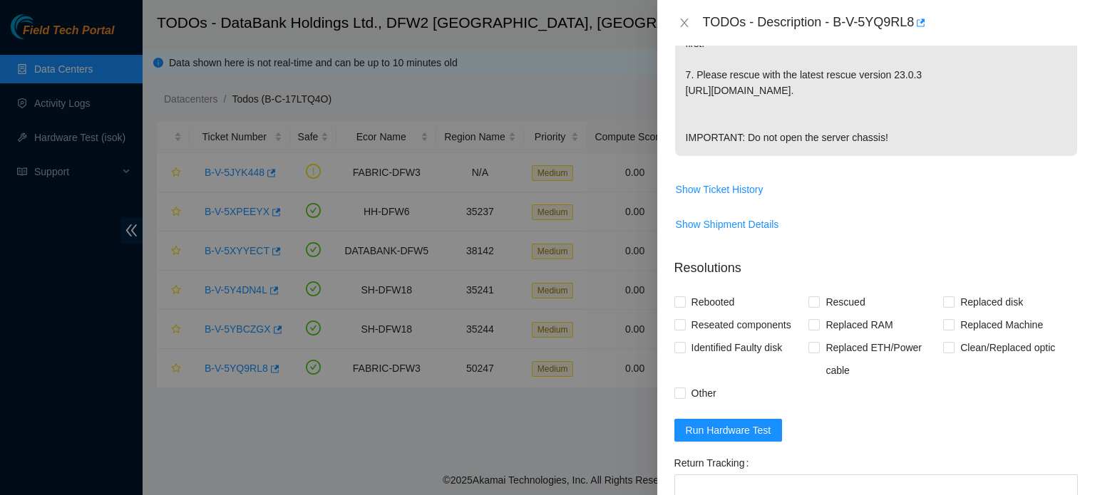
scroll to position [569, 0]
drag, startPoint x: 921, startPoint y: 108, endPoint x: 1048, endPoint y: 166, distance: 139.7
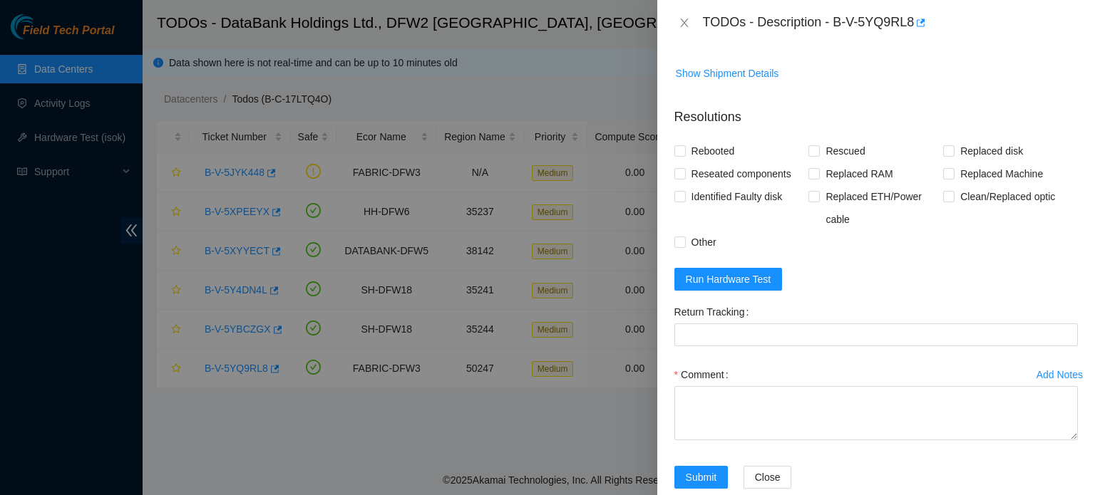
scroll to position [721, 0]
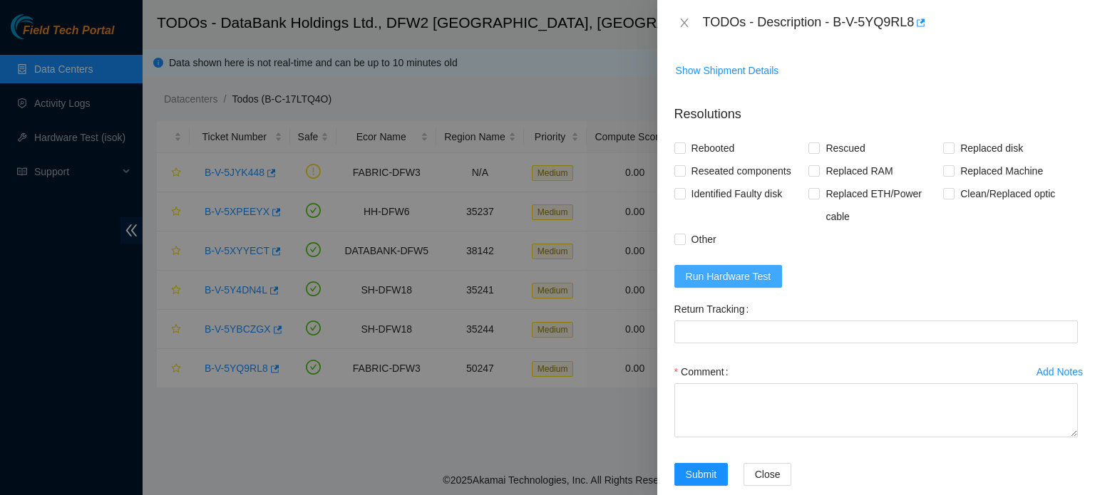
click at [757, 284] on span "Run Hardware Test" at bounding box center [729, 277] width 86 height 16
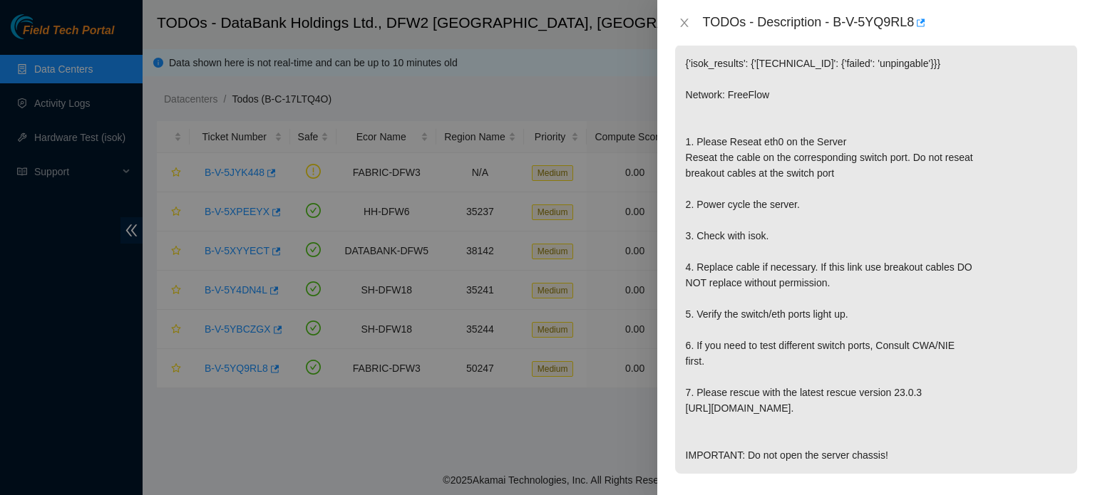
scroll to position [0, 0]
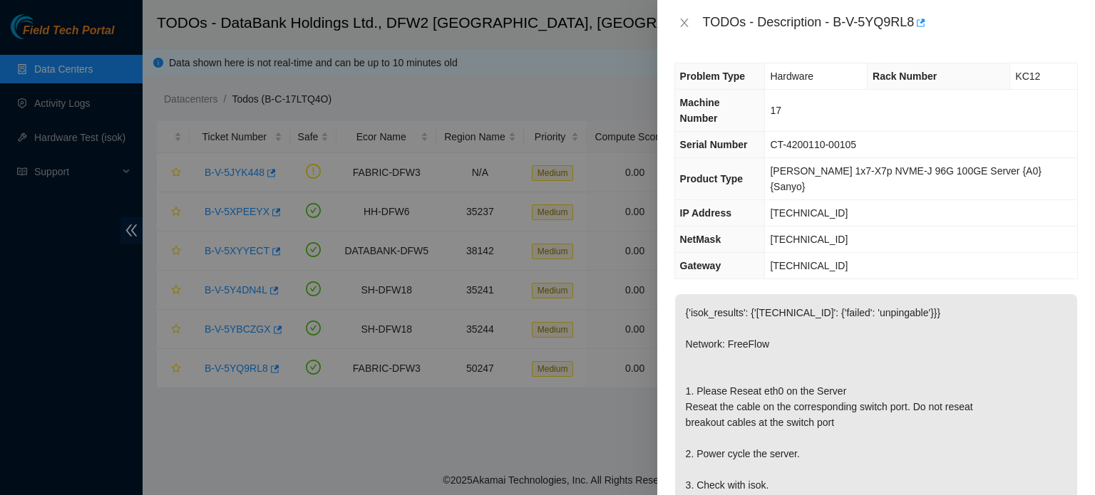
drag, startPoint x: 864, startPoint y: 243, endPoint x: 859, endPoint y: 229, distance: 14.9
click at [859, 253] on td "23.55.177.97" at bounding box center [921, 266] width 312 height 26
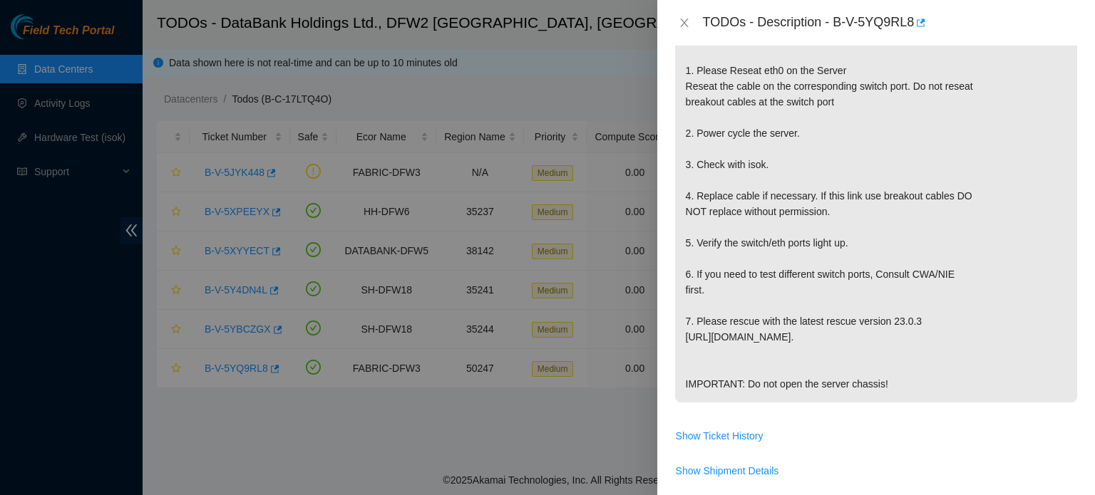
scroll to position [336, 0]
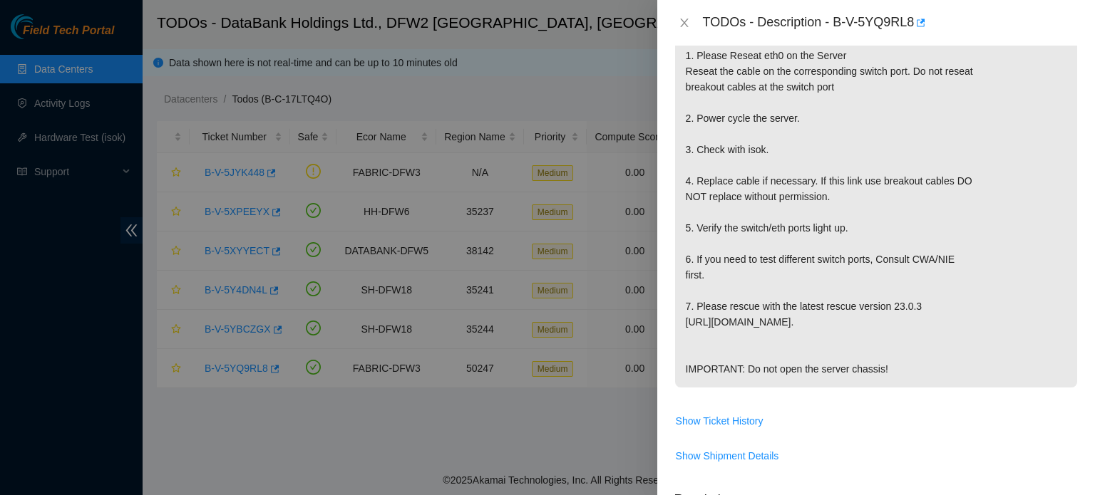
click at [819, 200] on p "{'isok_results': {'23.55.177.116': {'failed': 'unpingable'}}} Network: FreeFlow…" at bounding box center [876, 173] width 402 height 429
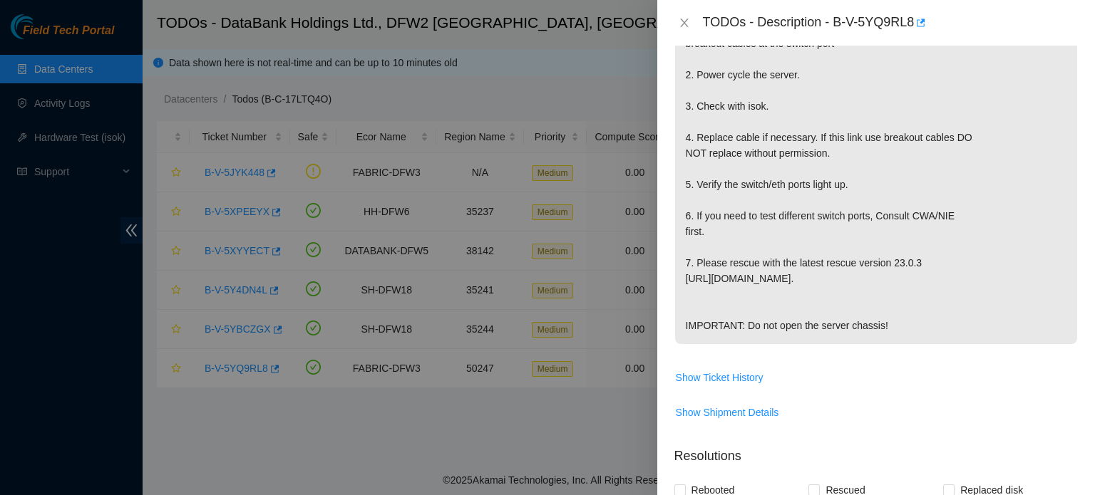
scroll to position [381, 0]
click at [720, 384] on span "Show Ticket History" at bounding box center [720, 376] width 88 height 16
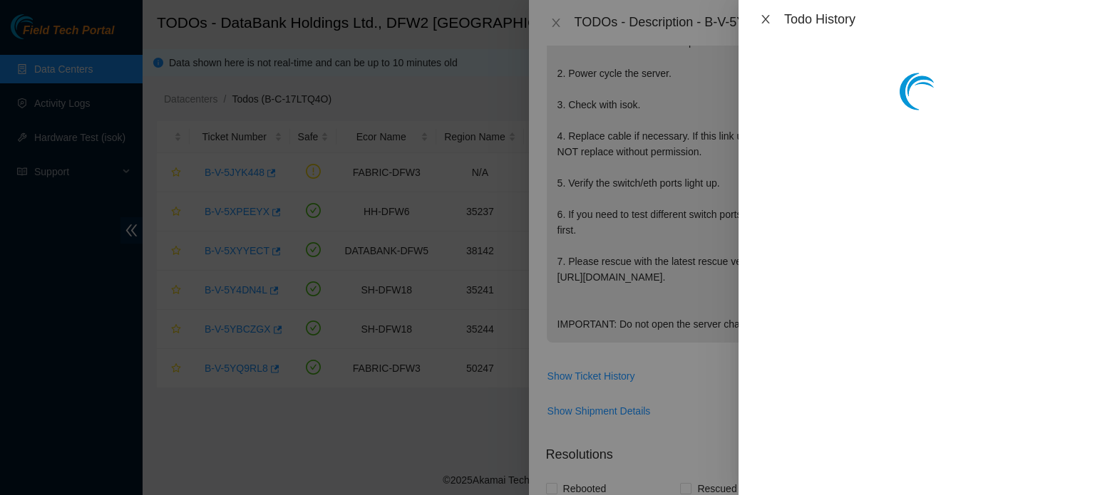
click at [770, 17] on icon "close" at bounding box center [765, 19] width 11 height 11
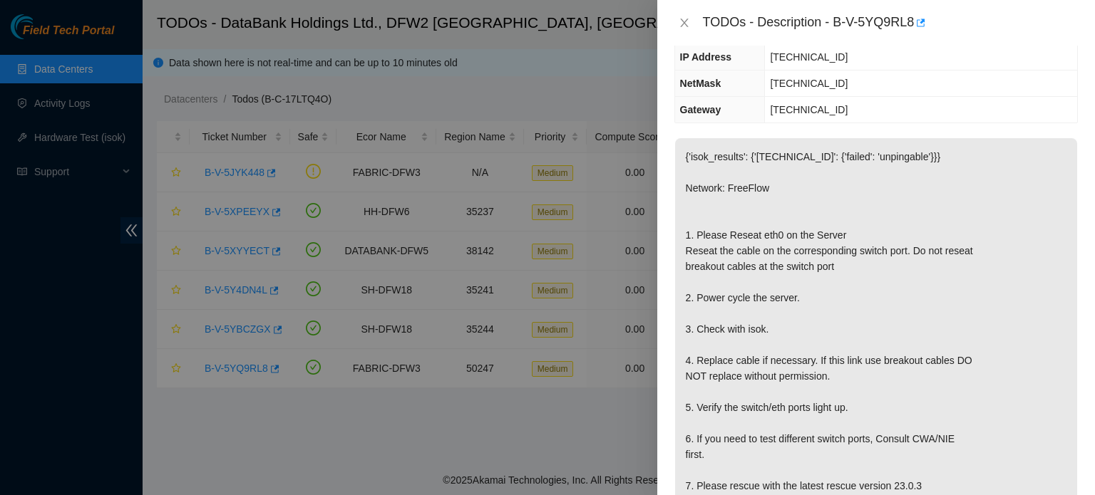
scroll to position [157, 0]
click at [870, 326] on p "{'isok_results': {'23.55.177.116': {'failed': 'unpingable'}}} Network: FreeFlow…" at bounding box center [876, 352] width 402 height 429
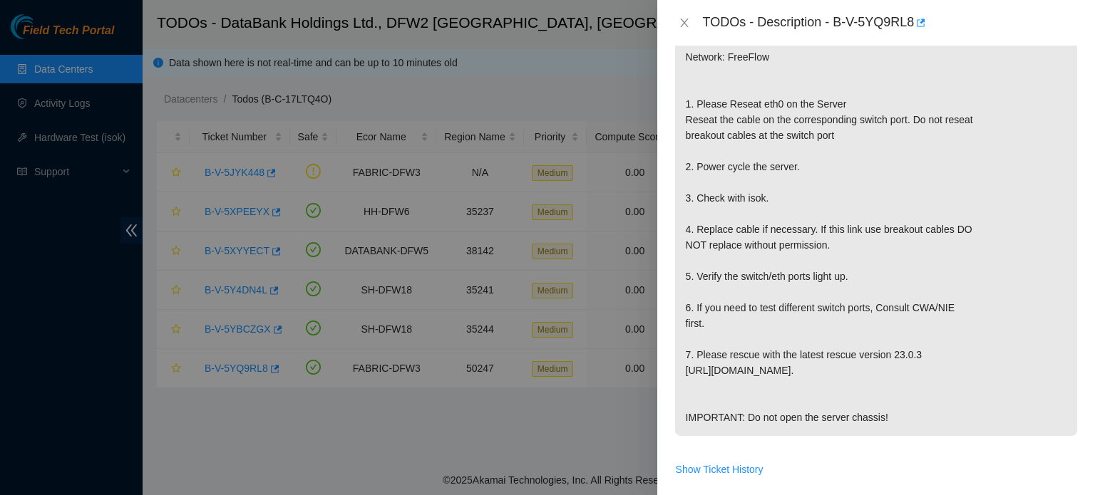
scroll to position [288, 0]
click at [676, 208] on p "{'isok_results': {'23.55.177.116': {'failed': 'unpingable'}}} Network: FreeFlow…" at bounding box center [876, 220] width 402 height 429
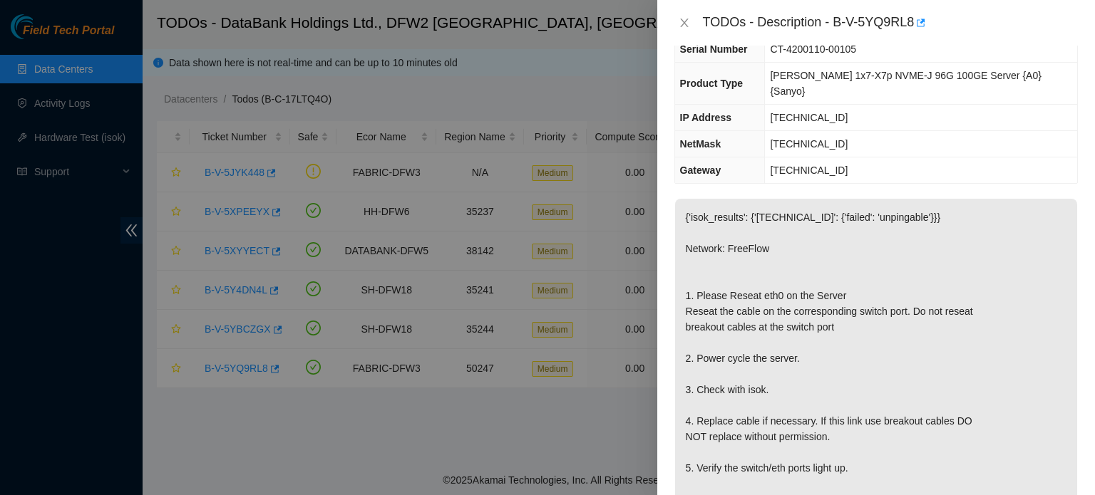
scroll to position [0, 0]
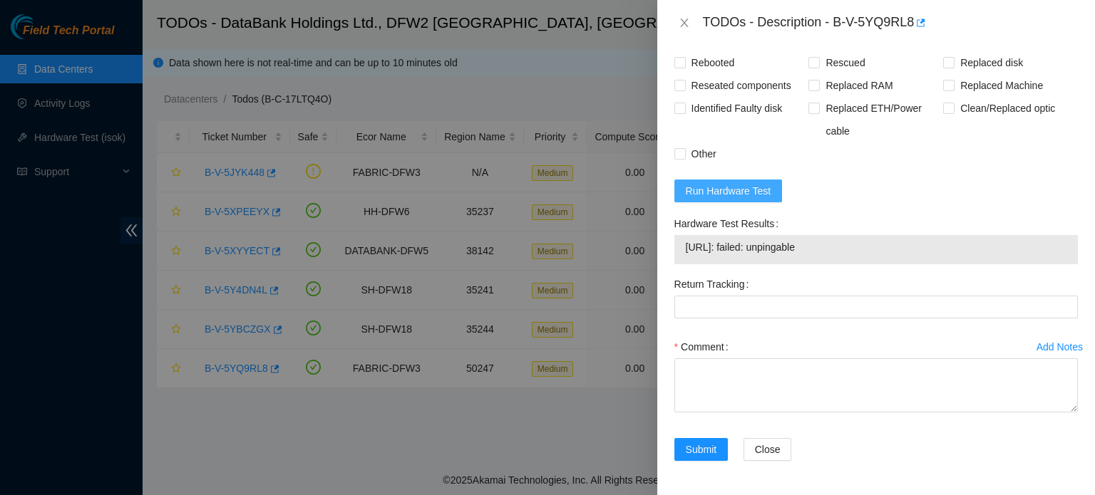
click at [760, 180] on button "Run Hardware Test" at bounding box center [728, 191] width 108 height 23
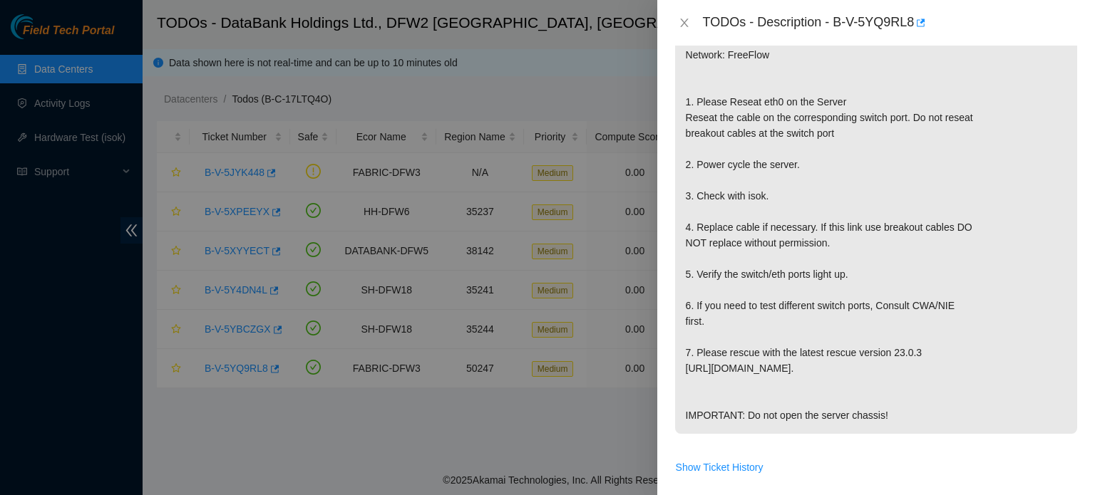
scroll to position [290, 0]
click at [738, 293] on p "{'isok_results': {'23.55.177.116': {'failed': 'unpingable'}}} Network: FreeFlow…" at bounding box center [876, 218] width 402 height 429
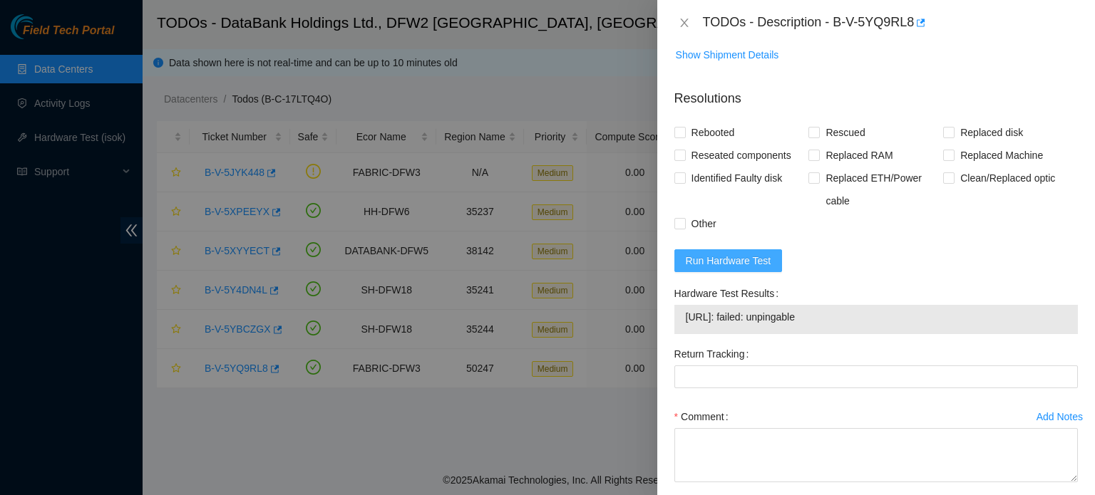
scroll to position [735, 0]
click at [736, 270] on span "Run Hardware Test" at bounding box center [729, 262] width 86 height 16
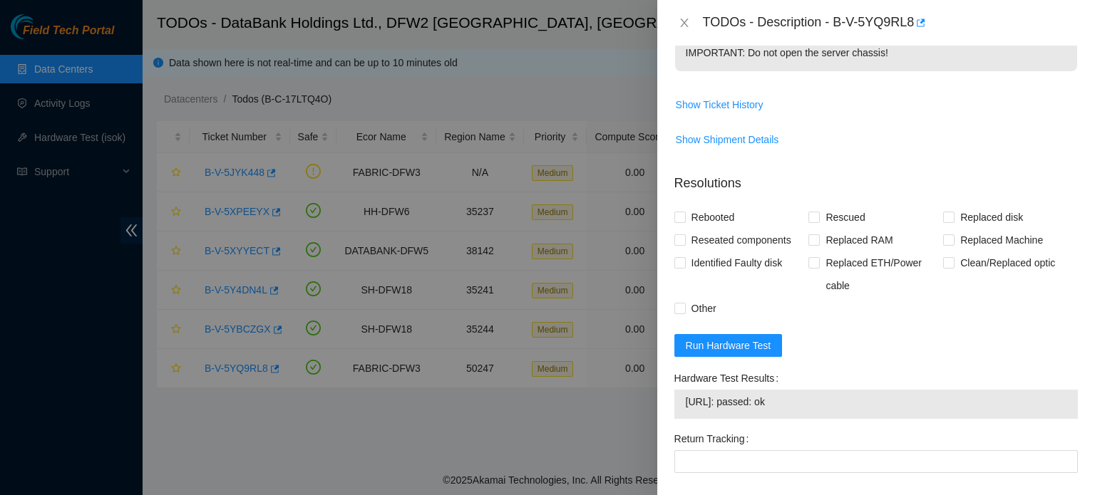
scroll to position [649, 0]
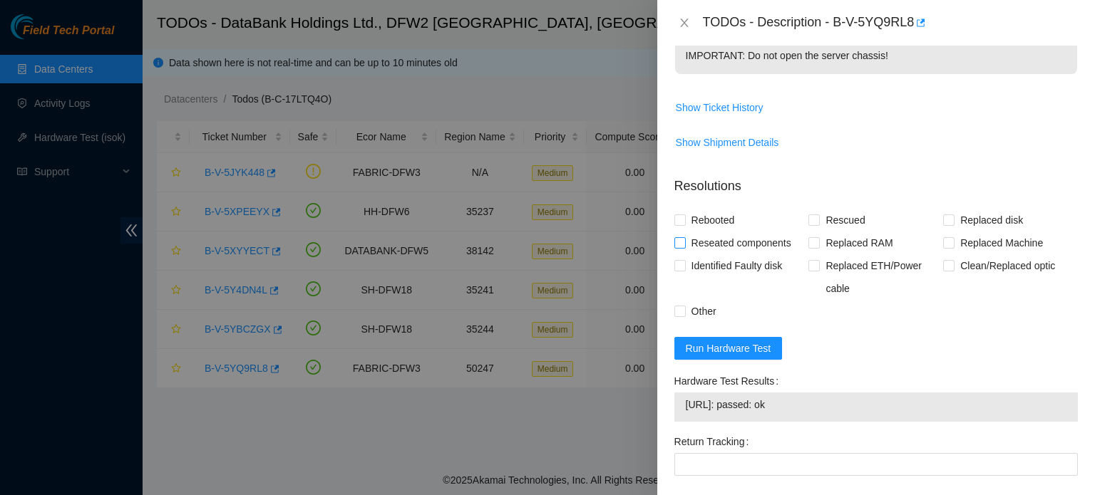
click at [737, 254] on span "Reseated components" at bounding box center [741, 243] width 111 height 23
click at [684, 247] on input "Reseated components" at bounding box center [679, 242] width 10 height 10
checkbox input "true"
click at [696, 230] on span "Rebooted" at bounding box center [713, 220] width 55 height 23
click at [684, 224] on input "Rebooted" at bounding box center [679, 219] width 10 height 10
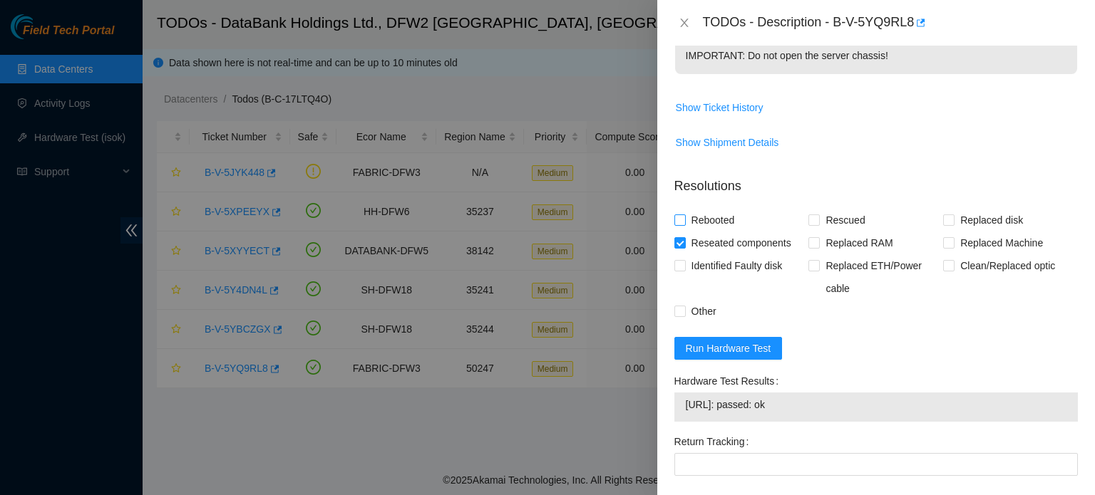
checkbox input "true"
click at [696, 321] on span "Other" at bounding box center [704, 311] width 36 height 23
click at [684, 316] on input "Other" at bounding box center [679, 311] width 10 height 10
checkbox input "true"
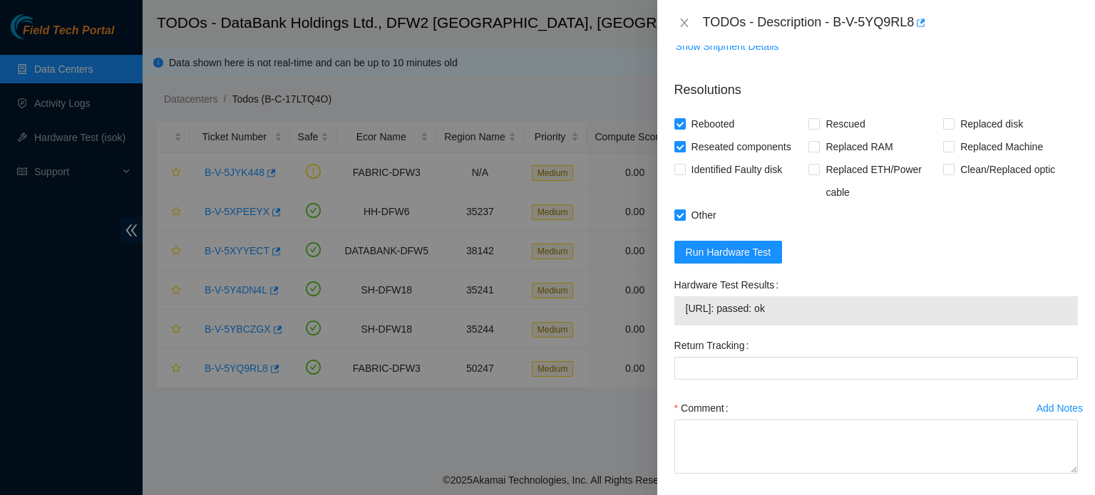
scroll to position [746, 0]
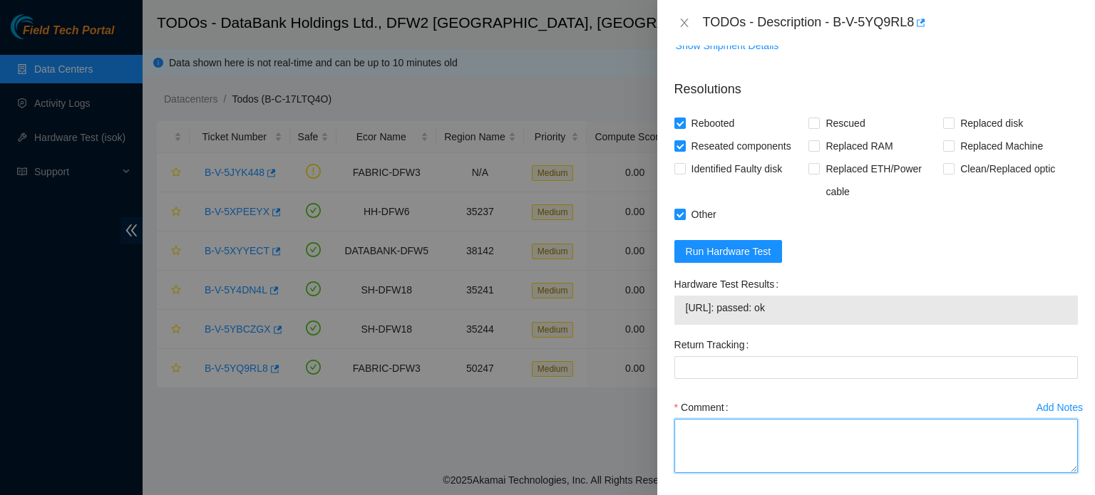
click at [744, 453] on textarea "Comment" at bounding box center [875, 446] width 403 height 54
type textarea "r"
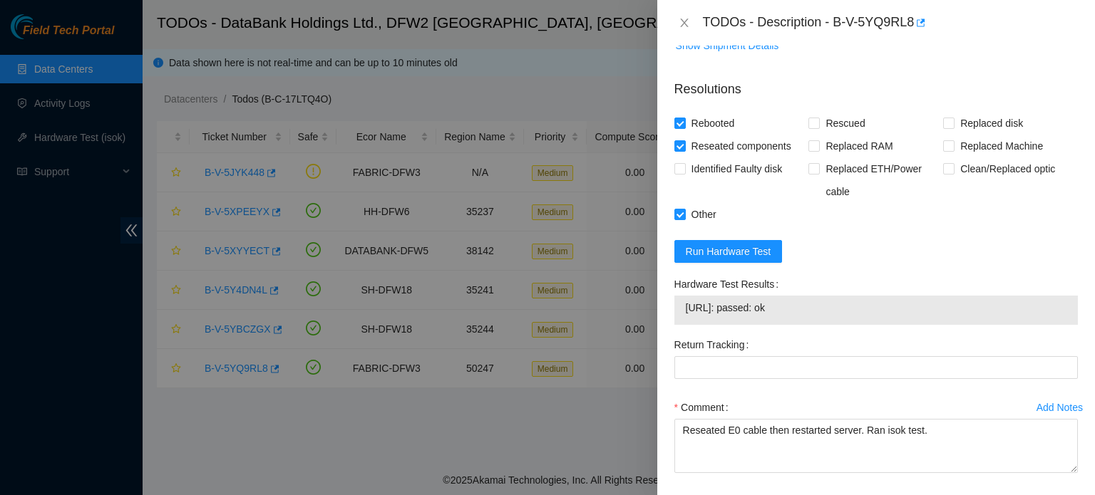
drag, startPoint x: 687, startPoint y: 328, endPoint x: 798, endPoint y: 321, distance: 111.4
click at [798, 316] on span "23.55.177.116: passed: ok" at bounding box center [876, 308] width 381 height 16
copy span "23.55.177.116: passed: ok"
click at [957, 453] on textarea "Reseated E0 cable then restarted server. Ran isok test." at bounding box center [875, 446] width 403 height 54
paste textarea "23.55.177.116: passed: ok"
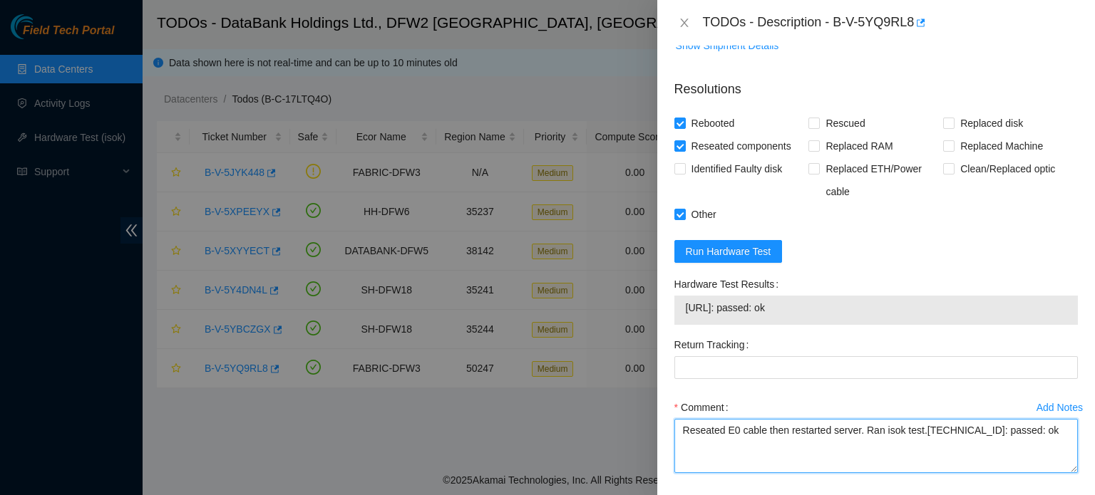
scroll to position [821, 0]
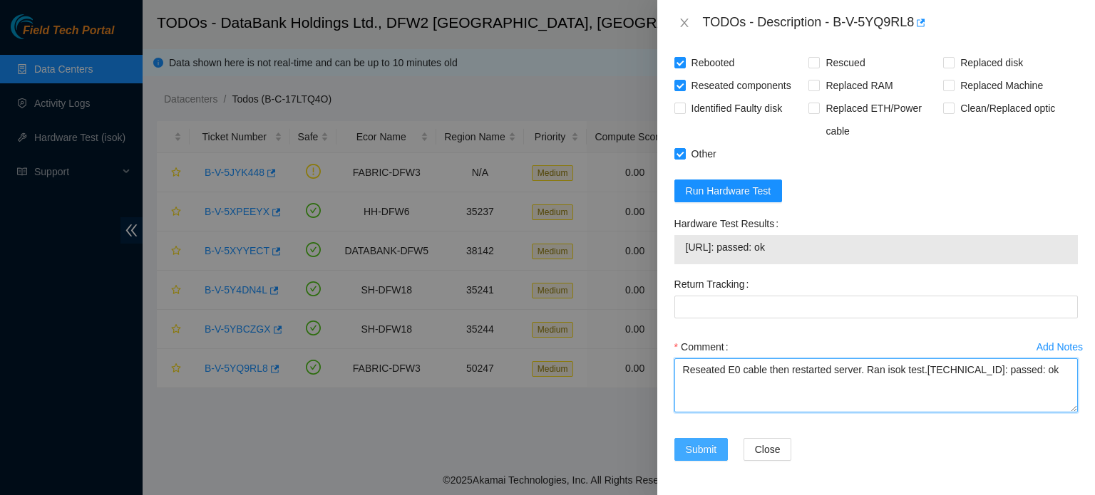
type textarea "Reseated E0 cable then restarted server. Ran isok test.23.55.177.116: passed: ok"
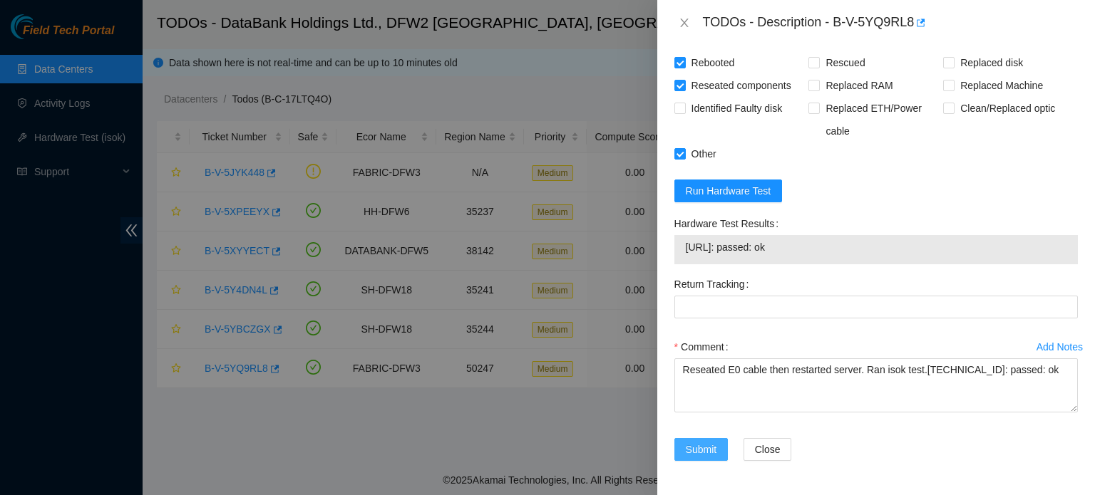
click at [715, 443] on span "Submit" at bounding box center [701, 450] width 31 height 16
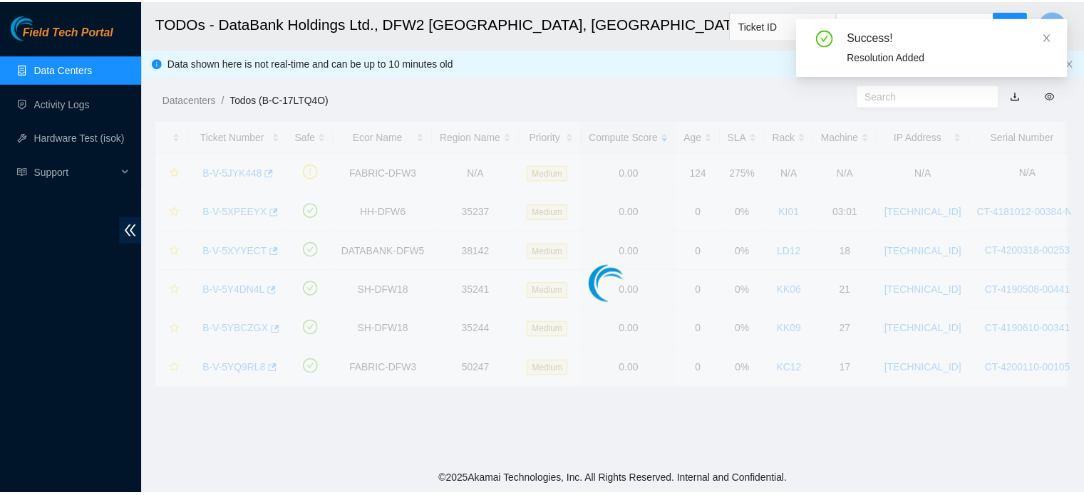
scroll to position [391, 0]
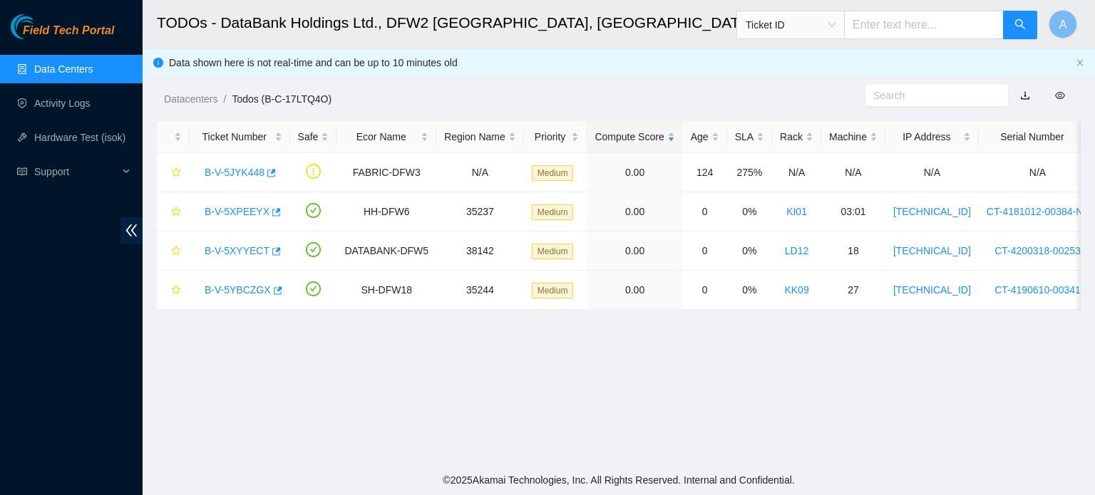
click at [909, 15] on input "text" at bounding box center [924, 25] width 160 height 29
click at [823, 33] on span "Ticket ID" at bounding box center [790, 24] width 90 height 21
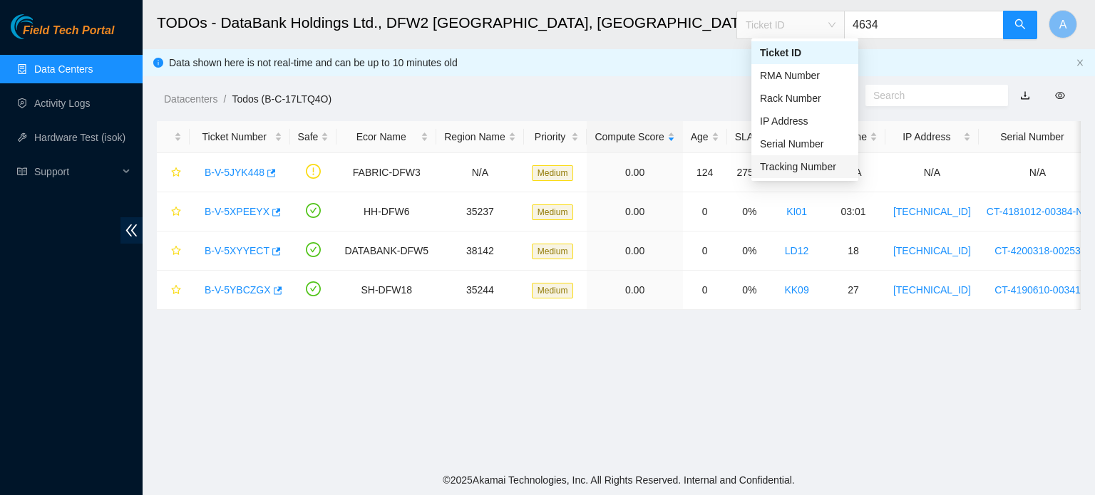
click at [775, 167] on div "Tracking Number" at bounding box center [805, 167] width 90 height 16
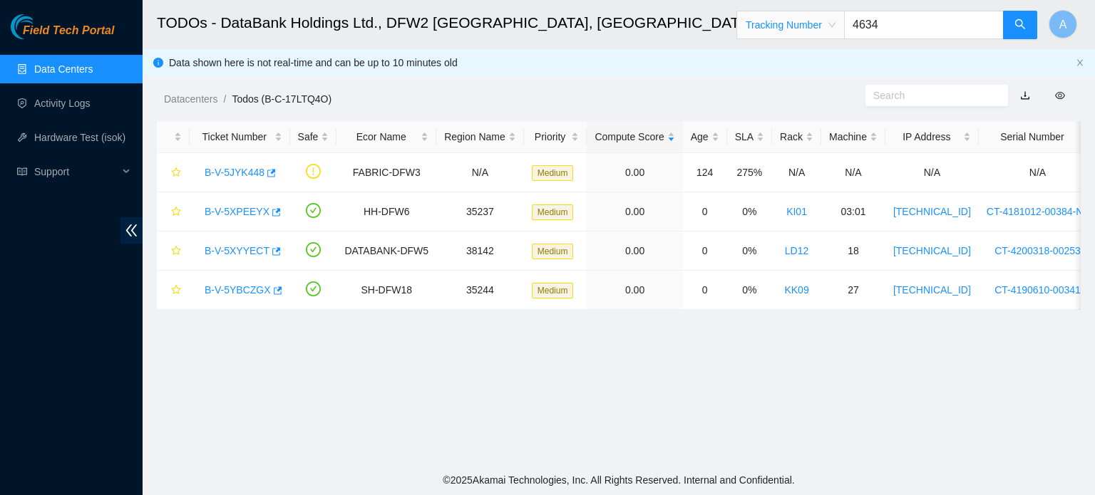
click at [930, 33] on input "4634" at bounding box center [924, 25] width 160 height 29
type input "463470064703"
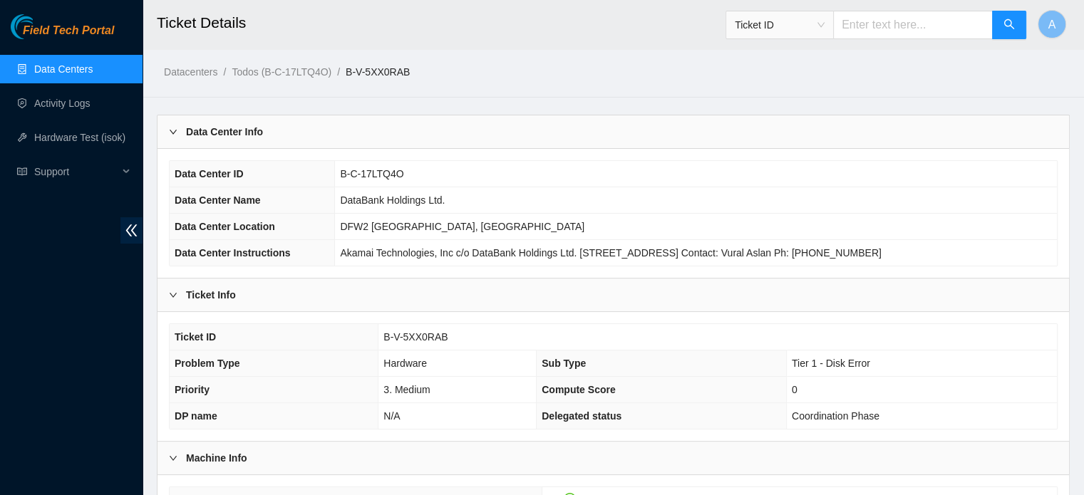
click at [34, 63] on link "Data Centers" at bounding box center [63, 68] width 58 height 11
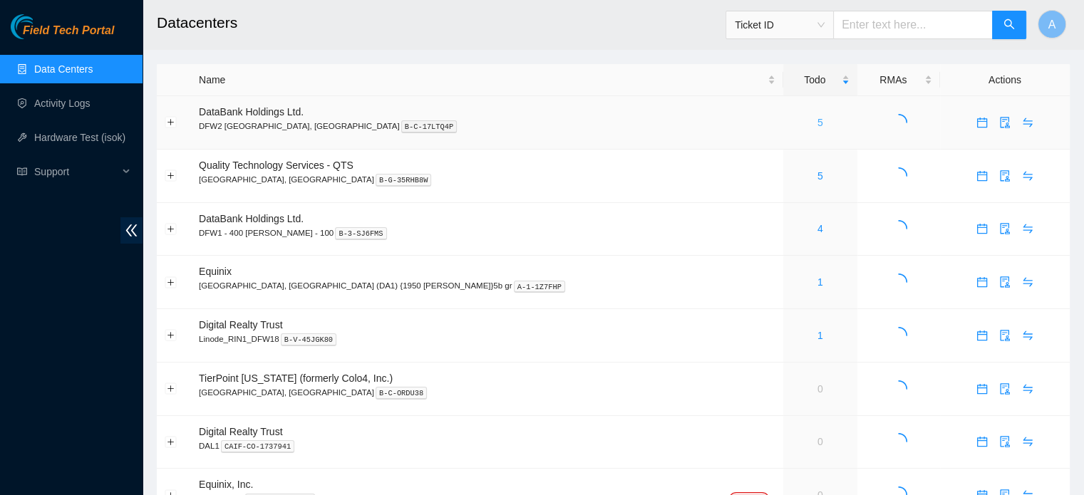
click at [817, 118] on link "5" at bounding box center [820, 122] width 6 height 11
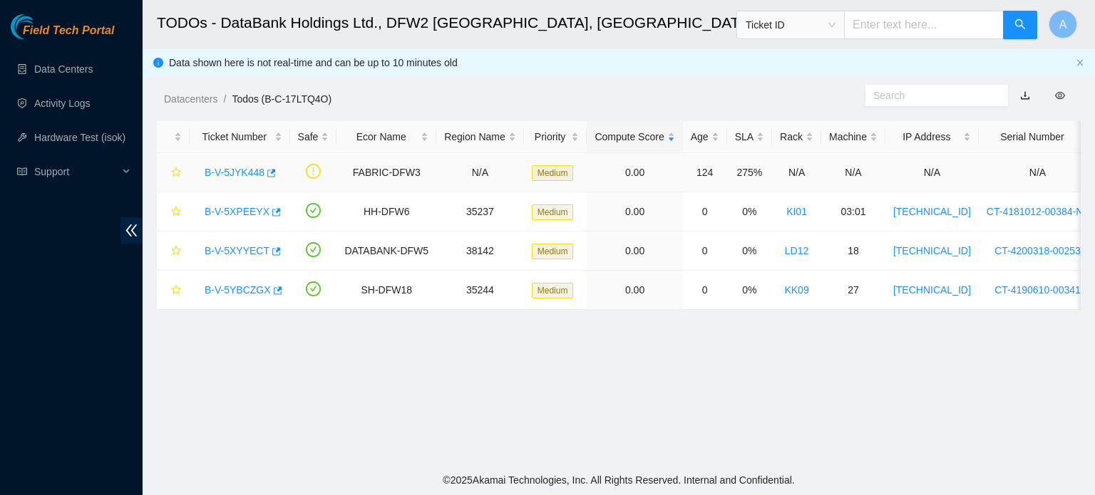
click at [218, 169] on link "B-V-5JYK448" at bounding box center [235, 172] width 60 height 11
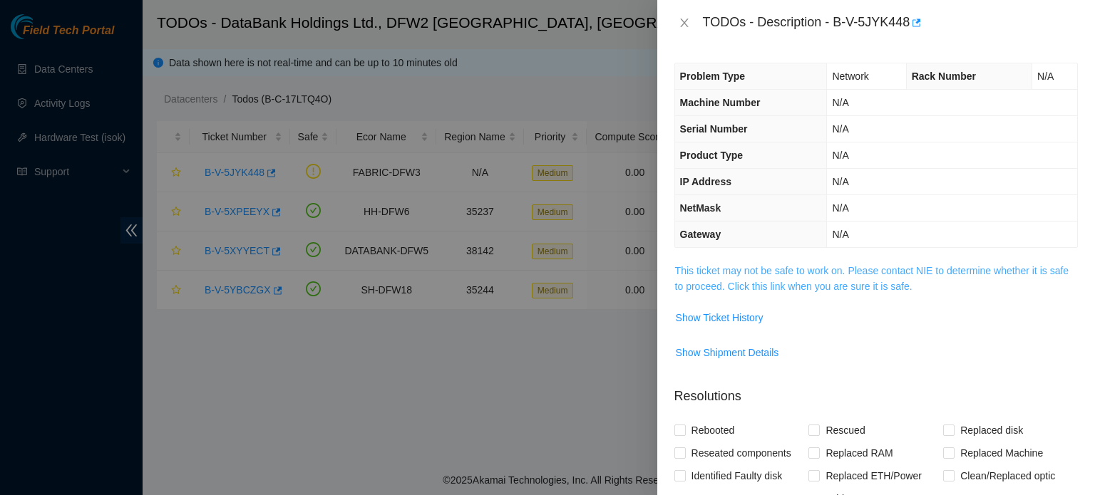
click at [832, 280] on link "This ticket may not be safe to work on. Please contact NIE to determine whether…" at bounding box center [871, 278] width 393 height 27
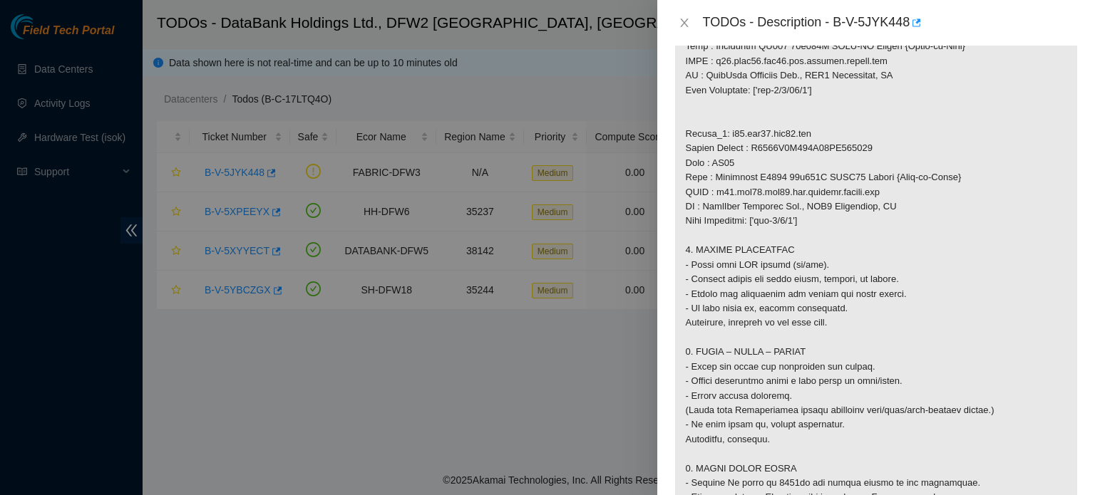
scroll to position [904, 0]
